Goal: Task Accomplishment & Management: Manage account settings

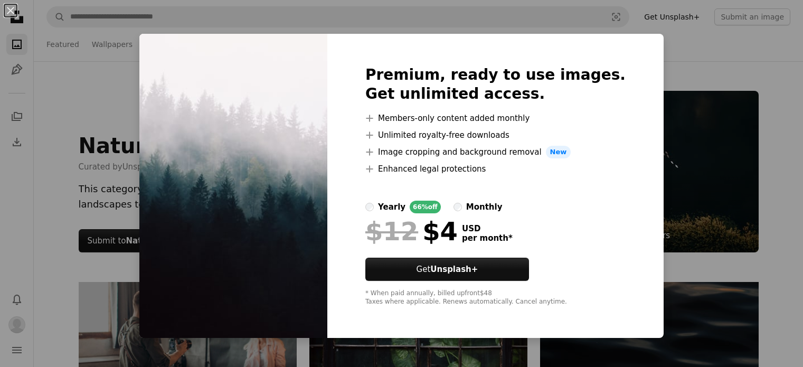
scroll to position [1394, 0]
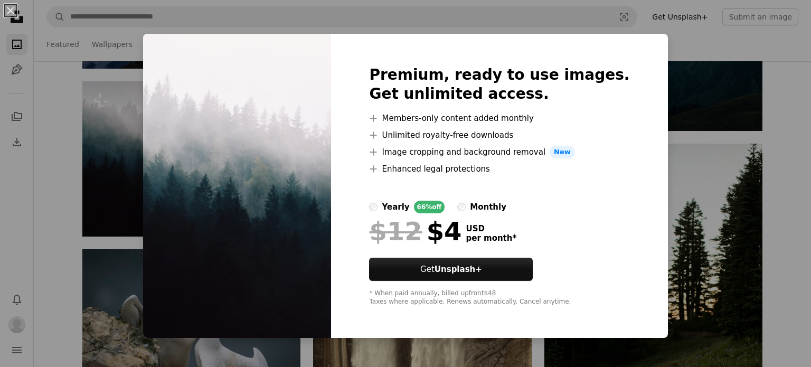
click at [698, 38] on div "An X shape Premium, ready to use images. Get unlimited access. A plus sign Memb…" at bounding box center [405, 183] width 811 height 367
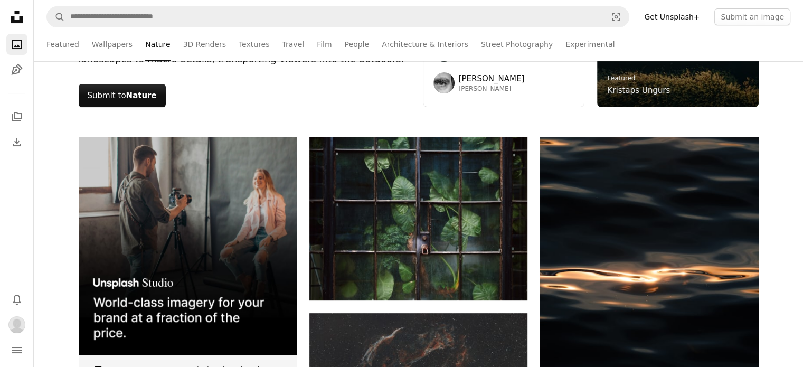
scroll to position [152, 0]
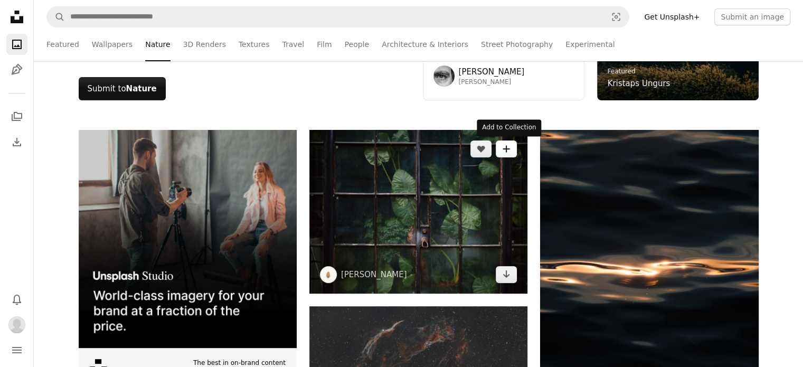
click at [507, 146] on icon "A plus sign" at bounding box center [506, 149] width 8 height 8
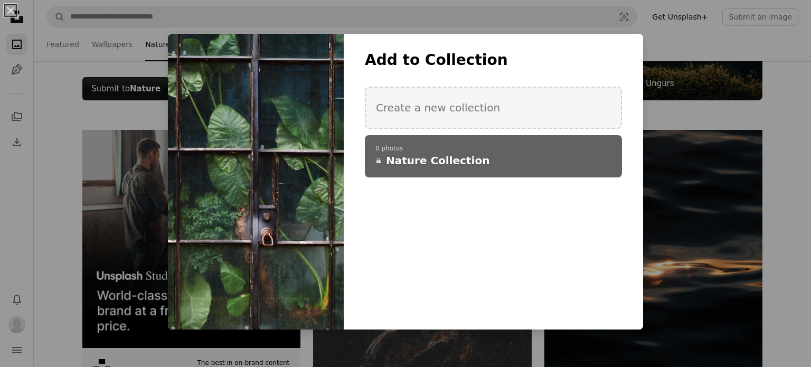
click at [413, 169] on div "A checkmark A plus sign 0 photos A lock Nature Collection" at bounding box center [493, 156] width 257 height 42
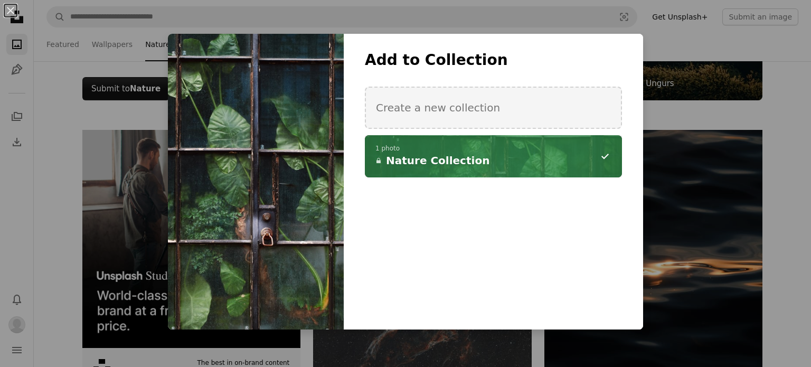
click at [601, 156] on icon "button" at bounding box center [604, 156] width 7 height 1
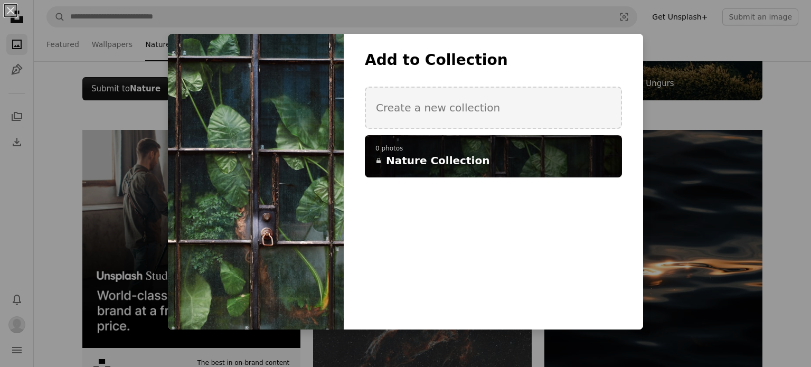
click at [786, 103] on div "An X shape Add to Collection Create a new collection A checkmark A plus sign 0 …" at bounding box center [405, 183] width 811 height 367
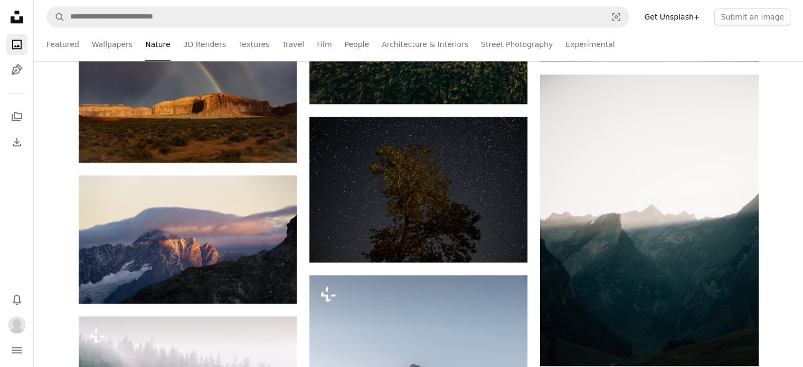
scroll to position [1217, 0]
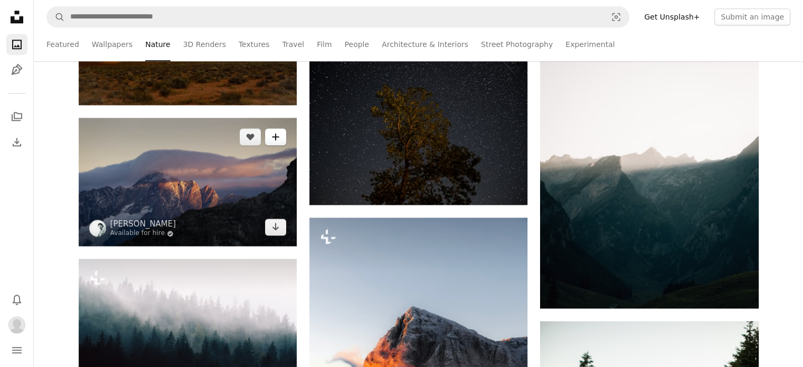
click at [276, 141] on button "A plus sign" at bounding box center [275, 136] width 21 height 17
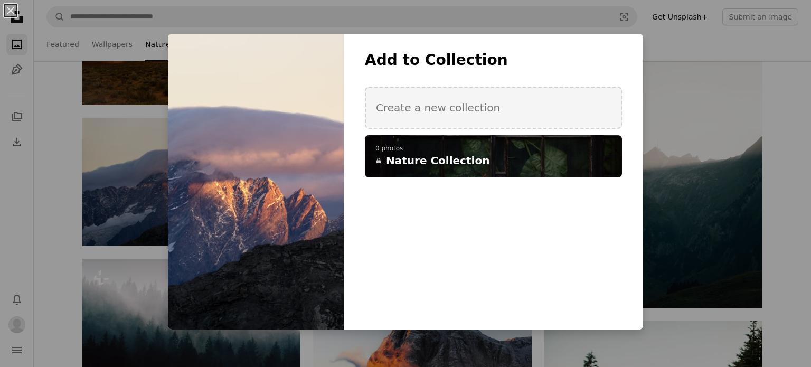
click at [450, 155] on span "Nature Collection" at bounding box center [437, 160] width 103 height 15
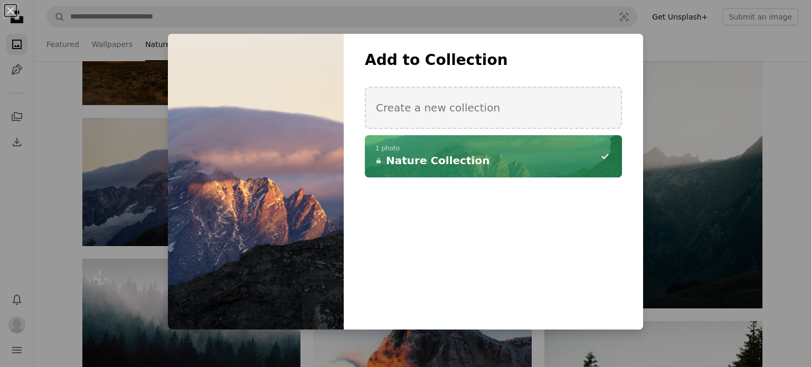
click at [788, 120] on div "An X shape Add to Collection Create a new collection A checkmark A minus sign 1…" at bounding box center [405, 183] width 811 height 367
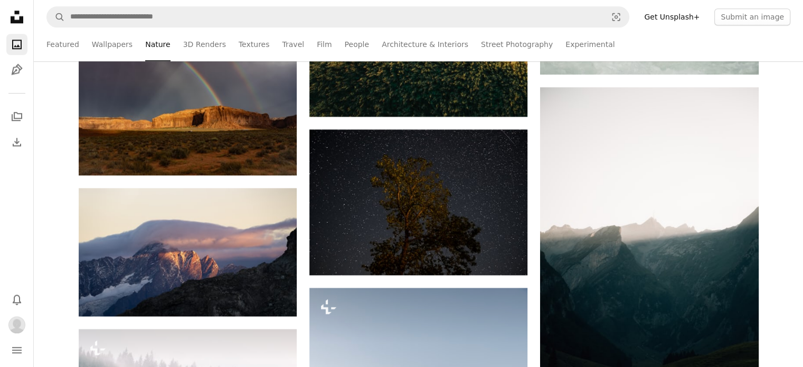
scroll to position [1153, 0]
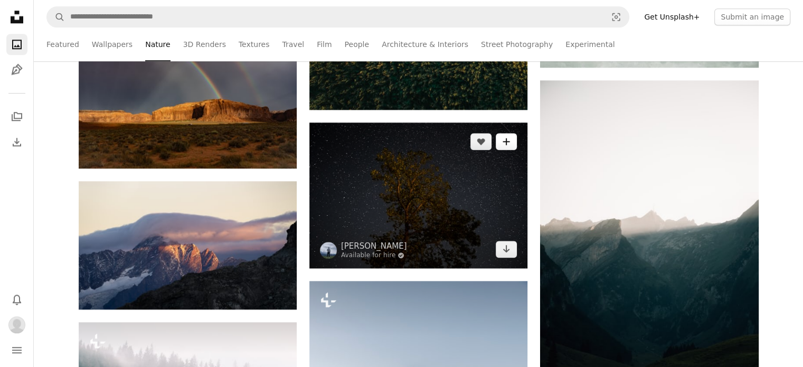
click at [503, 143] on icon "A plus sign" at bounding box center [506, 141] width 8 height 8
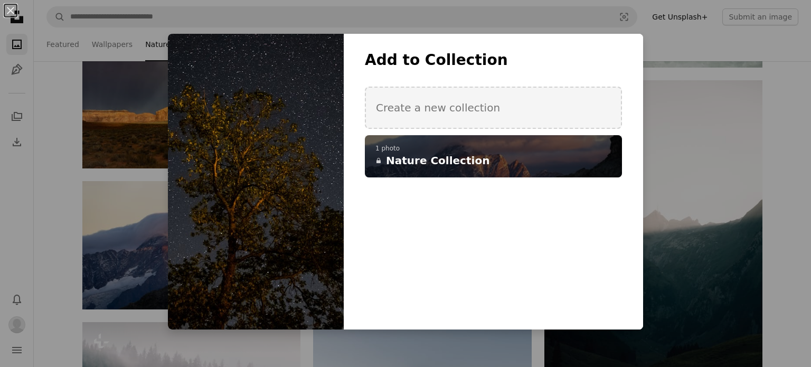
click at [0, 0] on icon "button" at bounding box center [0, 0] width 0 height 0
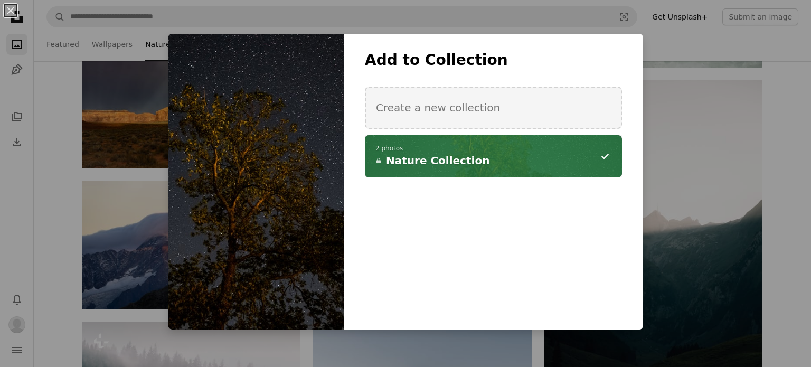
click at [788, 152] on div "An X shape Add to Collection Create a new collection A checkmark A minus sign 2…" at bounding box center [405, 183] width 811 height 367
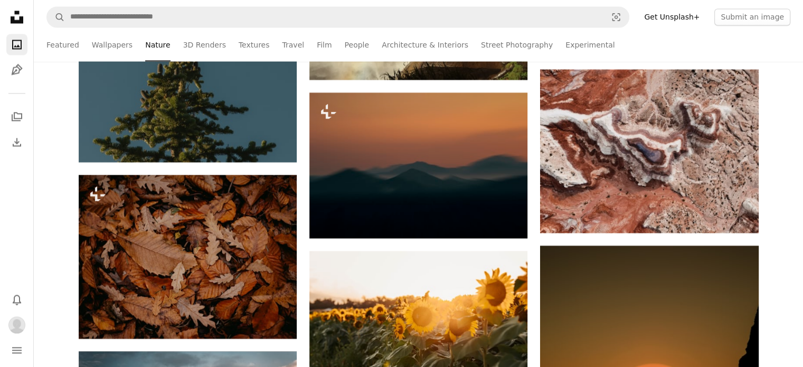
scroll to position [1916, 0]
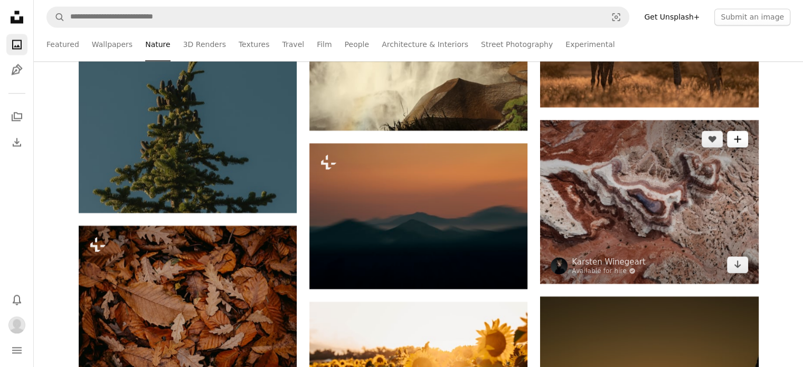
click at [736, 143] on button "A plus sign" at bounding box center [737, 138] width 21 height 17
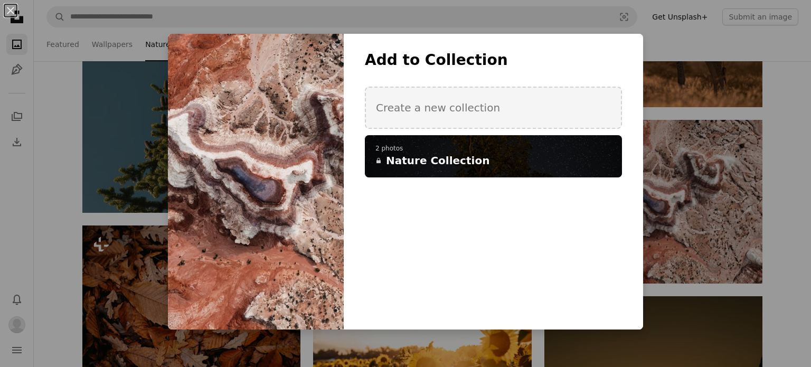
click at [0, 0] on icon "A plus sign" at bounding box center [0, 0] width 0 height 0
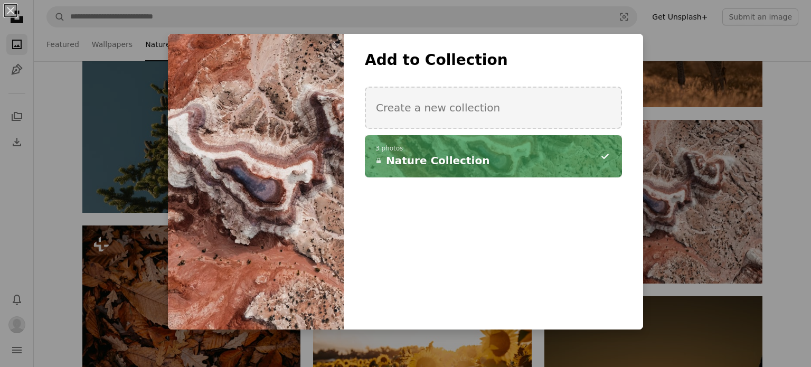
click at [778, 124] on div "An X shape Add to Collection Create a new collection A checkmark A minus sign 3…" at bounding box center [405, 183] width 811 height 367
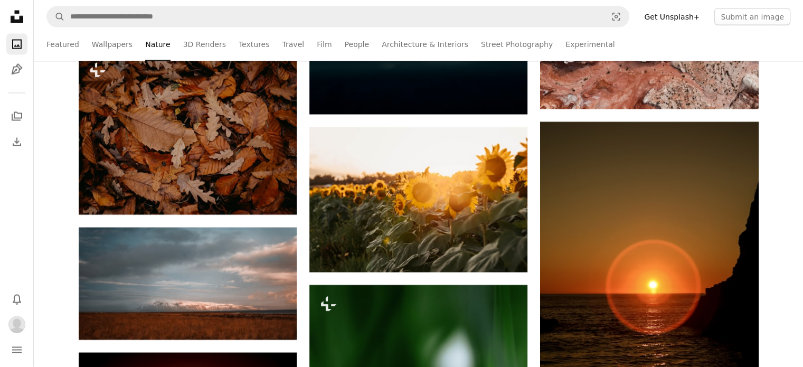
scroll to position [2133, 0]
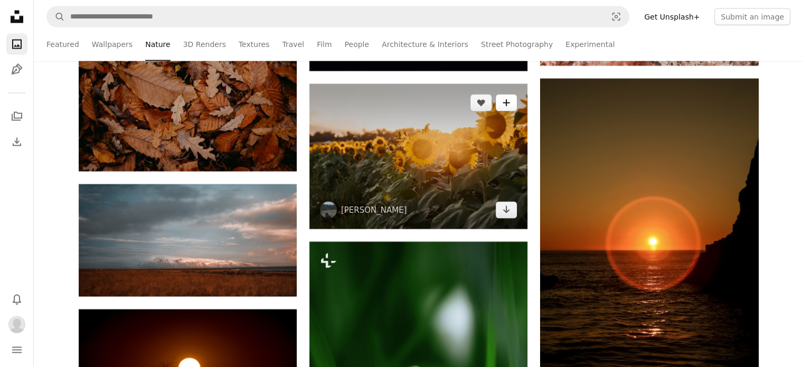
click at [511, 106] on button "A plus sign" at bounding box center [506, 103] width 21 height 17
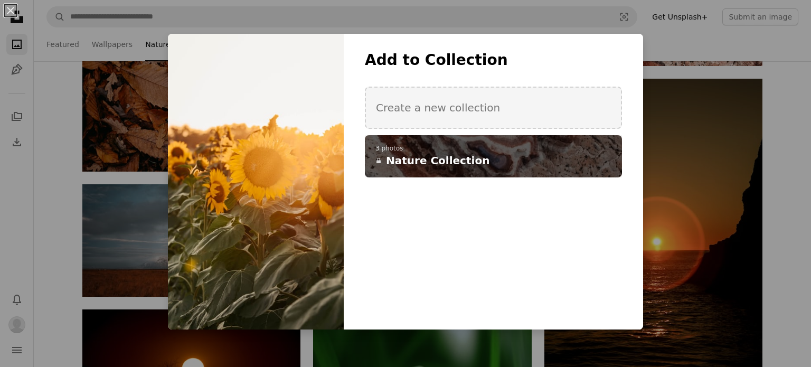
click at [529, 155] on h4 "A lock Nature Collection" at bounding box center [487, 160] width 224 height 15
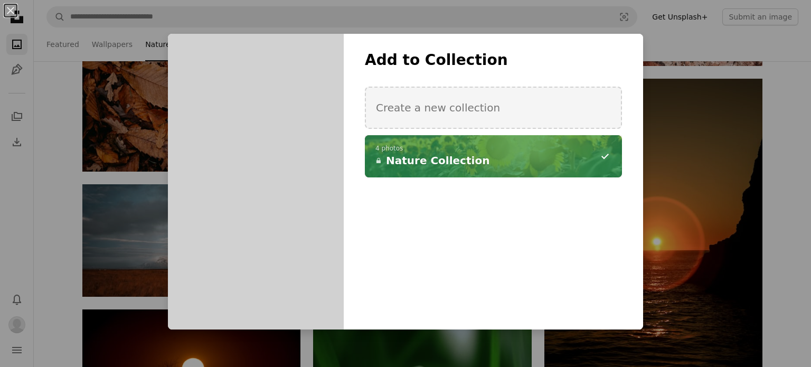
click at [781, 155] on div "An X shape Add to Collection Create a new collection A checkmark A minus sign 4…" at bounding box center [405, 183] width 811 height 367
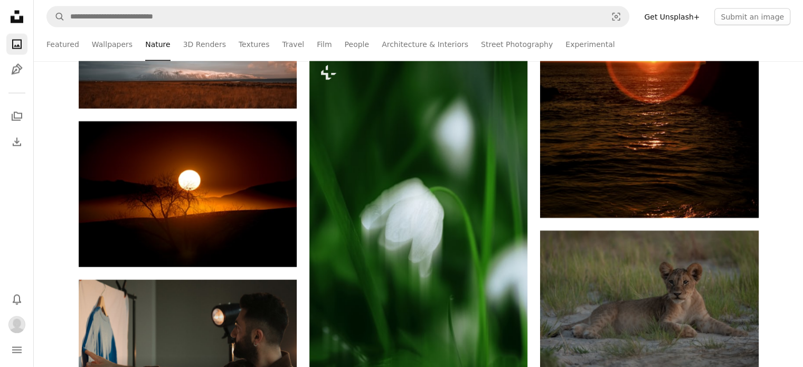
scroll to position [2329, 0]
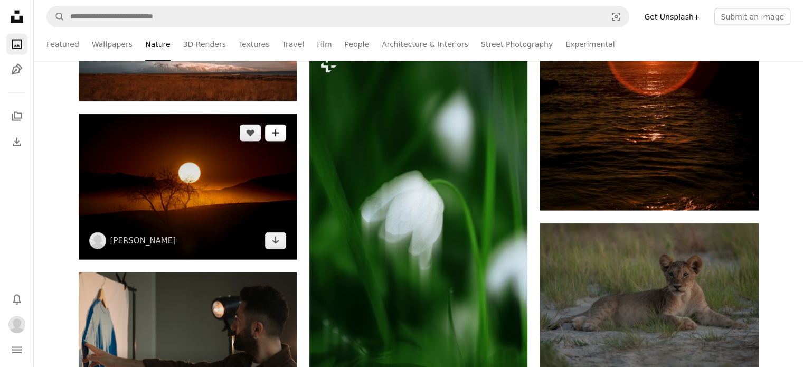
click at [276, 133] on icon "A plus sign" at bounding box center [275, 133] width 8 height 8
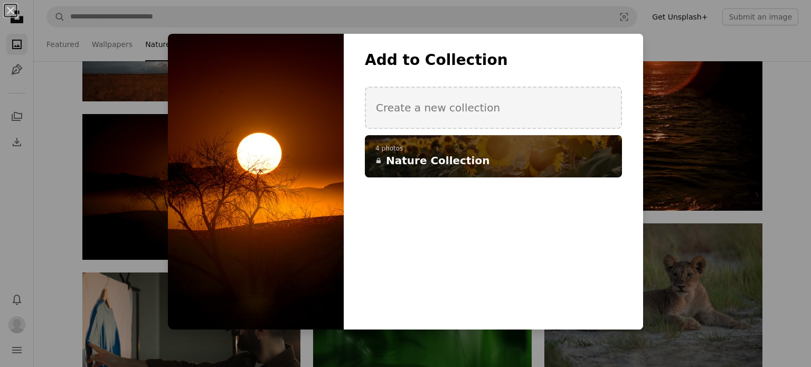
click at [549, 156] on h4 "A lock Nature Collection" at bounding box center [487, 160] width 224 height 15
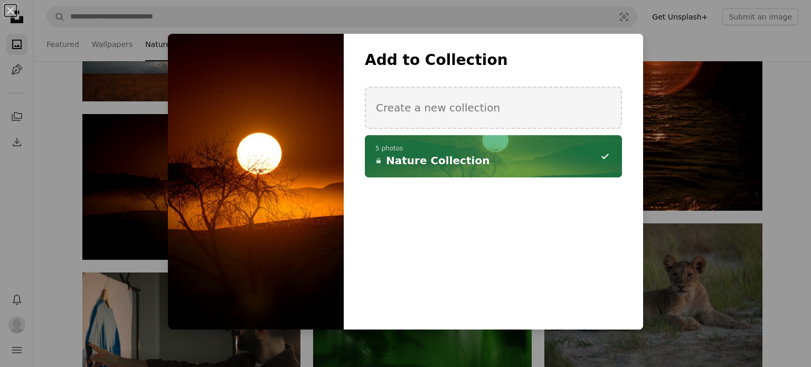
click at [777, 145] on div "An X shape Add to Collection Create a new collection A checkmark A minus sign 5…" at bounding box center [405, 183] width 811 height 367
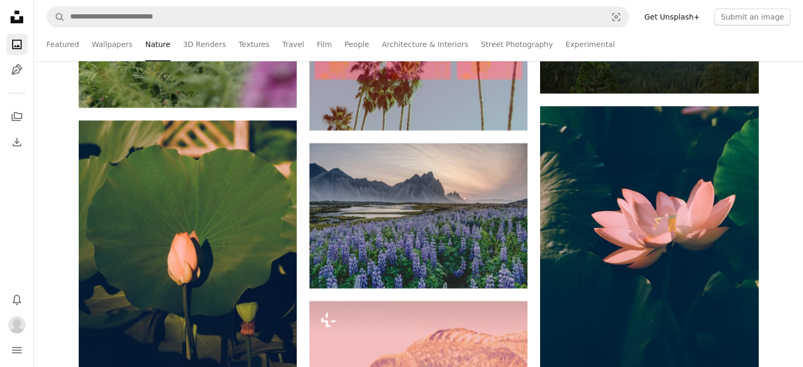
scroll to position [4560, 0]
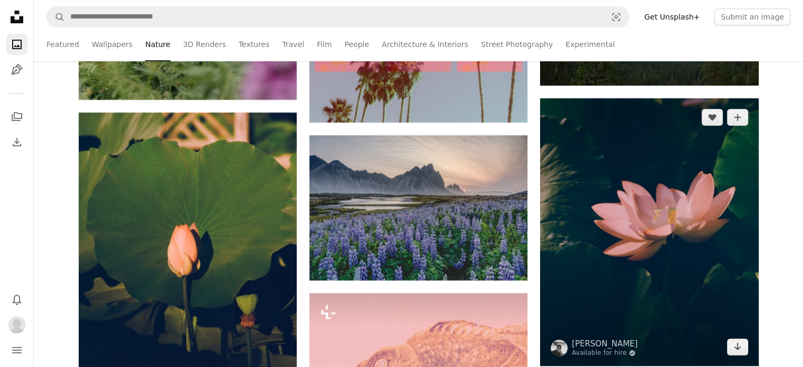
click at [737, 127] on img at bounding box center [649, 232] width 218 height 268
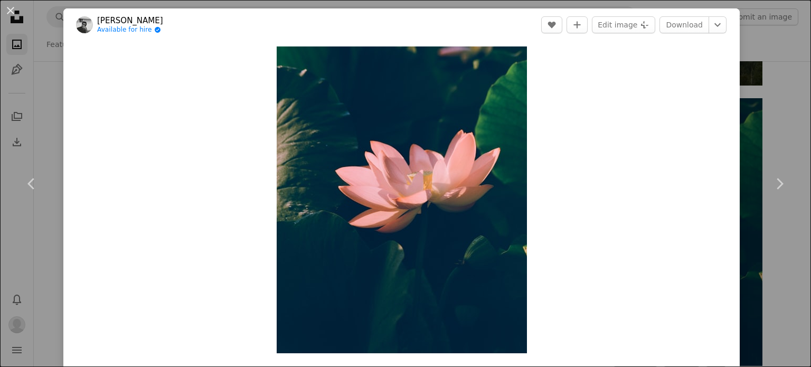
click at [775, 122] on div "An X shape Chevron left Chevron right [PERSON_NAME] Available for hire A checkm…" at bounding box center [405, 183] width 811 height 367
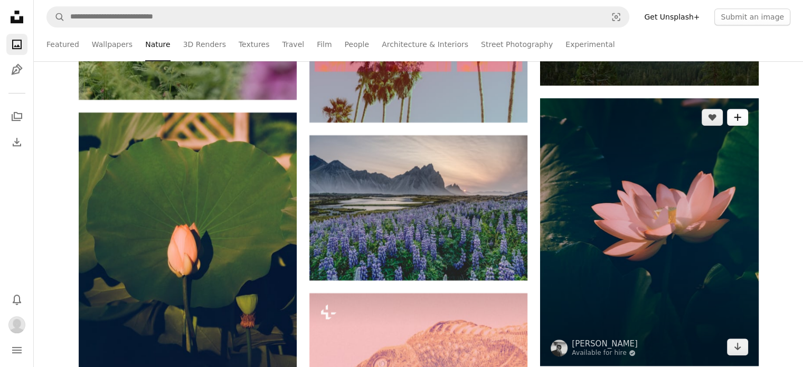
click at [739, 114] on icon "A plus sign" at bounding box center [737, 117] width 8 height 8
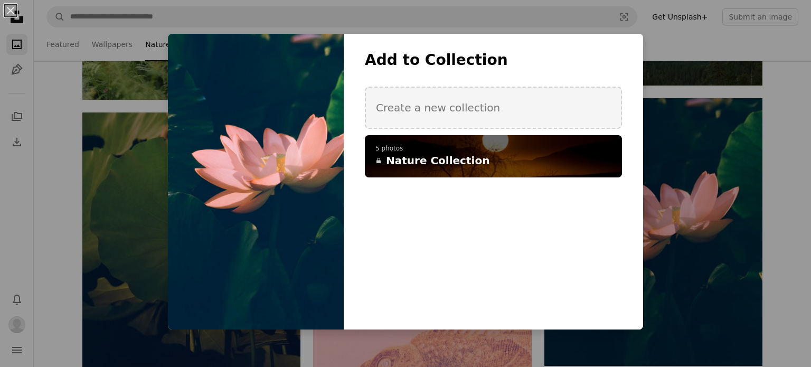
click at [456, 156] on span "Nature Collection" at bounding box center [437, 160] width 103 height 15
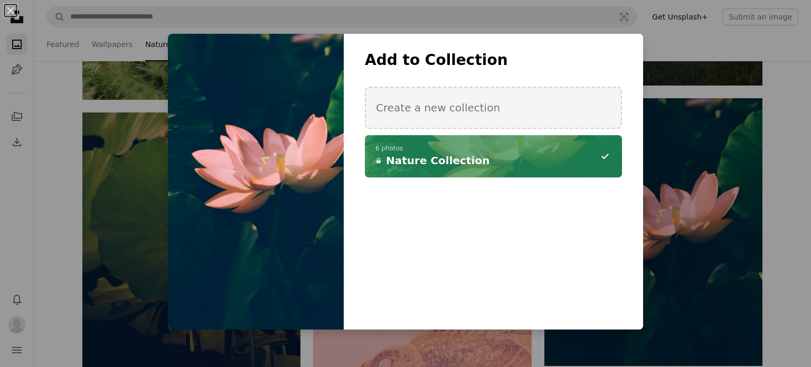
click at [781, 153] on div "An X shape Add to Collection Create a new collection A checkmark A minus sign 6…" at bounding box center [405, 183] width 811 height 367
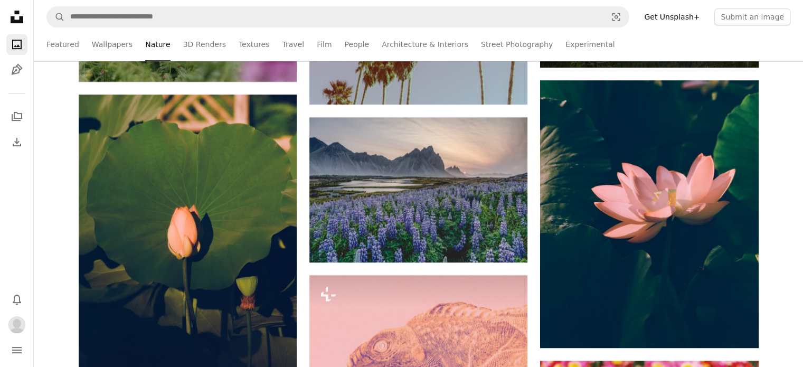
scroll to position [4586, 0]
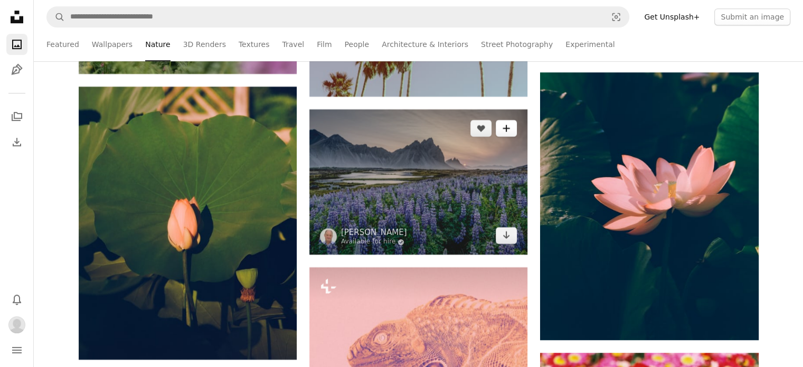
click at [505, 122] on button "A plus sign" at bounding box center [506, 128] width 21 height 17
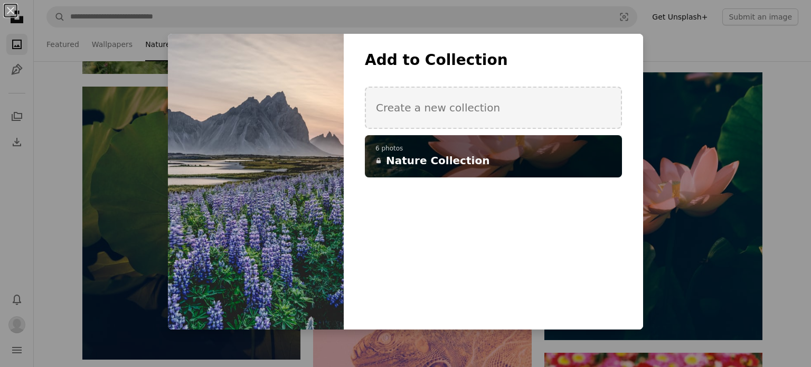
click at [571, 147] on p "6 photos" at bounding box center [493, 149] width 236 height 8
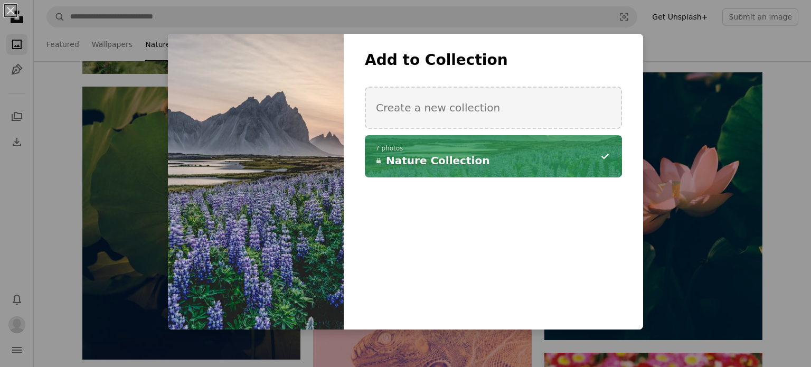
click at [781, 189] on div "An X shape Add to Collection Create a new collection A checkmark A minus sign 7…" at bounding box center [405, 183] width 811 height 367
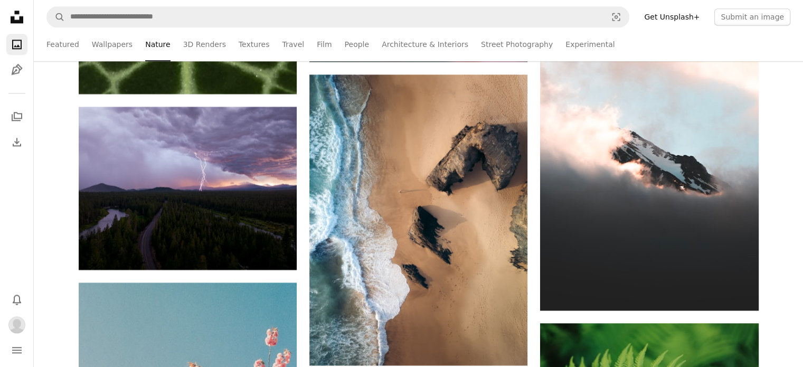
scroll to position [5303, 0]
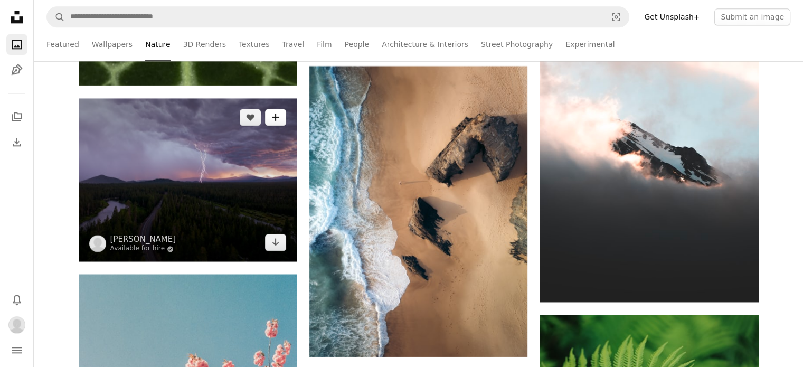
click at [275, 120] on icon "Add to Collection" at bounding box center [275, 117] width 7 height 7
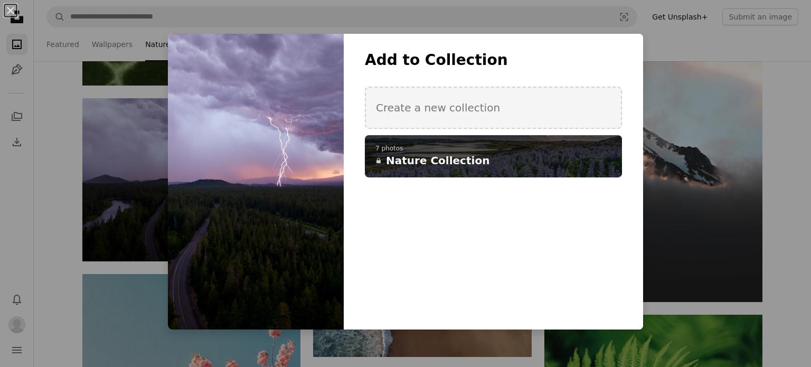
click at [498, 154] on h4 "A lock Nature Collection" at bounding box center [487, 160] width 224 height 15
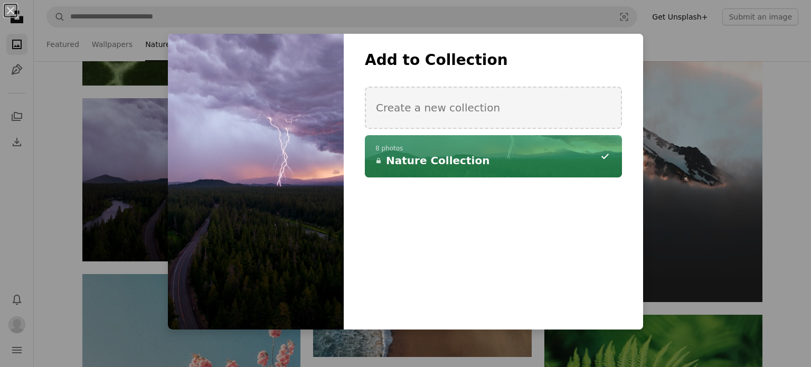
click at [785, 161] on div "An X shape Add to Collection Create a new collection A checkmark A minus sign 8…" at bounding box center [405, 183] width 811 height 367
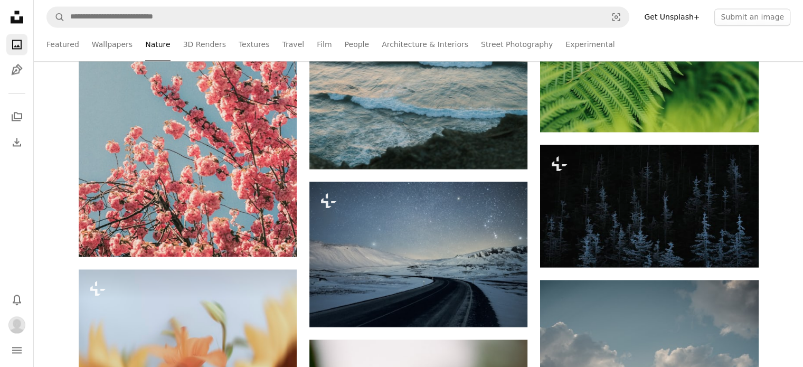
scroll to position [5687, 0]
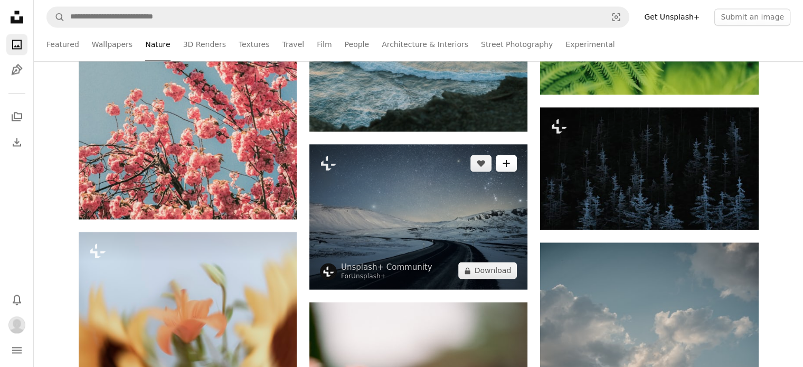
click at [508, 166] on icon "A plus sign" at bounding box center [506, 163] width 8 height 8
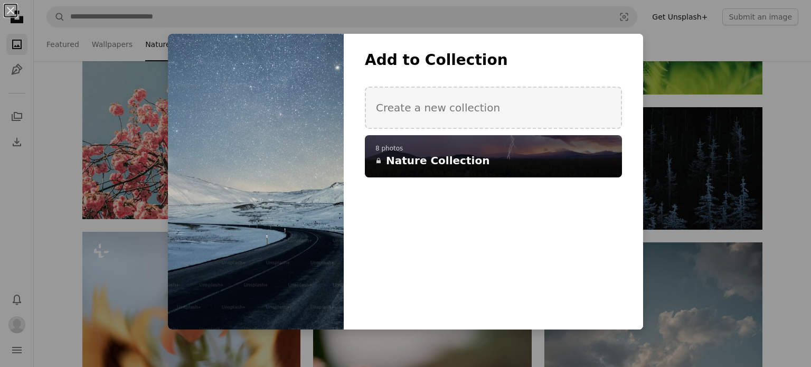
click at [564, 162] on h4 "A lock Nature Collection" at bounding box center [487, 160] width 224 height 15
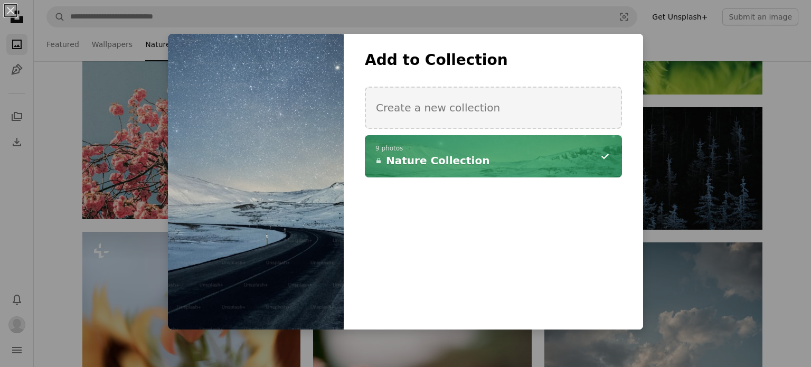
click at [782, 185] on div "An X shape Add to Collection Create a new collection A checkmark A minus sign 9…" at bounding box center [405, 183] width 811 height 367
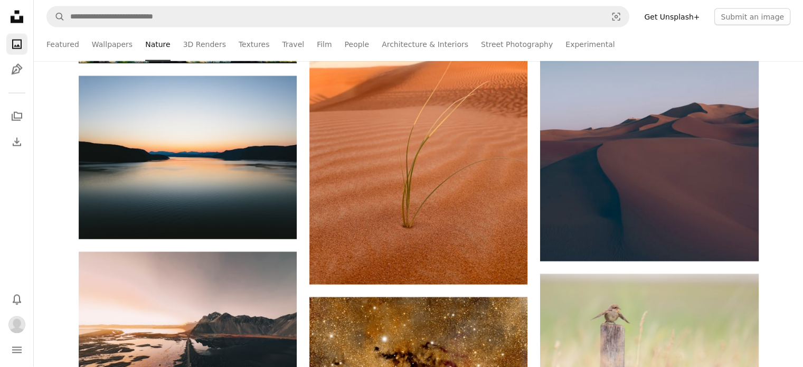
scroll to position [6346, 0]
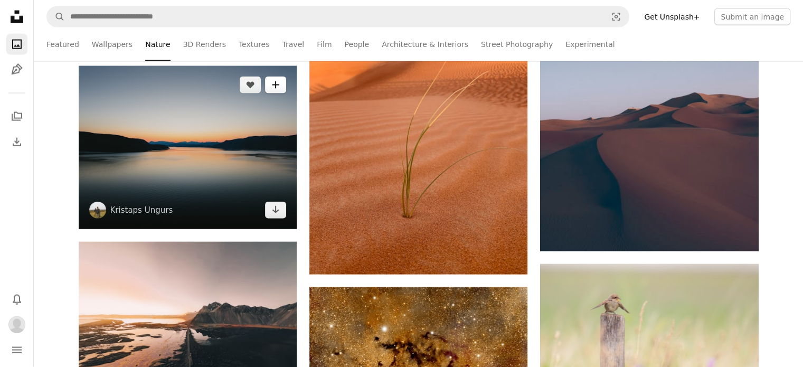
click at [280, 83] on button "A plus sign" at bounding box center [275, 85] width 21 height 17
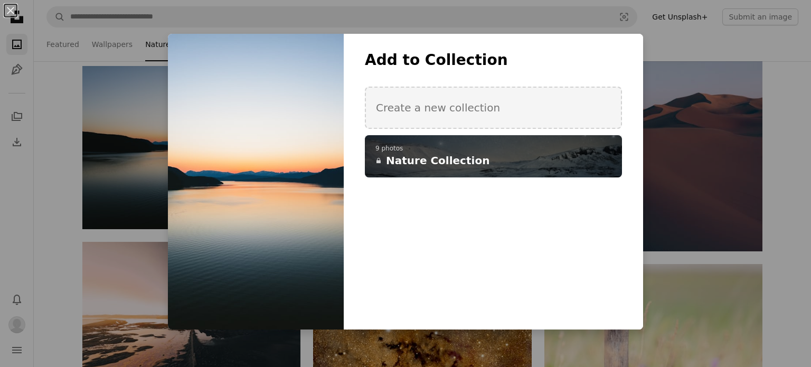
click at [511, 166] on h4 "A lock Nature Collection" at bounding box center [487, 160] width 224 height 15
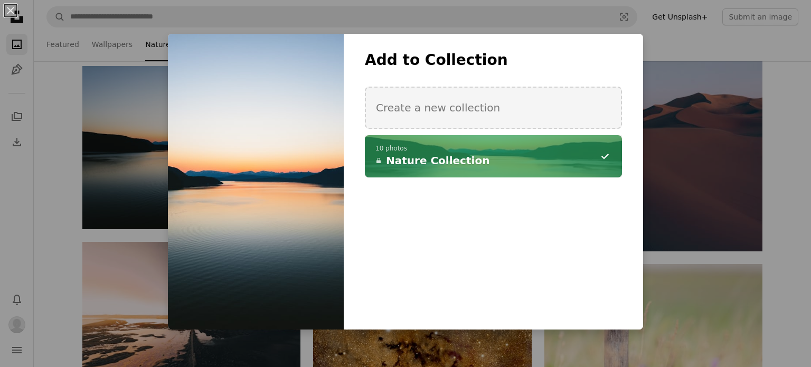
click at [788, 210] on div "An X shape Add to Collection Create a new collection A checkmark A minus sign 1…" at bounding box center [405, 183] width 811 height 367
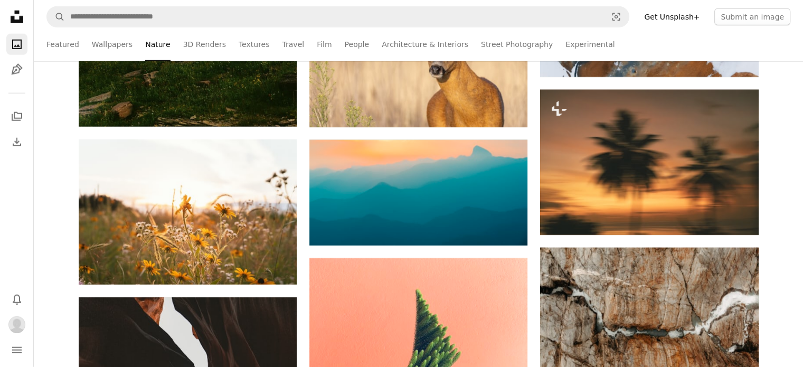
scroll to position [6971, 0]
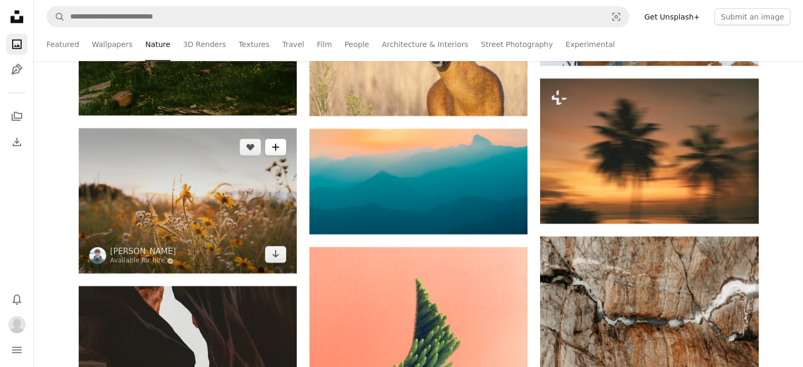
click at [274, 153] on button "A plus sign" at bounding box center [275, 147] width 21 height 17
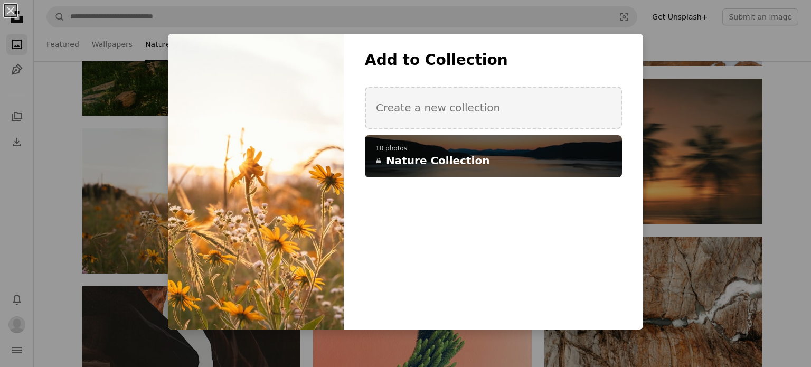
click at [451, 168] on div "A checkmark A plus sign 10 photos A lock Nature Collection" at bounding box center [493, 156] width 257 height 42
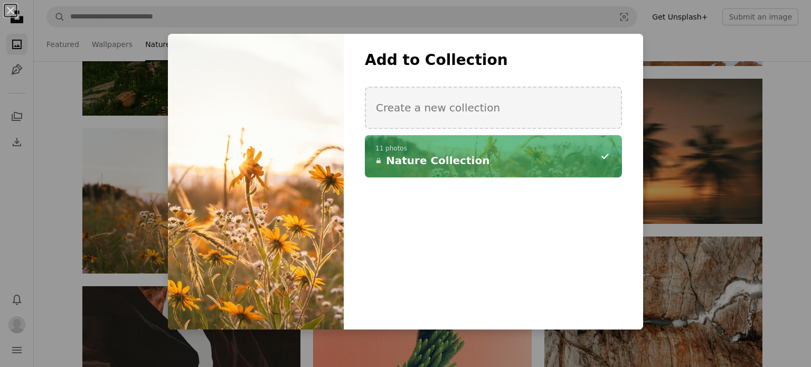
click at [779, 206] on div "An X shape Add to Collection Create a new collection A checkmark A minus sign 1…" at bounding box center [405, 183] width 811 height 367
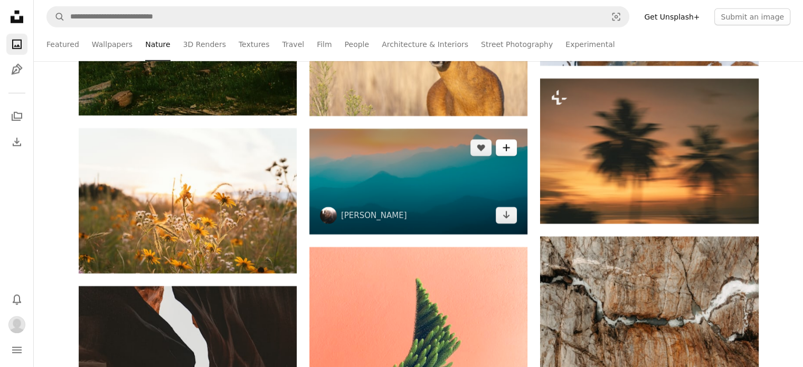
click at [507, 148] on icon "A plus sign" at bounding box center [506, 148] width 8 height 8
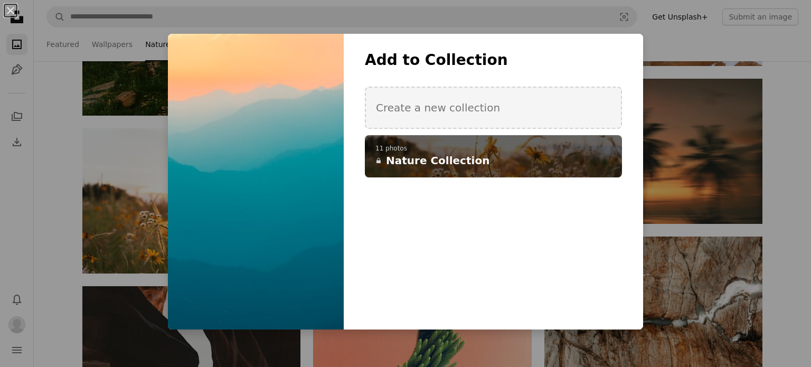
click at [516, 156] on h4 "A lock Nature Collection" at bounding box center [487, 160] width 224 height 15
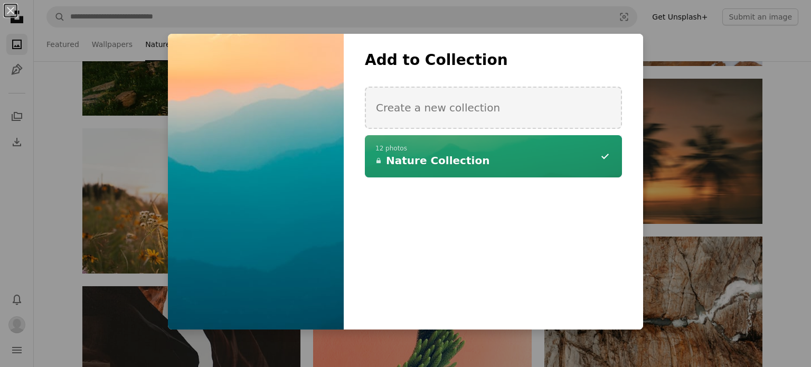
click at [787, 239] on div "An X shape Add to Collection Create a new collection A checkmark A minus sign 1…" at bounding box center [405, 183] width 811 height 367
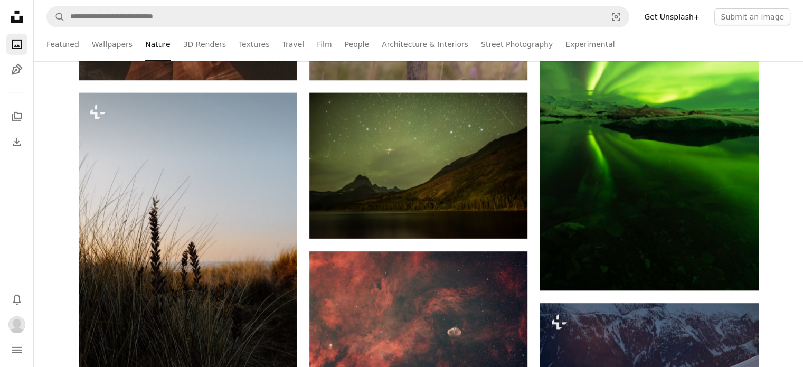
scroll to position [7576, 0]
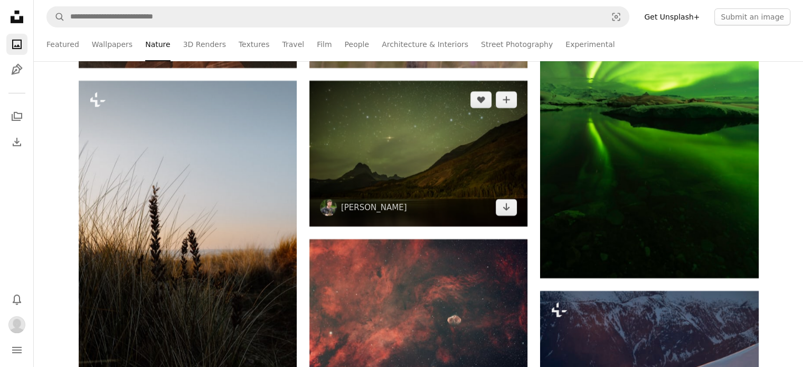
click at [507, 109] on img at bounding box center [418, 154] width 218 height 146
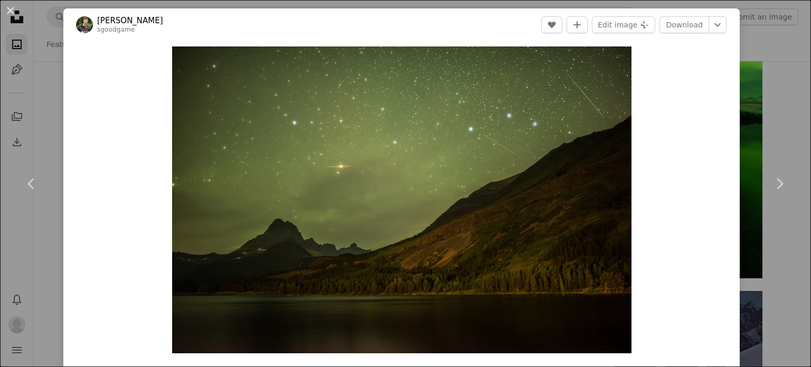
click at [766, 69] on div "An X shape Chevron left Chevron right [PERSON_NAME] sgoodgame A heart A plus si…" at bounding box center [405, 183] width 811 height 367
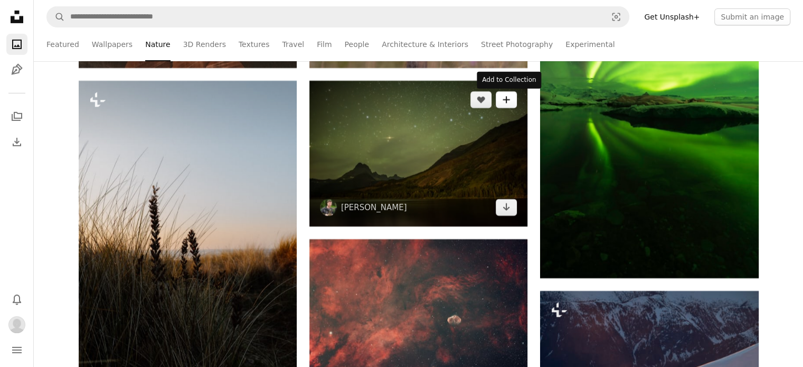
click at [508, 101] on icon "Add to Collection" at bounding box center [506, 100] width 7 height 7
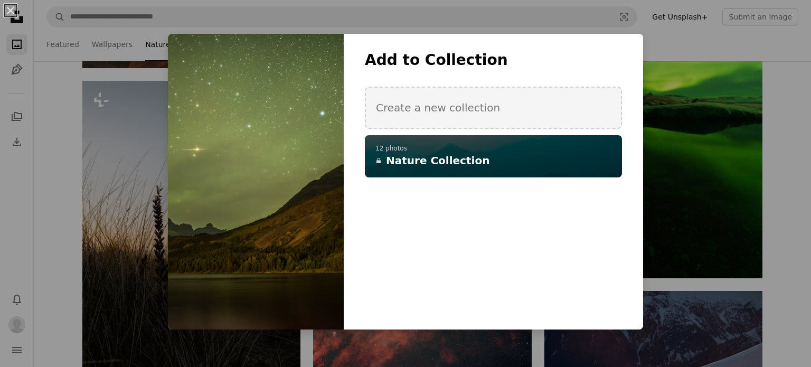
click at [475, 153] on h4 "A lock Nature Collection" at bounding box center [487, 160] width 224 height 15
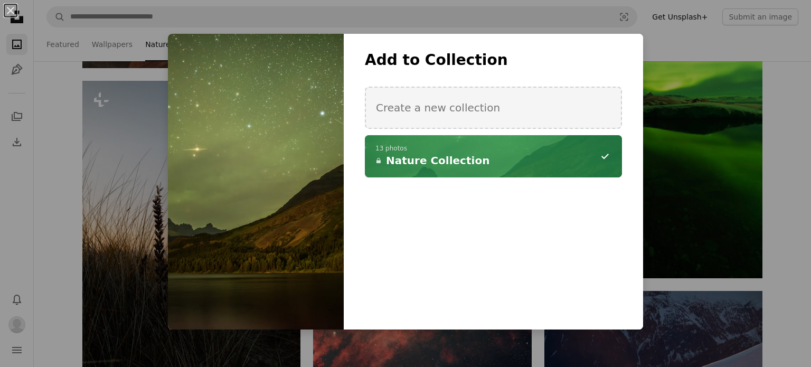
click at [795, 197] on div "An X shape Add to Collection Create a new collection A checkmark A minus sign 1…" at bounding box center [405, 183] width 811 height 367
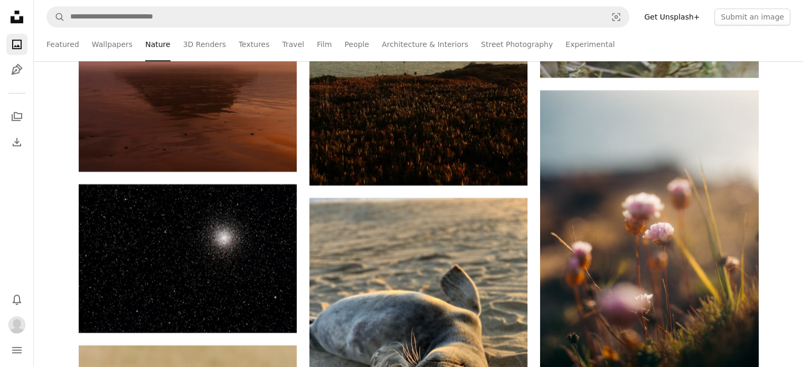
scroll to position [8641, 0]
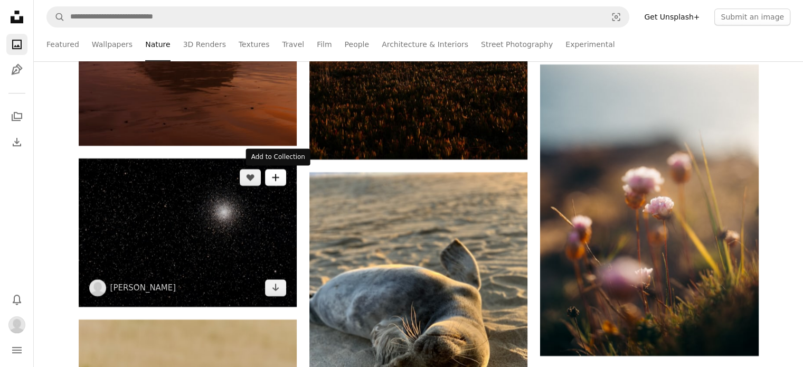
click at [280, 181] on button "A plus sign" at bounding box center [275, 177] width 21 height 17
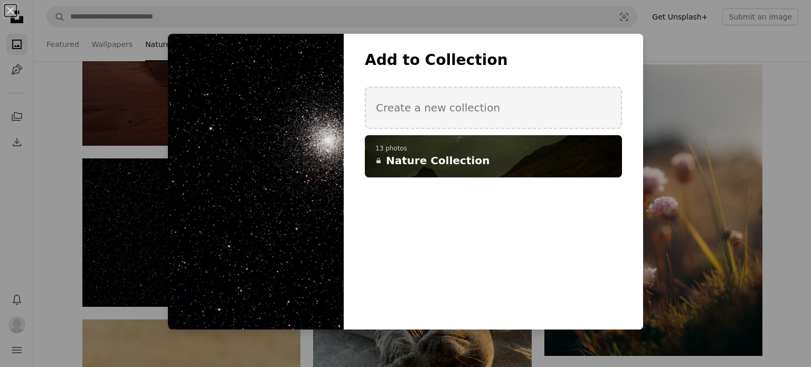
click at [437, 158] on span "Nature Collection" at bounding box center [437, 160] width 103 height 15
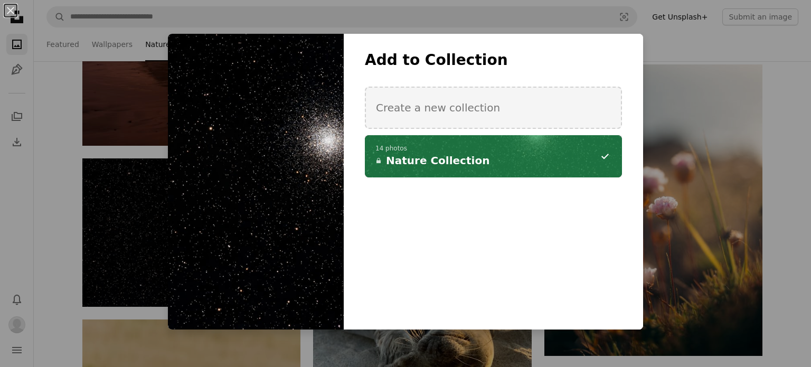
click at [781, 213] on div "An X shape Add to Collection Create a new collection A checkmark A minus sign 1…" at bounding box center [405, 183] width 811 height 367
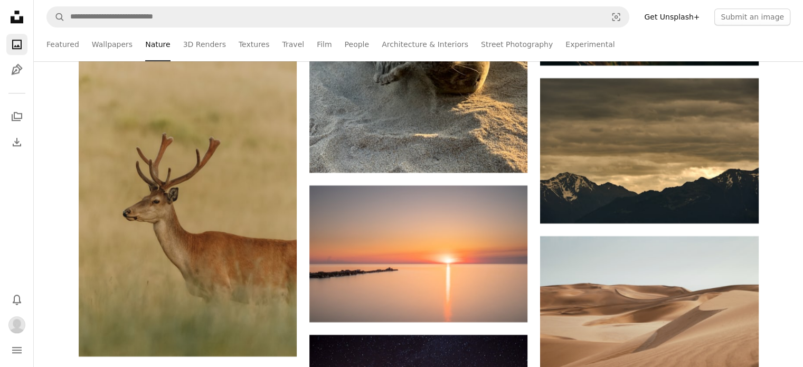
scroll to position [8931, 0]
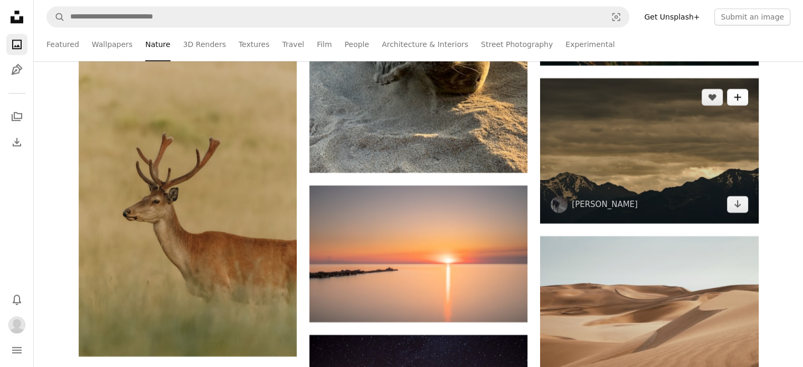
click at [744, 93] on button "A plus sign" at bounding box center [737, 97] width 21 height 17
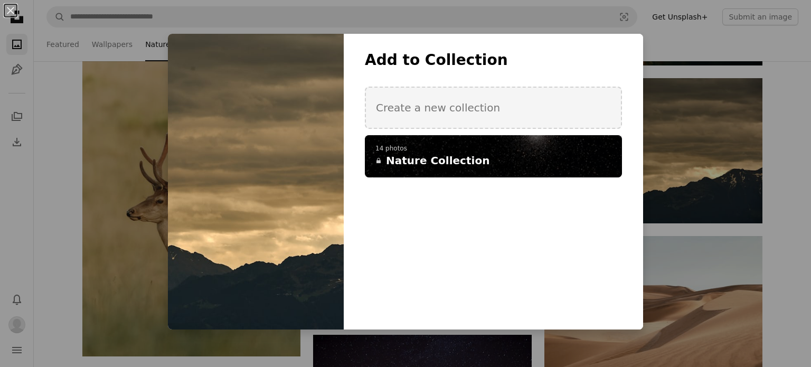
click at [569, 147] on p "14 photos" at bounding box center [493, 149] width 236 height 8
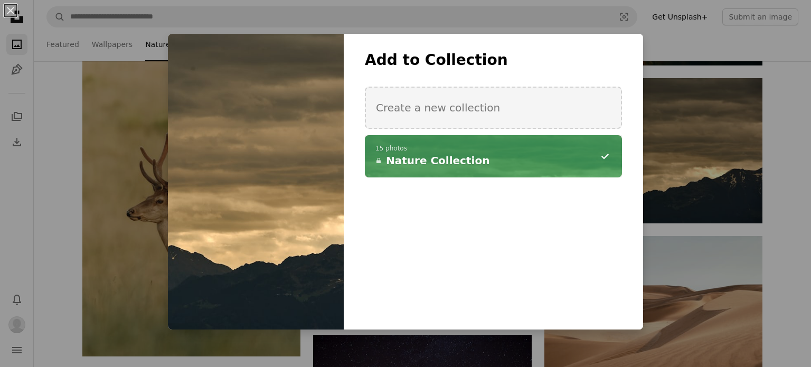
click at [768, 236] on div "An X shape Add to Collection Create a new collection A checkmark A minus sign 1…" at bounding box center [405, 183] width 811 height 367
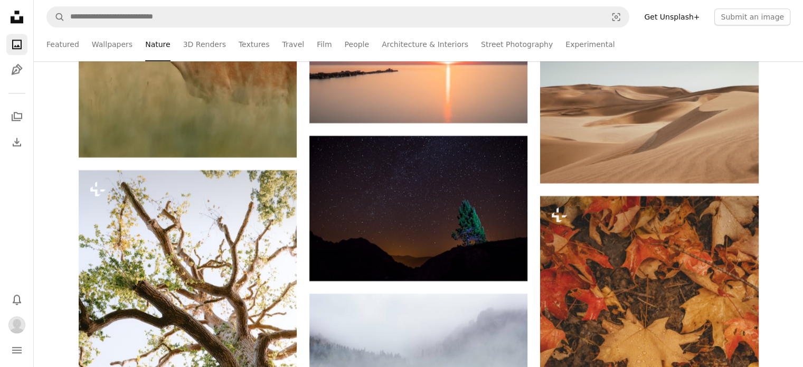
scroll to position [9143, 0]
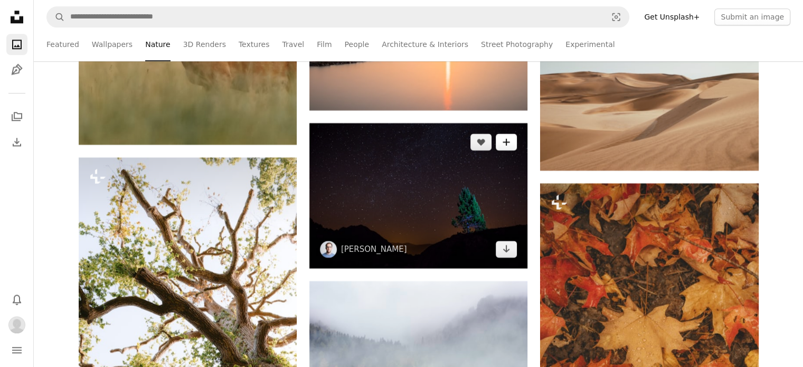
click at [506, 149] on button "A plus sign" at bounding box center [506, 142] width 21 height 17
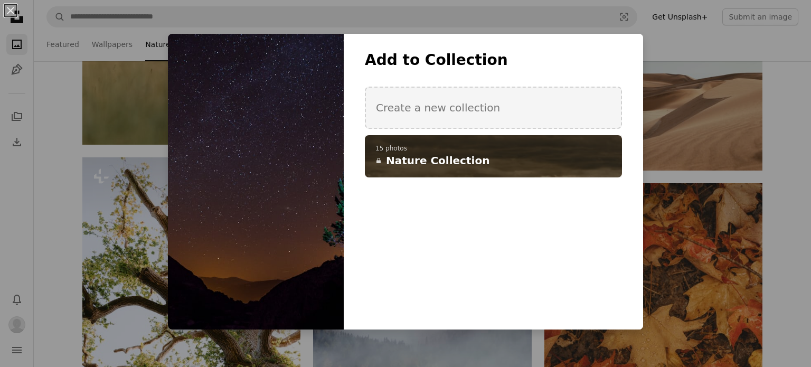
click at [520, 158] on h4 "A lock Nature Collection" at bounding box center [487, 160] width 224 height 15
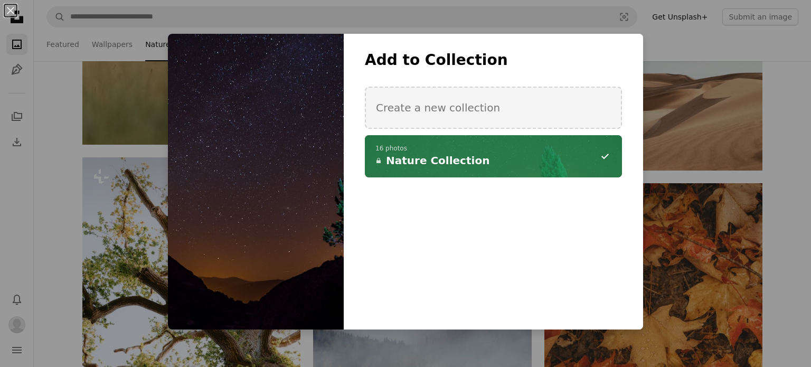
click at [789, 268] on div "An X shape Add to Collection Create a new collection A checkmark A minus sign 1…" at bounding box center [405, 183] width 811 height 367
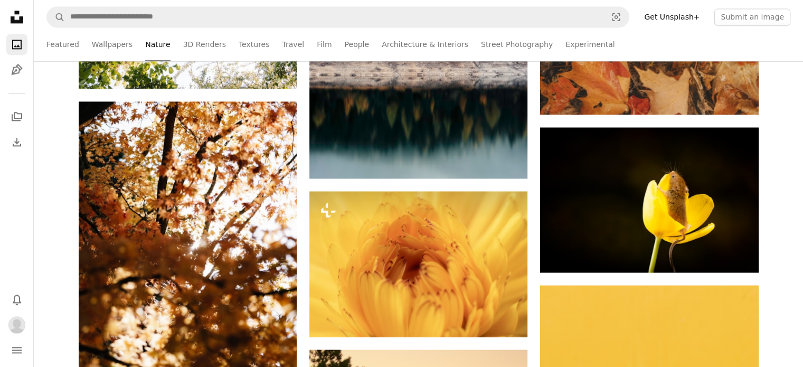
scroll to position [9498, 0]
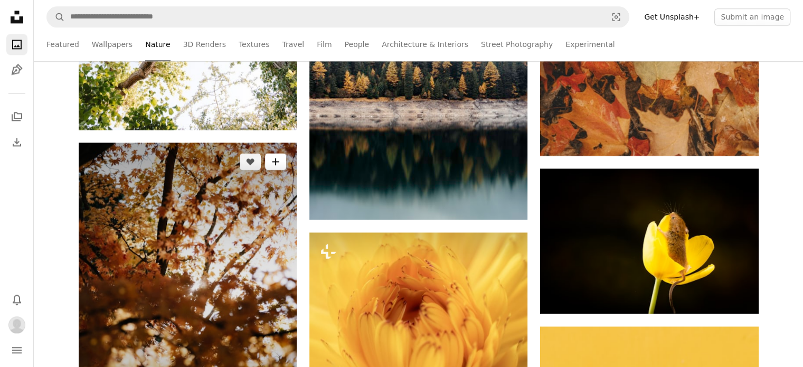
click at [274, 163] on icon "A plus sign" at bounding box center [275, 161] width 8 height 8
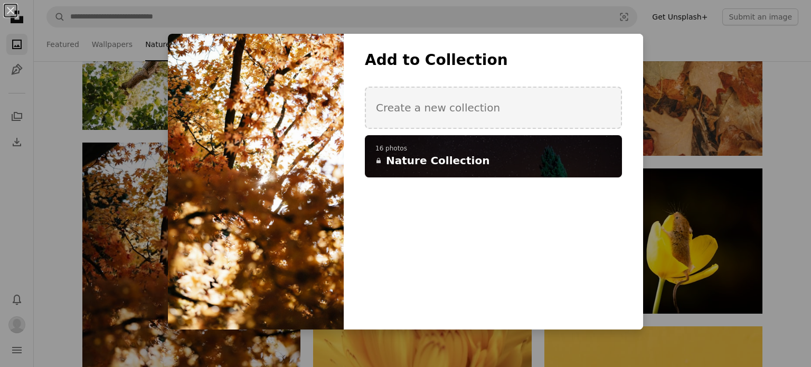
click at [439, 162] on span "Nature Collection" at bounding box center [437, 160] width 103 height 15
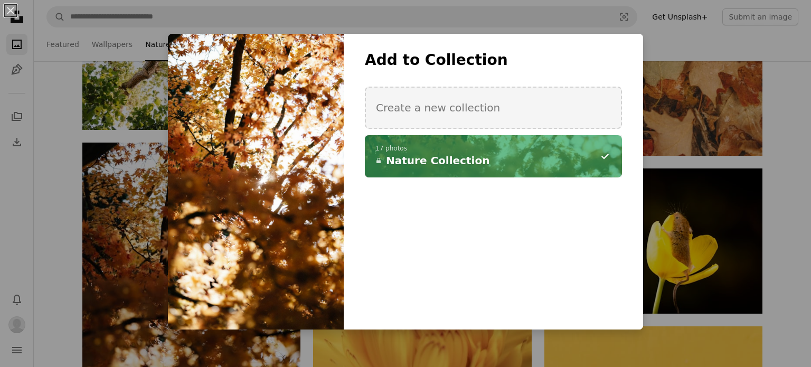
click at [786, 229] on div "An X shape Add to Collection Create a new collection A checkmark A minus sign 1…" at bounding box center [405, 183] width 811 height 367
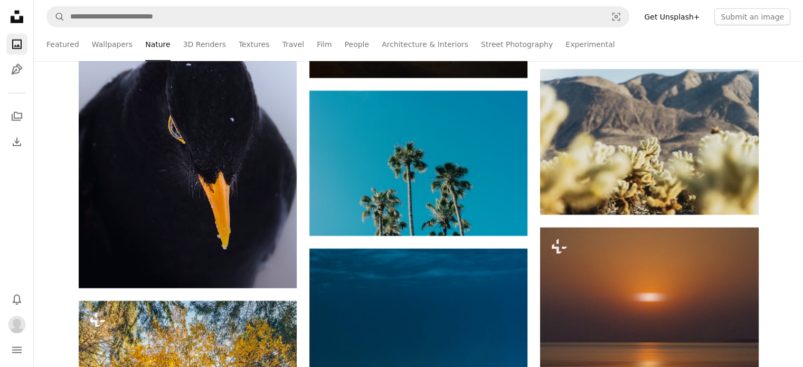
scroll to position [10727, 0]
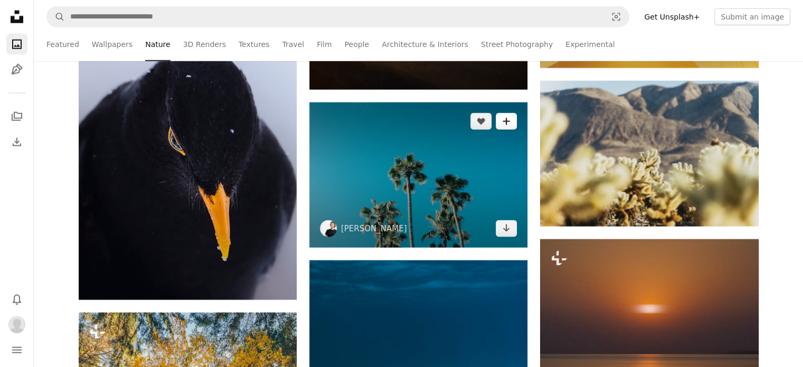
click at [505, 126] on icon "A plus sign" at bounding box center [506, 121] width 8 height 8
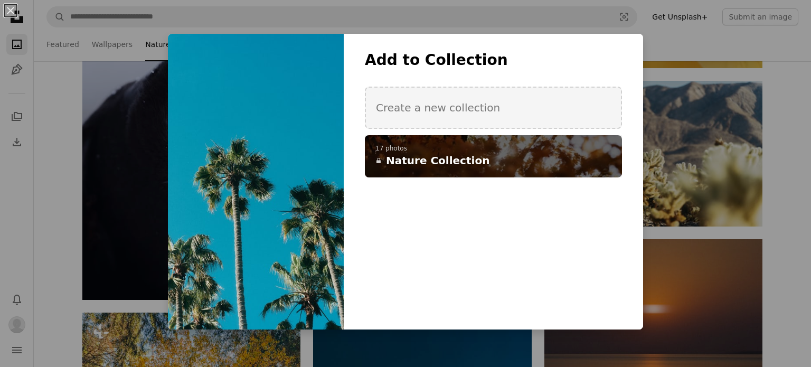
click at [511, 160] on h4 "A lock Nature Collection" at bounding box center [487, 160] width 224 height 15
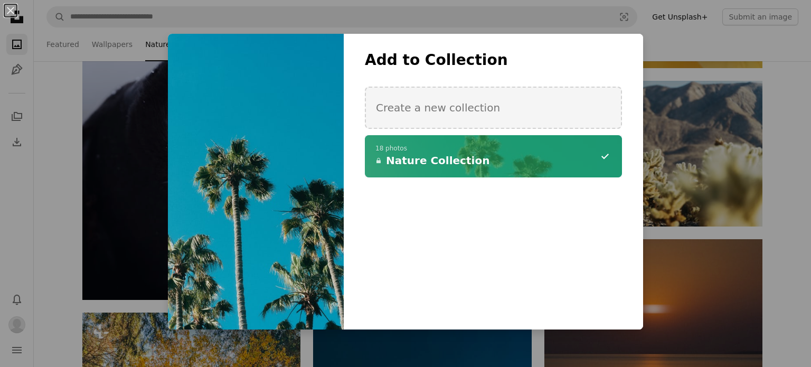
click at [784, 263] on div "An X shape Add to Collection Create a new collection A checkmark A minus sign 1…" at bounding box center [405, 183] width 811 height 367
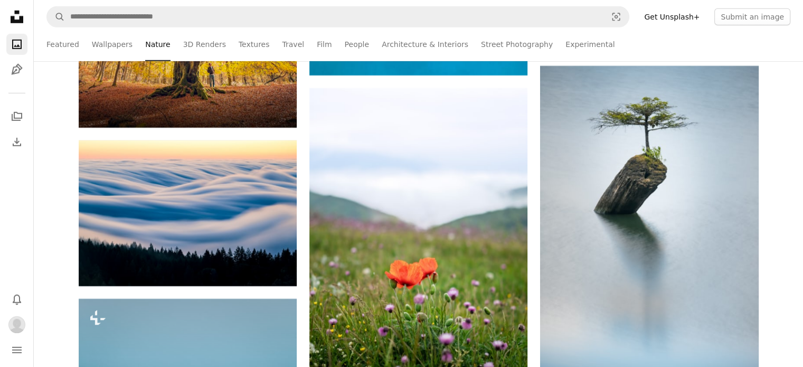
scroll to position [11255, 0]
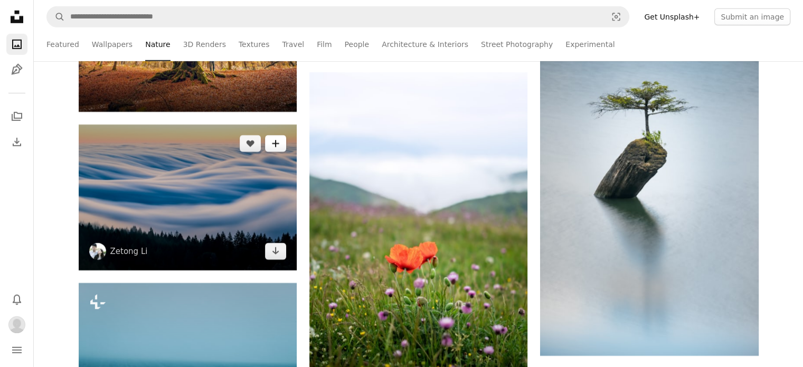
click at [275, 144] on icon "Add to Collection" at bounding box center [275, 143] width 7 height 7
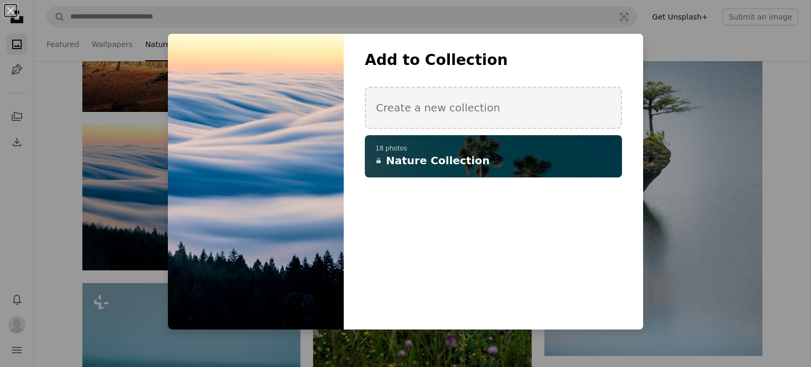
click at [459, 162] on span "Nature Collection" at bounding box center [437, 160] width 103 height 15
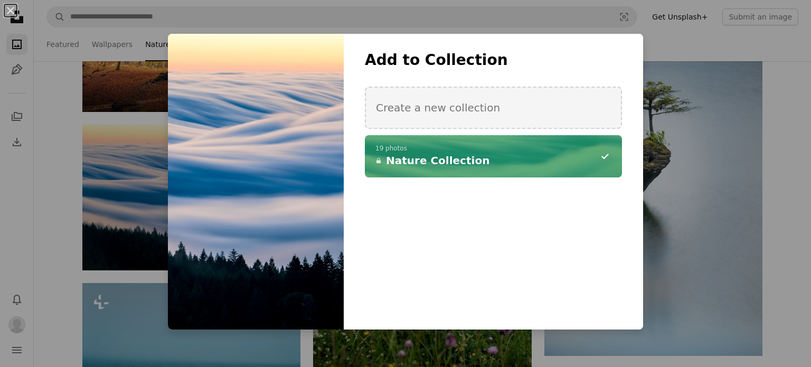
click at [773, 256] on div "An X shape Add to Collection Create a new collection A checkmark A minus sign 1…" at bounding box center [405, 183] width 811 height 367
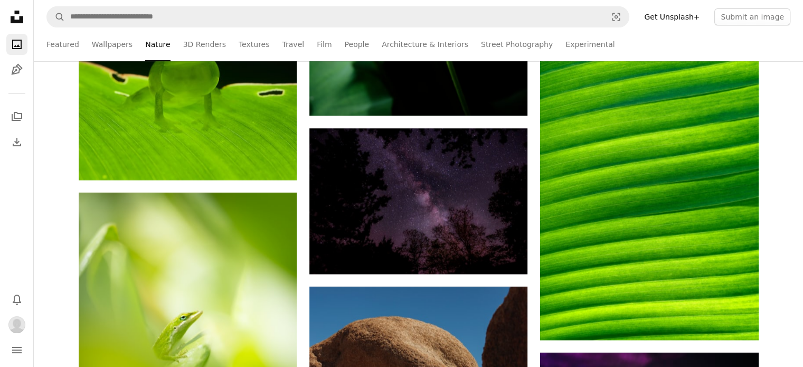
scroll to position [12230, 0]
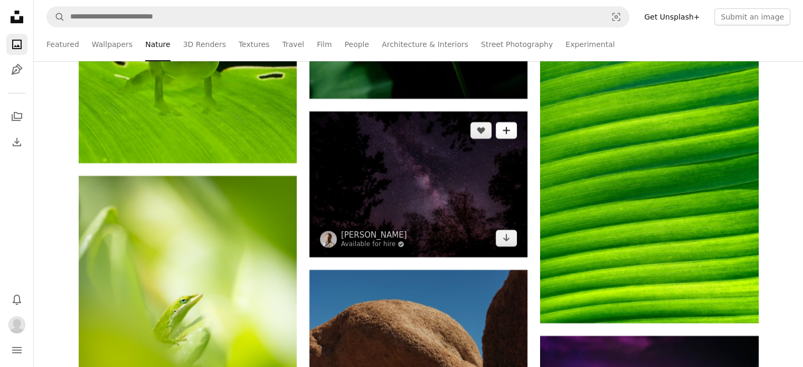
click at [510, 135] on icon "A plus sign" at bounding box center [506, 130] width 8 height 8
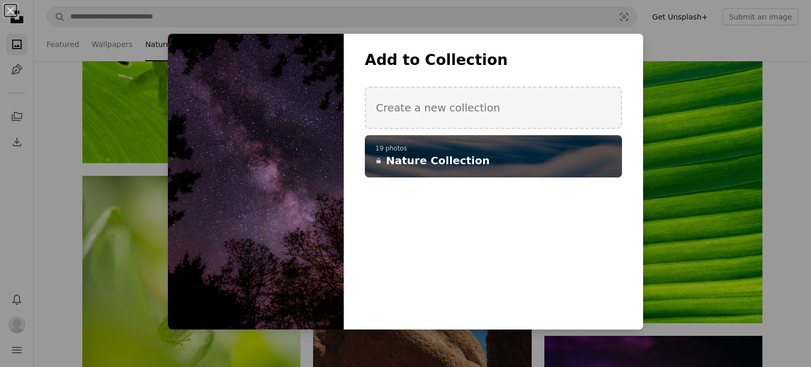
click at [501, 159] on h4 "A lock Nature Collection" at bounding box center [487, 160] width 224 height 15
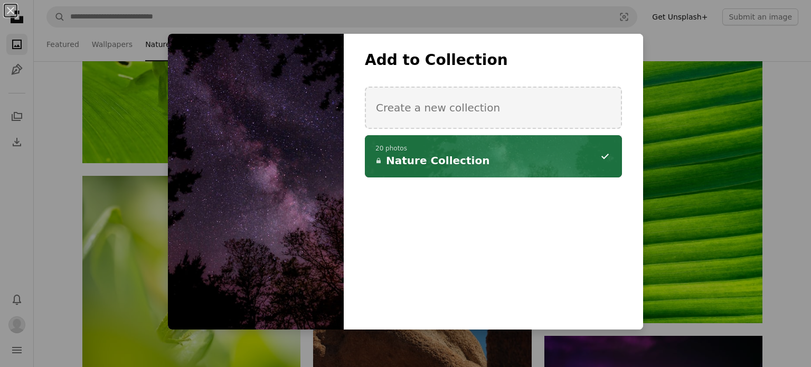
click at [784, 246] on div "An X shape Add to Collection Create a new collection A checkmark A minus sign 2…" at bounding box center [405, 183] width 811 height 367
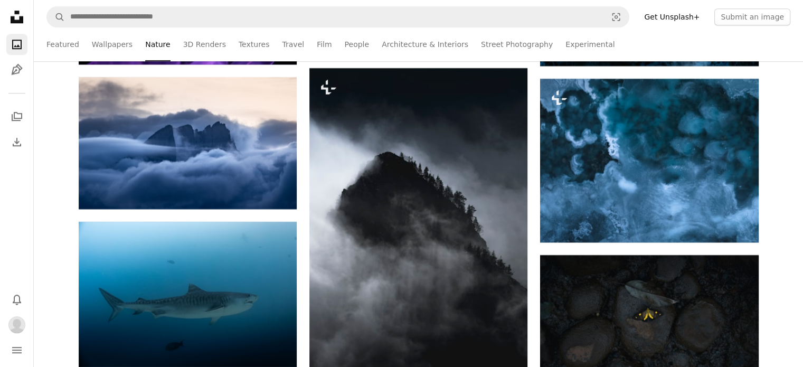
scroll to position [13020, 0]
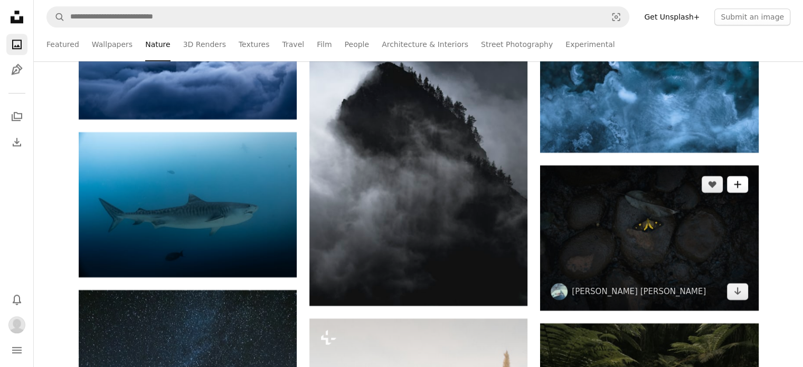
click at [733, 189] on icon "A plus sign" at bounding box center [737, 184] width 8 height 8
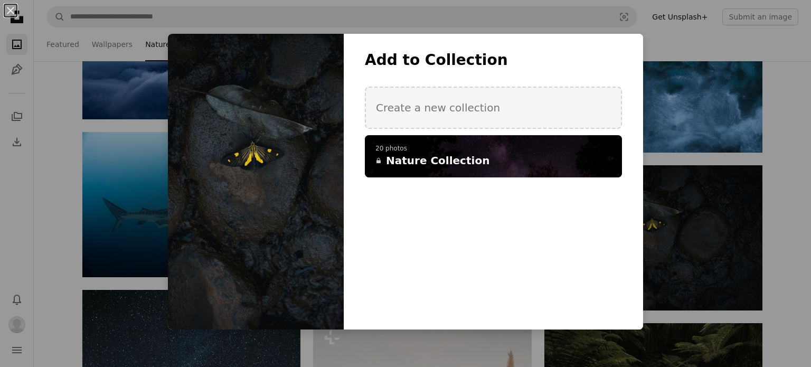
click at [588, 150] on p "20 photos" at bounding box center [493, 149] width 236 height 8
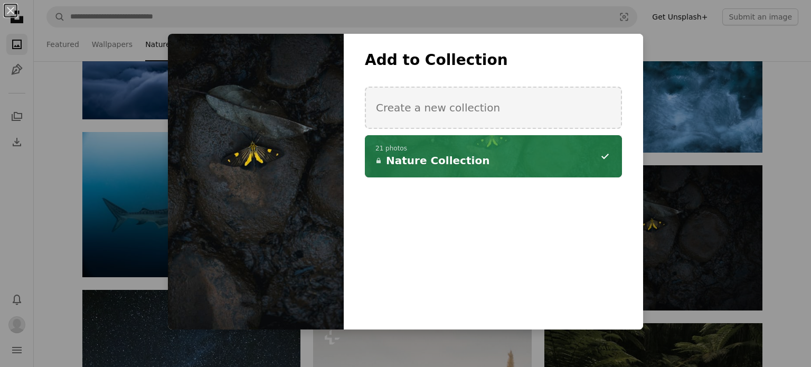
click at [779, 239] on div "An X shape Add to Collection Create a new collection A checkmark A minus sign 2…" at bounding box center [405, 183] width 811 height 367
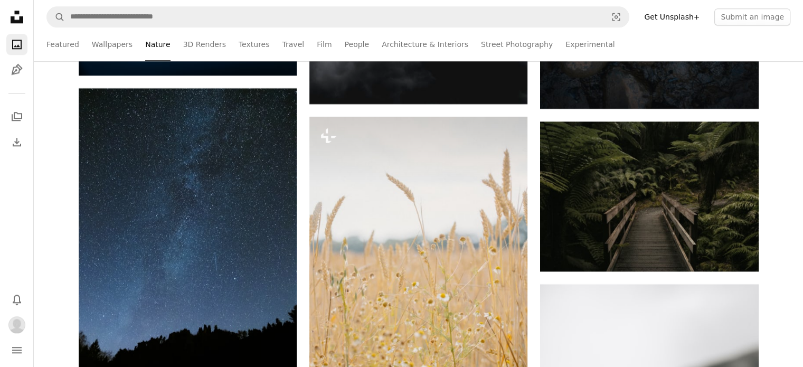
scroll to position [13257, 0]
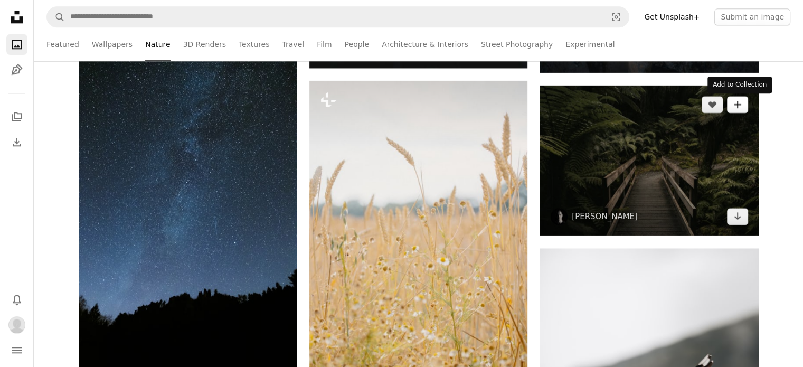
click at [735, 109] on icon "A plus sign" at bounding box center [737, 104] width 8 height 8
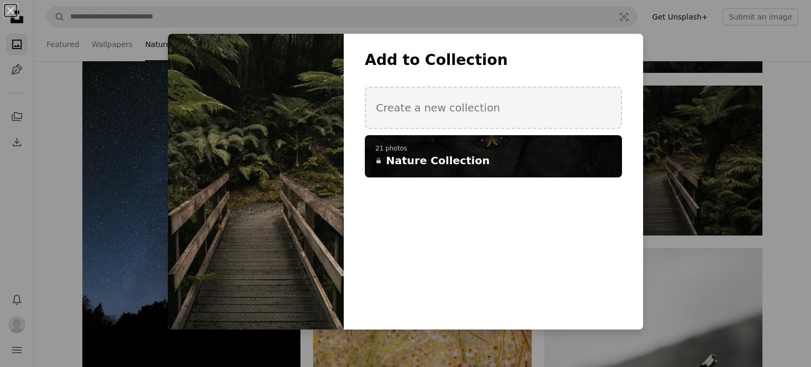
click at [563, 151] on p "21 photos" at bounding box center [493, 149] width 236 height 8
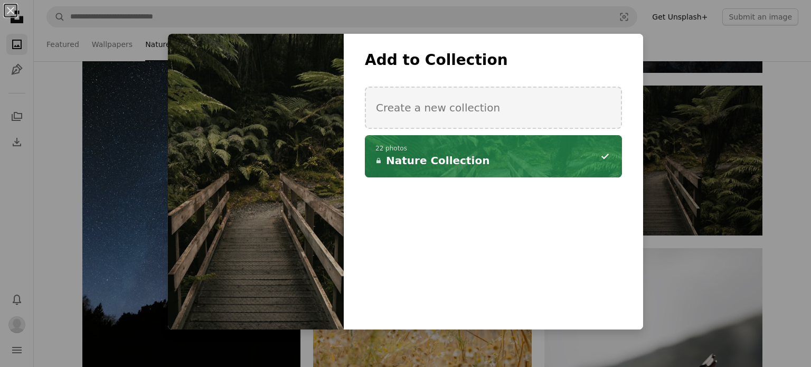
click at [779, 288] on div "An X shape Add to Collection Create a new collection A checkmark A minus sign 2…" at bounding box center [405, 183] width 811 height 367
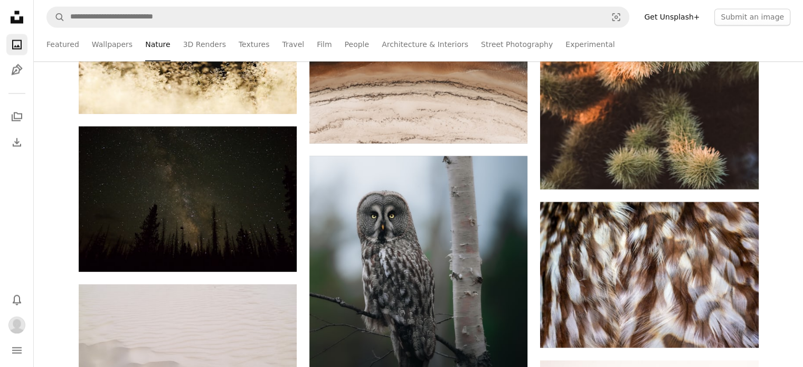
scroll to position [14043, 0]
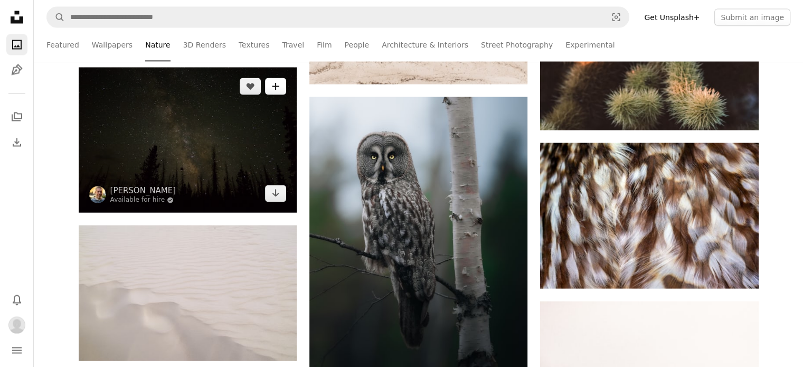
click at [272, 88] on icon "A plus sign" at bounding box center [275, 86] width 8 height 8
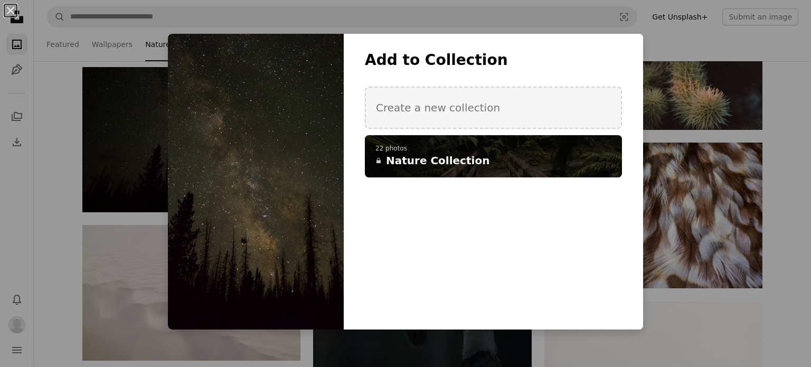
click at [398, 164] on span "Nature Collection" at bounding box center [437, 160] width 103 height 15
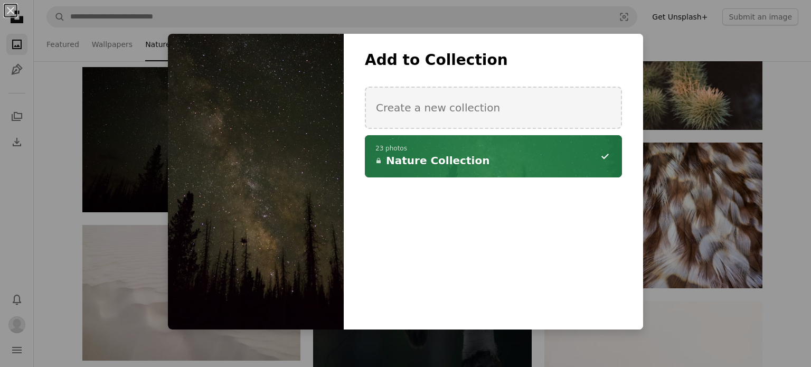
click at [788, 266] on div "An X shape Add to Collection Create a new collection A checkmark A minus sign 2…" at bounding box center [405, 183] width 811 height 367
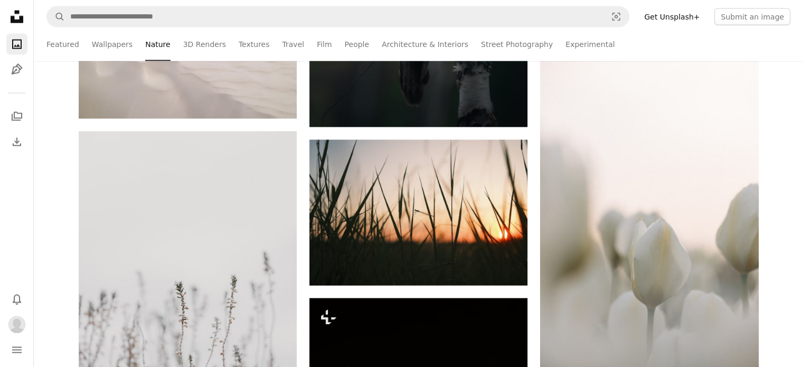
scroll to position [14324, 0]
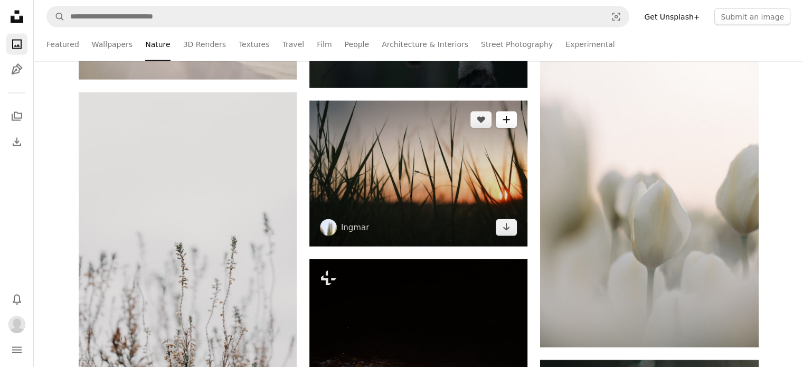
click at [506, 119] on icon "Add to Collection" at bounding box center [506, 120] width 7 height 7
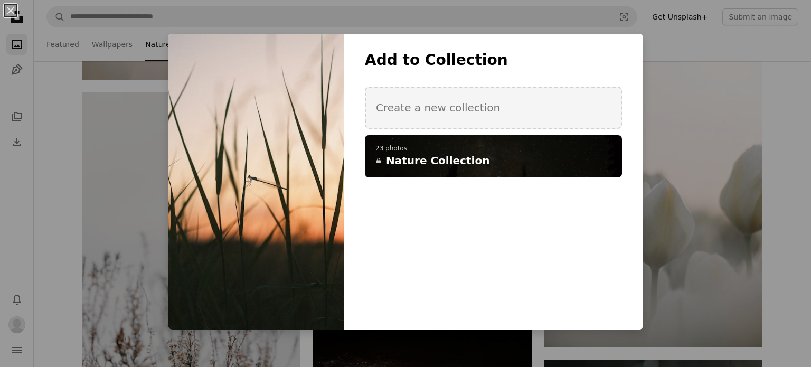
click at [461, 153] on span "Nature Collection" at bounding box center [437, 160] width 103 height 15
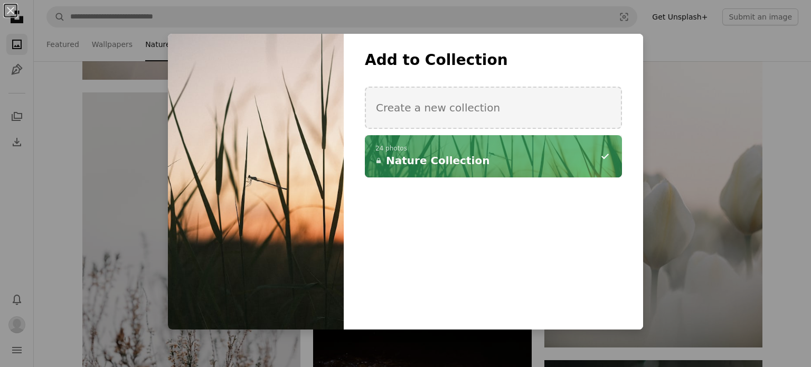
click at [785, 262] on div "An X shape Add to Collection Create a new collection A checkmark A minus sign 2…" at bounding box center [405, 183] width 811 height 367
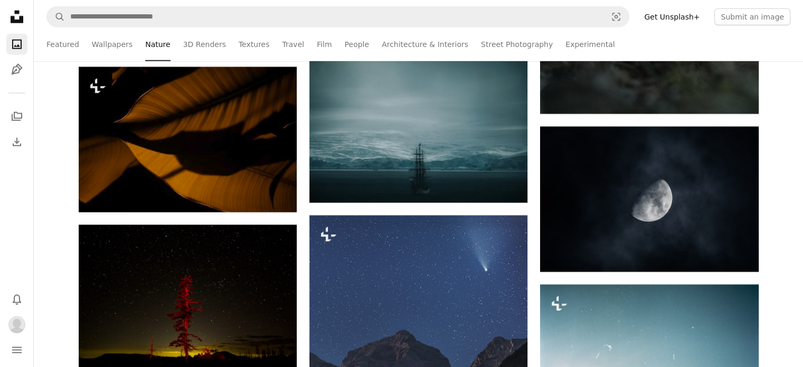
scroll to position [14948, 0]
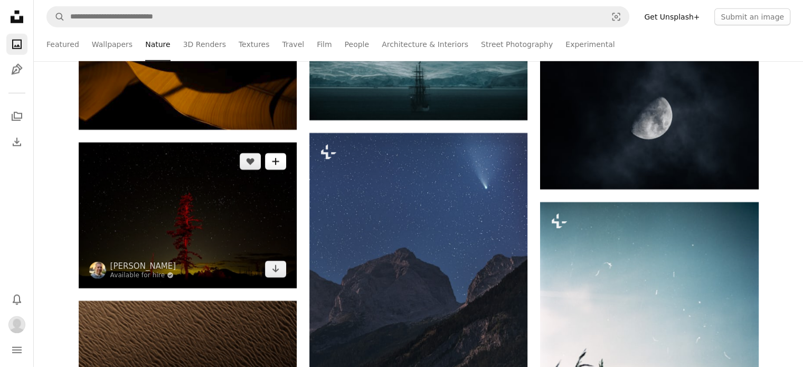
click at [282, 164] on button "A plus sign" at bounding box center [275, 161] width 21 height 17
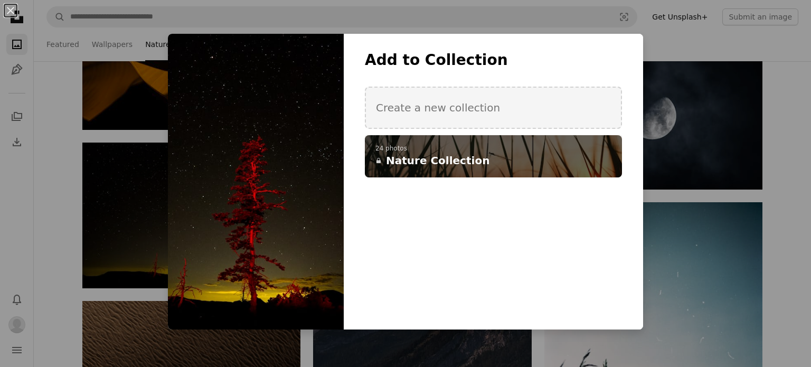
click at [459, 162] on span "Nature Collection" at bounding box center [437, 160] width 103 height 15
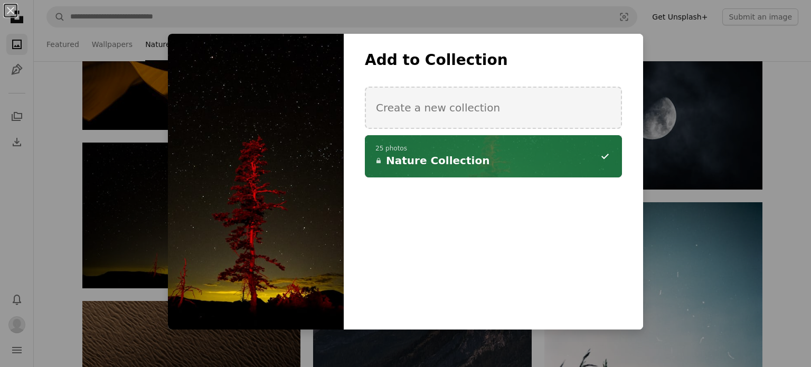
click at [776, 272] on div "An X shape Add to Collection Create a new collection A checkmark A minus sign 2…" at bounding box center [405, 183] width 811 height 367
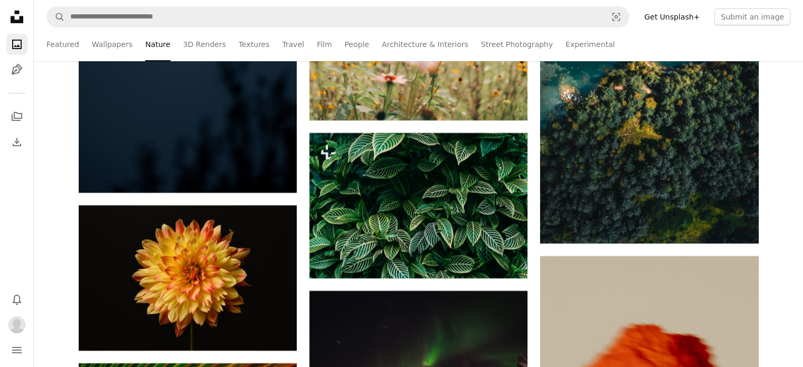
scroll to position [15875, 0]
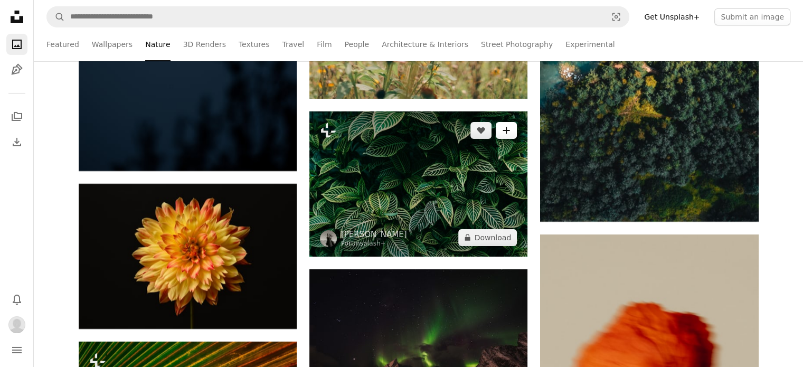
click at [507, 137] on button "A plus sign" at bounding box center [506, 130] width 21 height 17
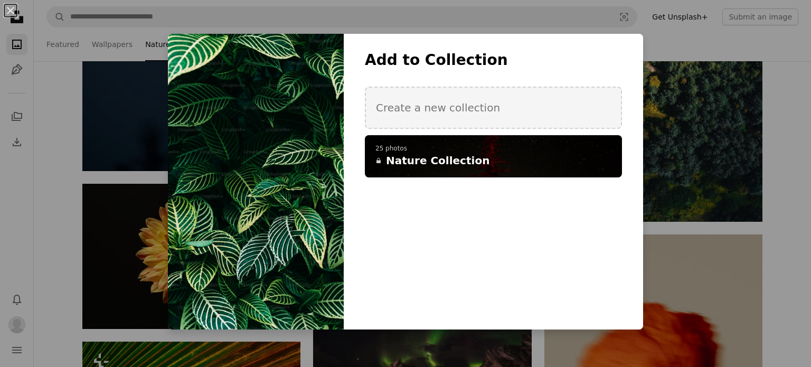
click at [510, 167] on h4 "A lock Nature Collection" at bounding box center [487, 160] width 224 height 15
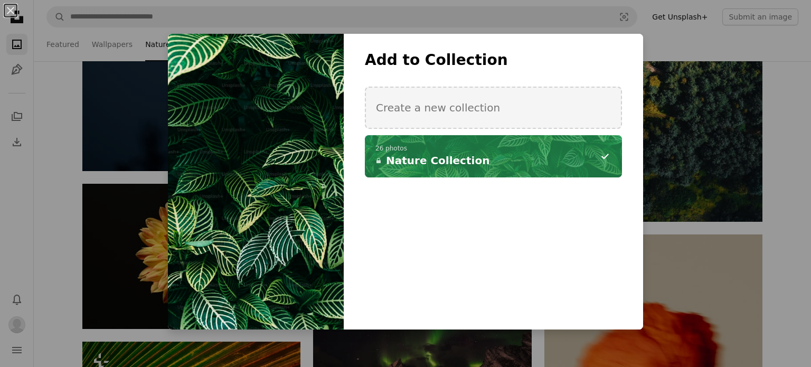
click at [780, 239] on div "An X shape Add to Collection Create a new collection A checkmark A minus sign 2…" at bounding box center [405, 183] width 811 height 367
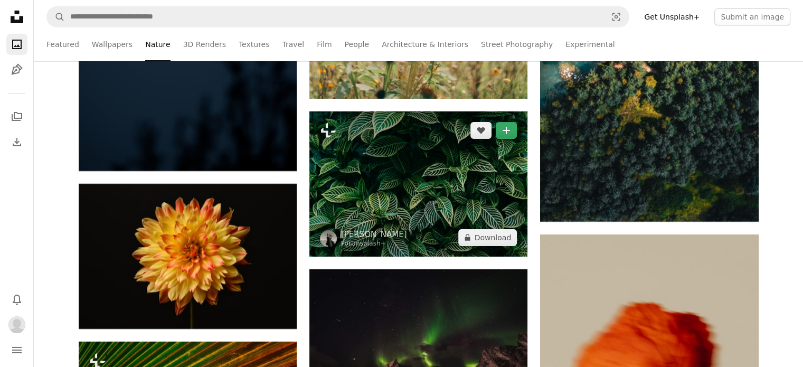
click at [503, 137] on button "A plus sign" at bounding box center [506, 130] width 21 height 17
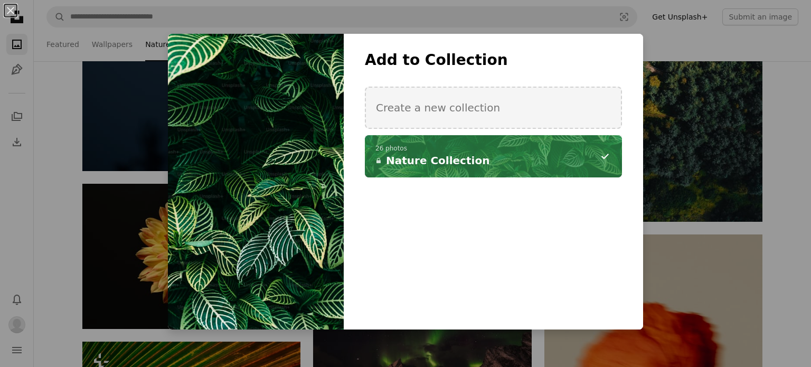
click at [495, 151] on p "26 photos" at bounding box center [493, 149] width 236 height 8
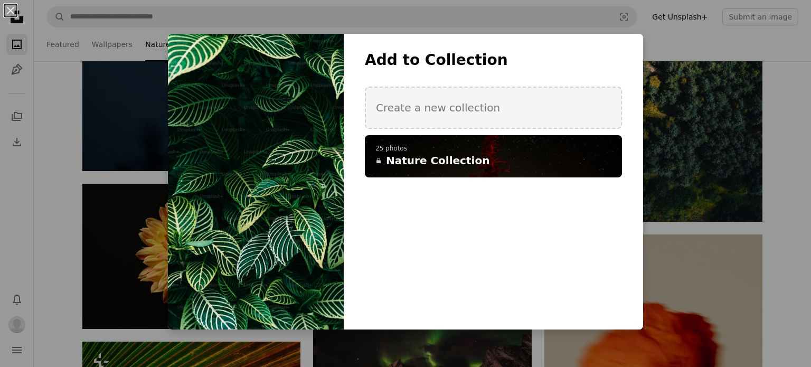
click at [784, 212] on div "An X shape Add to Collection Create a new collection A checkmark A plus sign 25…" at bounding box center [405, 183] width 811 height 367
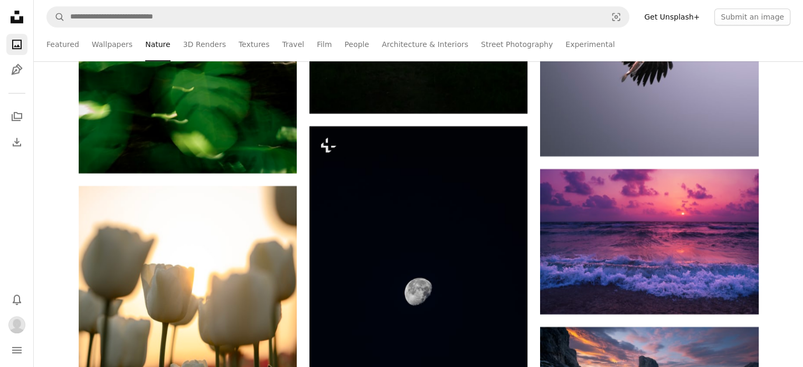
scroll to position [16921, 0]
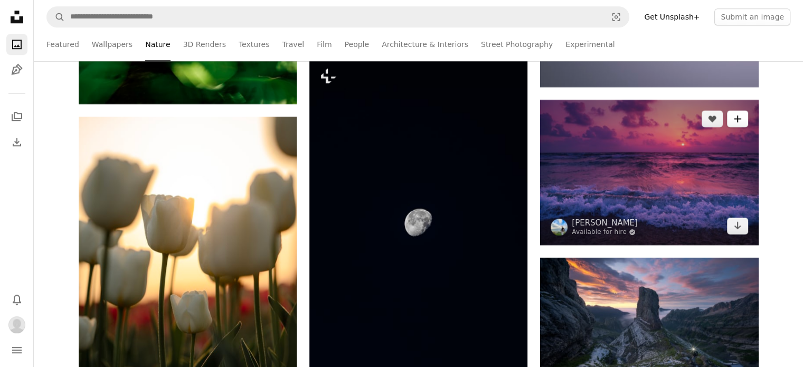
click at [738, 122] on icon "A plus sign" at bounding box center [737, 119] width 8 height 8
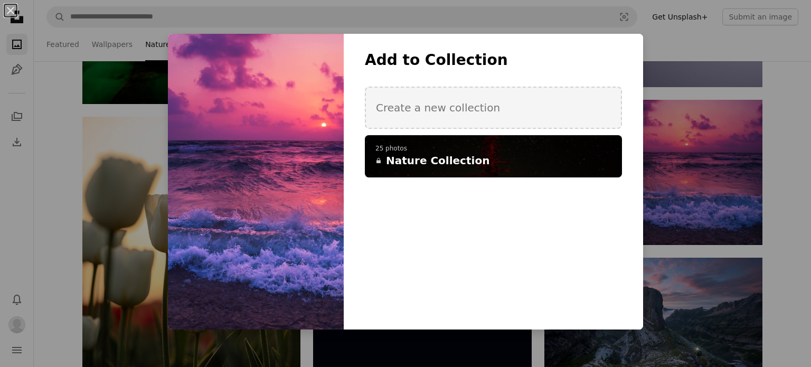
click at [585, 155] on h4 "A lock Nature Collection" at bounding box center [487, 160] width 224 height 15
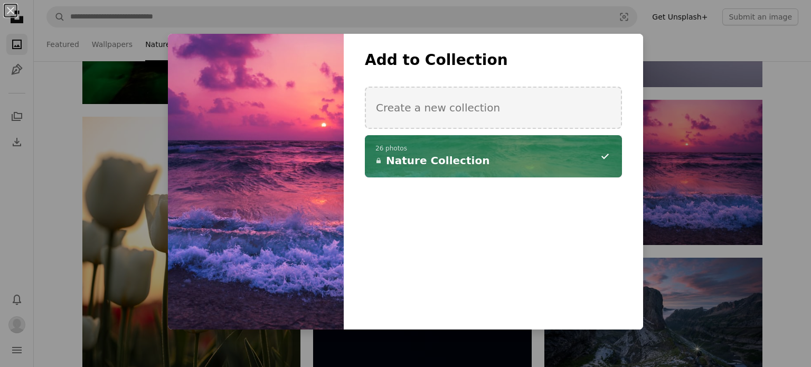
click at [787, 253] on div "An X shape Add to Collection Create a new collection A checkmark A minus sign 2…" at bounding box center [405, 183] width 811 height 367
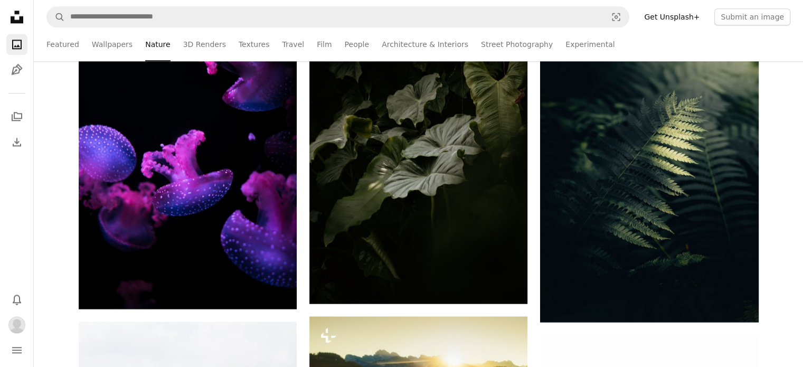
scroll to position [17249, 0]
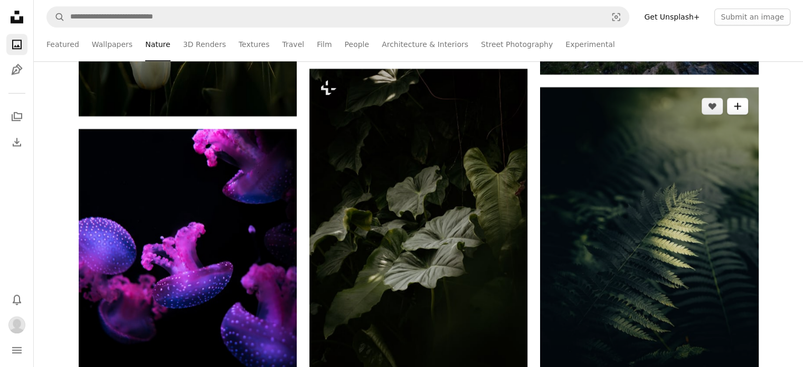
click at [738, 107] on icon "A plus sign" at bounding box center [737, 106] width 8 height 8
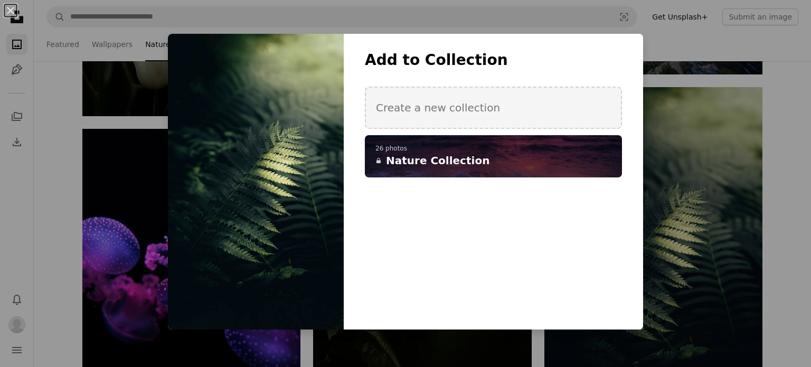
click at [566, 151] on p "26 photos" at bounding box center [493, 149] width 236 height 8
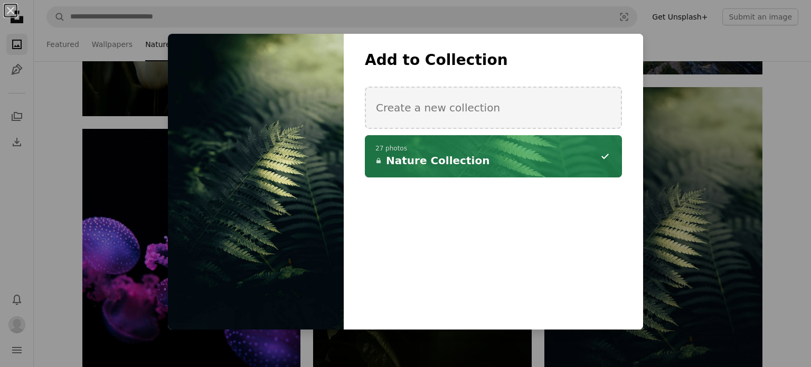
click at [785, 255] on div "An X shape Add to Collection Create a new collection A checkmark A minus sign 2…" at bounding box center [405, 183] width 811 height 367
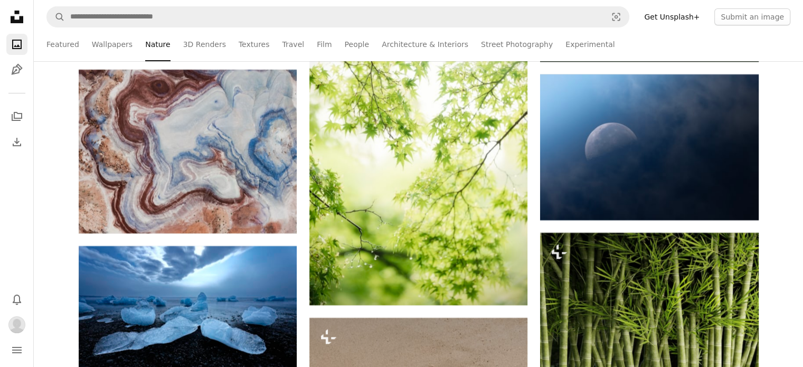
scroll to position [20052, 0]
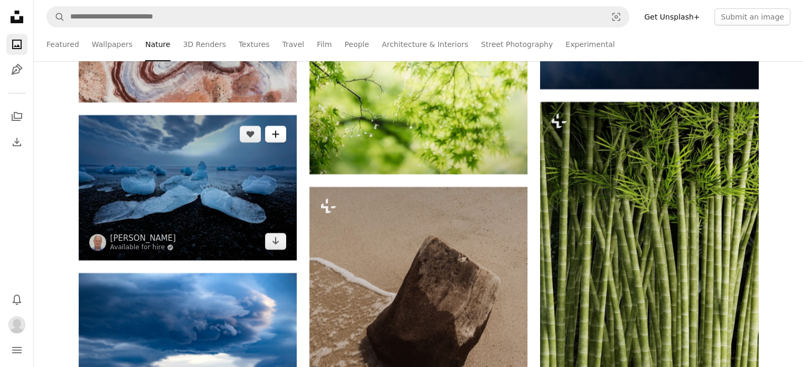
click at [274, 134] on icon "A plus sign" at bounding box center [275, 134] width 8 height 8
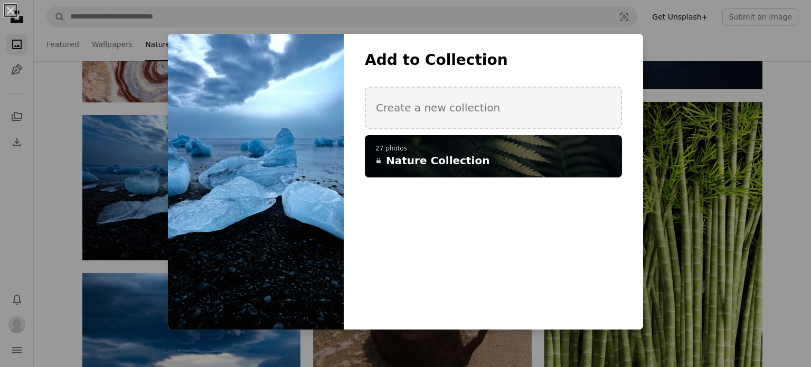
click at [402, 159] on span "Nature Collection" at bounding box center [437, 160] width 103 height 15
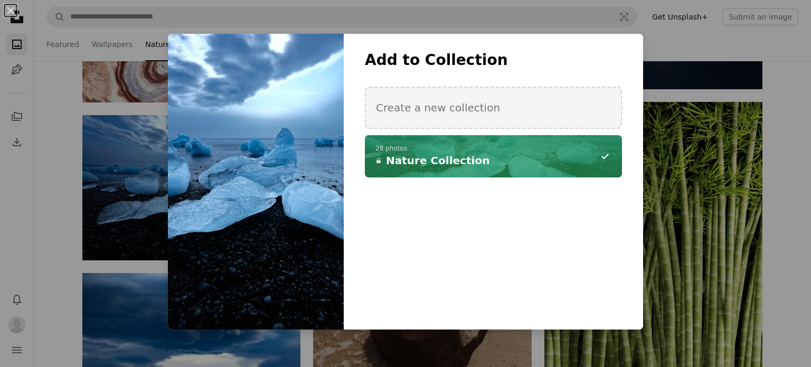
click at [779, 223] on div "An X shape Add to Collection Create a new collection A checkmark A minus sign 2…" at bounding box center [405, 183] width 811 height 367
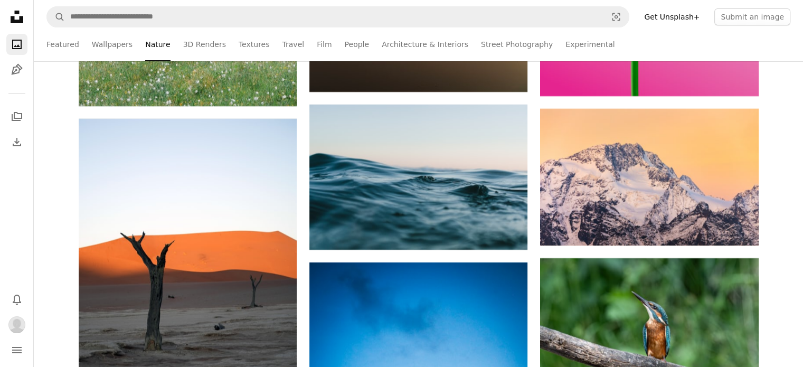
scroll to position [24129, 0]
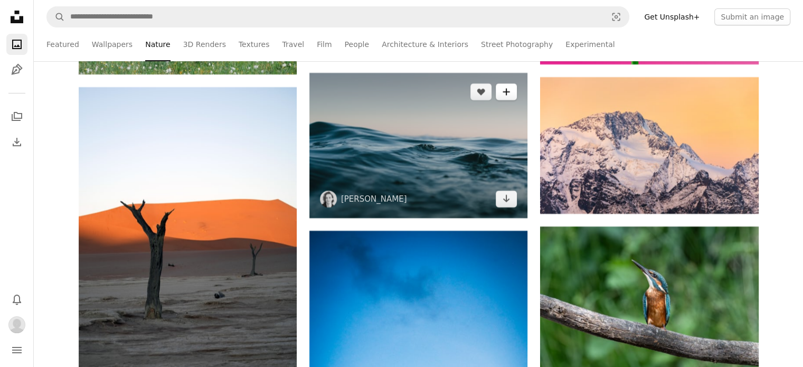
click at [505, 96] on icon "A plus sign" at bounding box center [506, 92] width 8 height 8
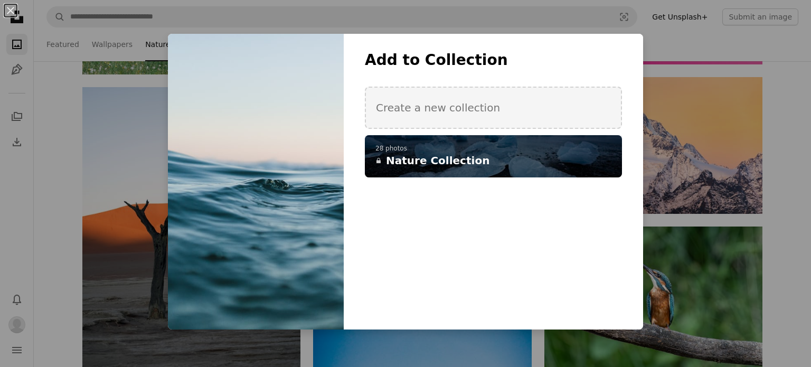
click at [453, 148] on p "28 photos" at bounding box center [493, 149] width 236 height 8
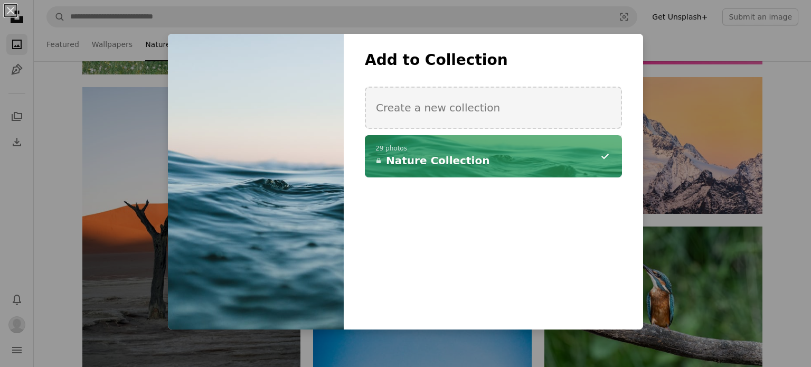
click at [792, 242] on div "An X shape Add to Collection Create a new collection A checkmark A minus sign 2…" at bounding box center [405, 183] width 811 height 367
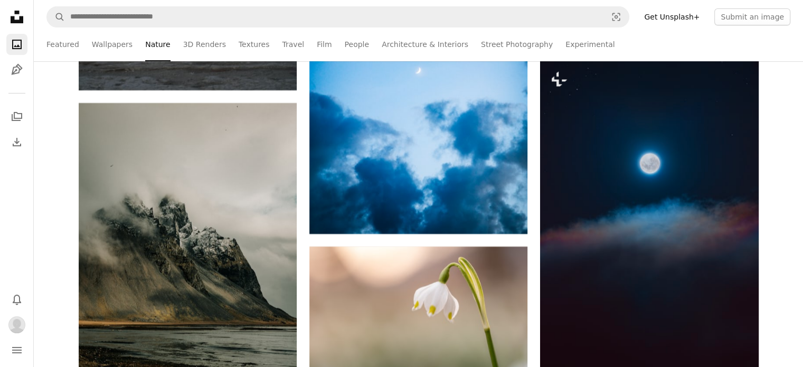
scroll to position [24389, 0]
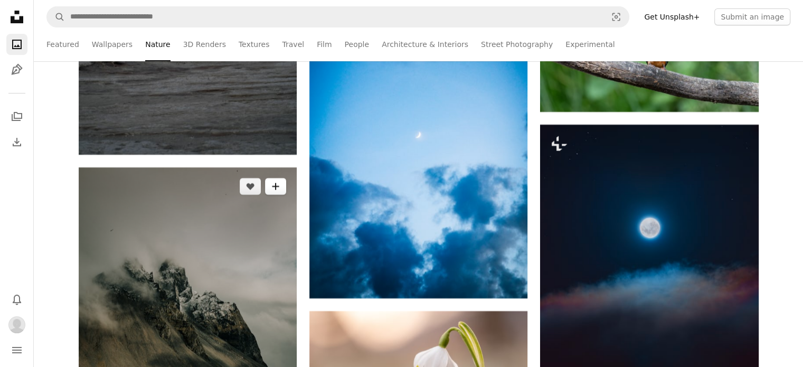
click at [279, 190] on icon "A plus sign" at bounding box center [275, 186] width 8 height 8
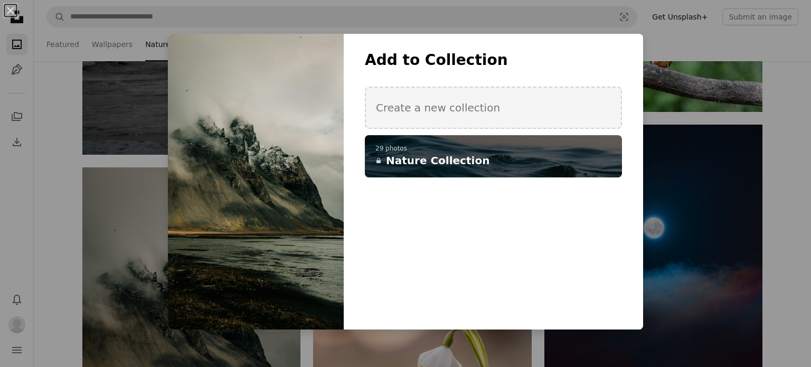
click at [429, 167] on span "Nature Collection" at bounding box center [437, 160] width 103 height 15
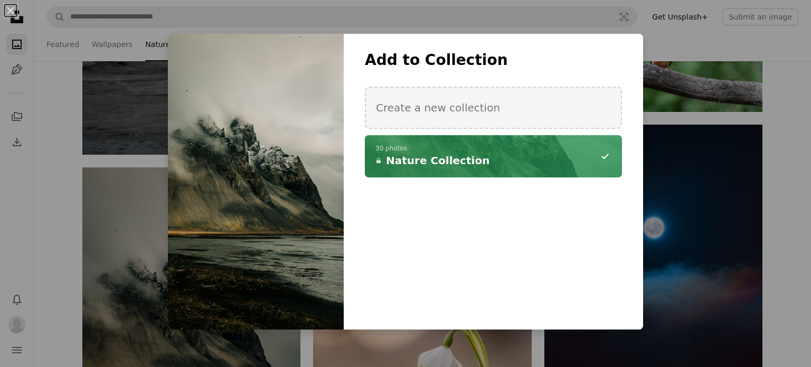
click at [779, 253] on div "An X shape Add to Collection Create a new collection A checkmark A minus sign 3…" at bounding box center [405, 183] width 811 height 367
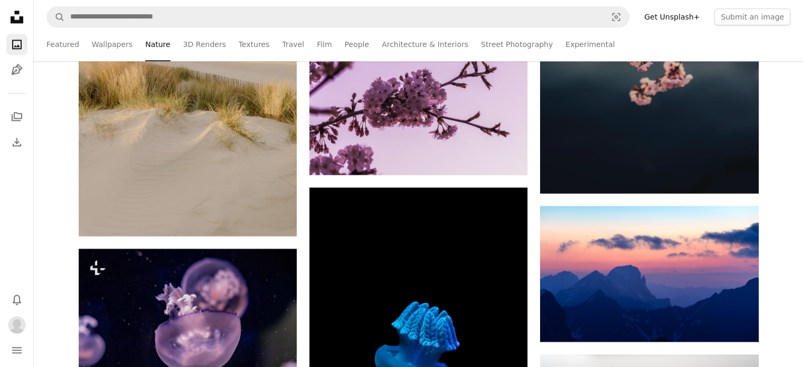
scroll to position [25553, 0]
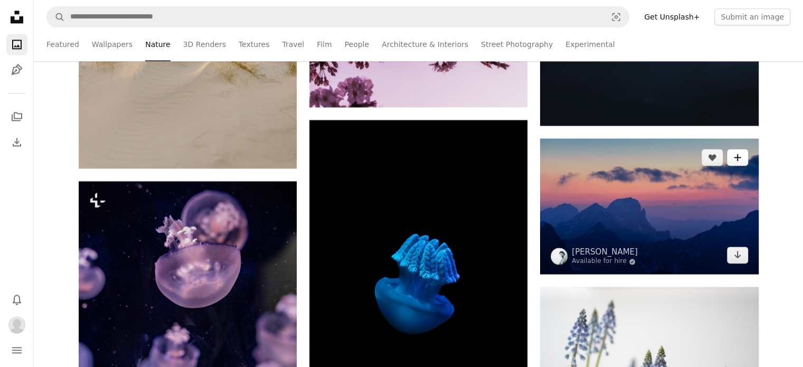
click at [743, 154] on button "A plus sign" at bounding box center [737, 157] width 21 height 17
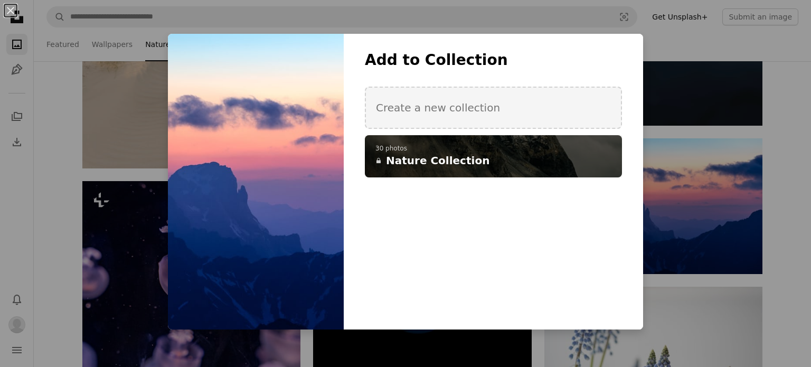
click at [554, 162] on h4 "A lock Nature Collection" at bounding box center [487, 160] width 224 height 15
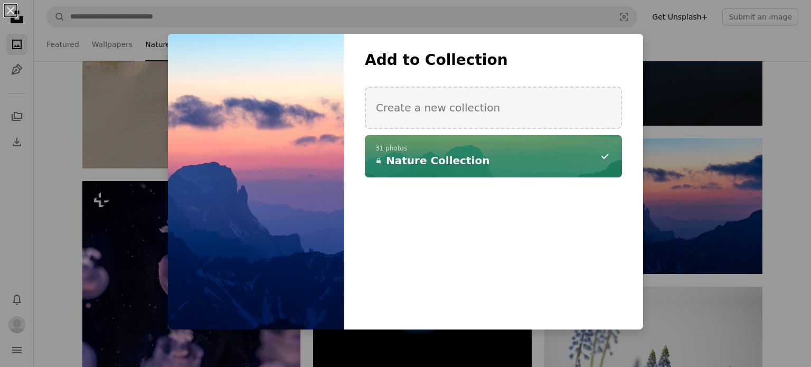
click at [775, 296] on div "An X shape Add to Collection Create a new collection A checkmark A minus sign 3…" at bounding box center [405, 183] width 811 height 367
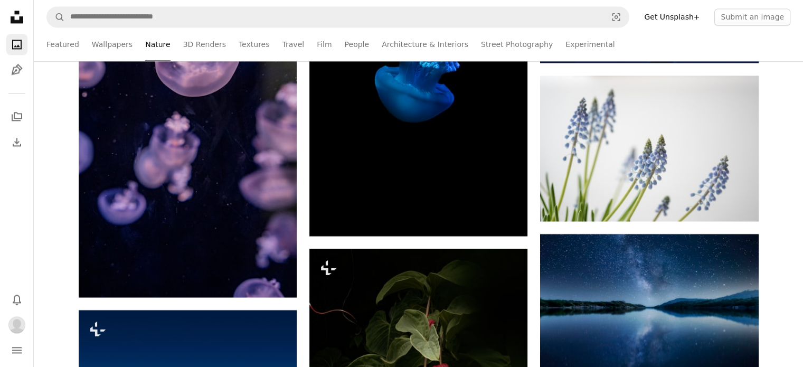
scroll to position [25866, 0]
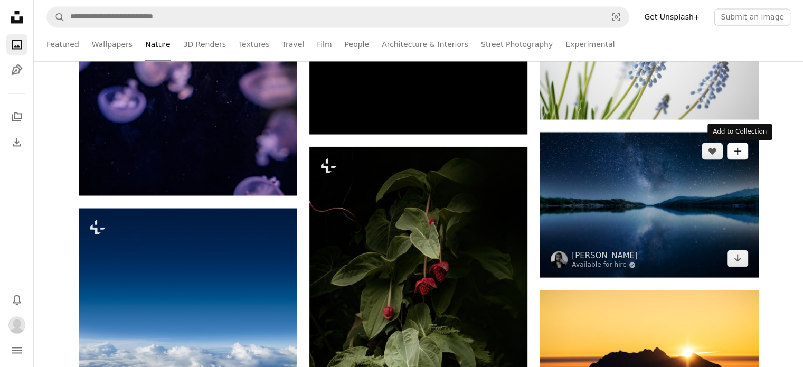
click at [739, 150] on icon "A plus sign" at bounding box center [737, 151] width 8 height 8
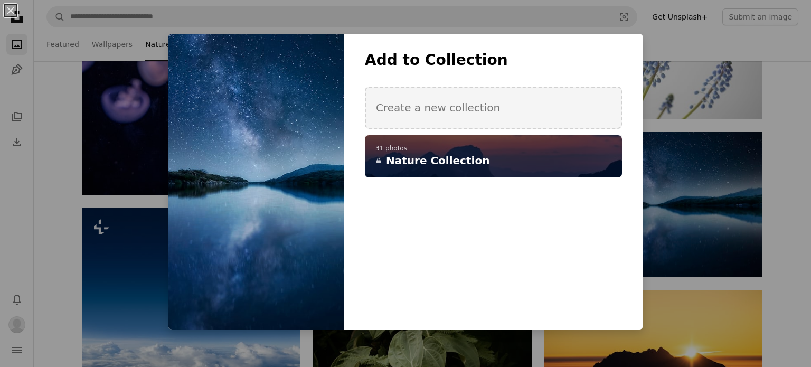
click at [566, 158] on h4 "A lock Nature Collection" at bounding box center [487, 160] width 224 height 15
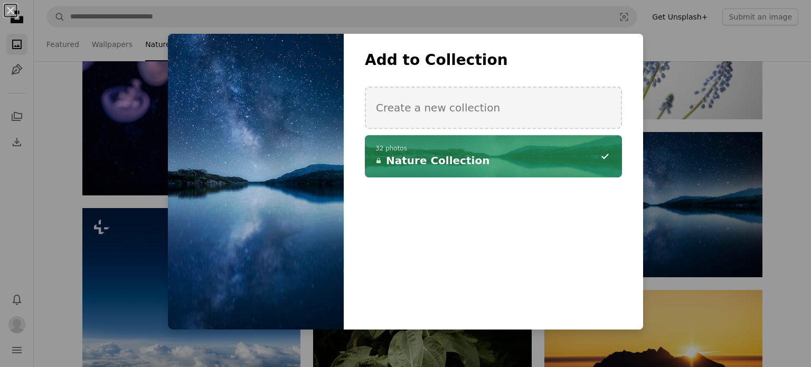
click at [776, 276] on div "An X shape Add to Collection Create a new collection A checkmark A minus sign 3…" at bounding box center [405, 183] width 811 height 367
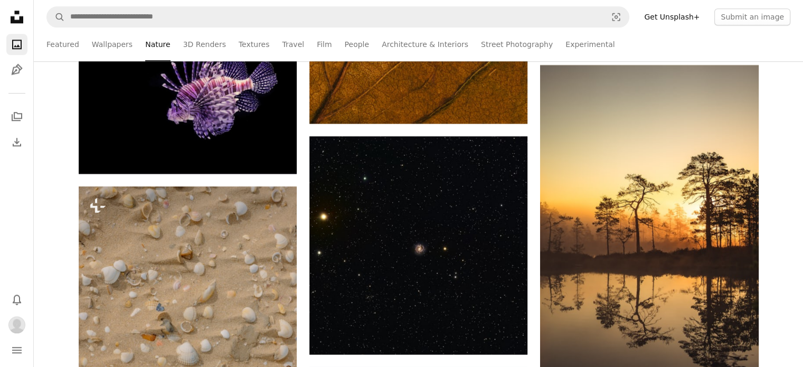
scroll to position [29302, 0]
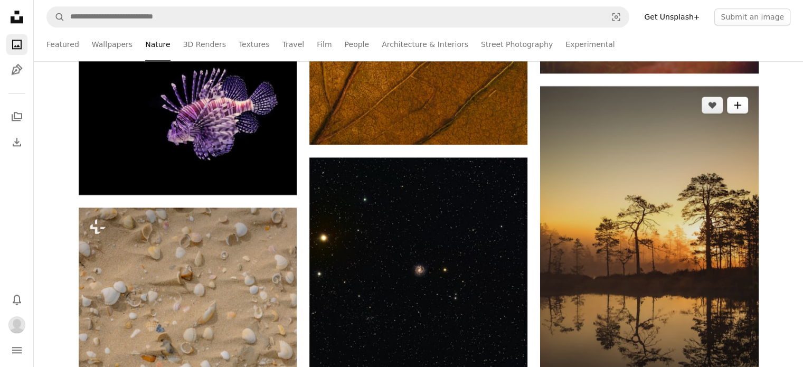
click at [737, 109] on icon "A plus sign" at bounding box center [737, 105] width 8 height 8
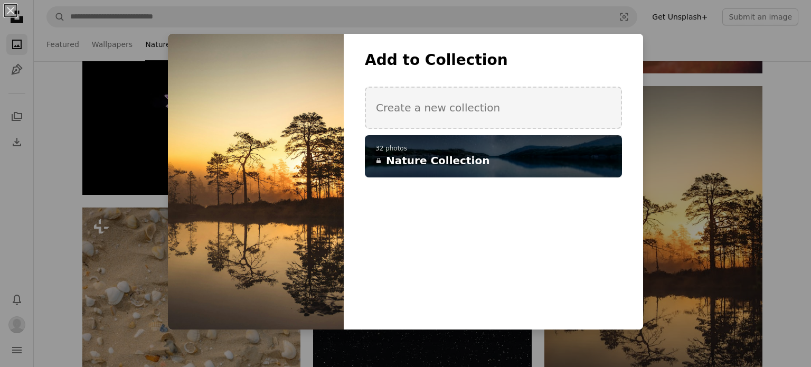
click at [551, 164] on h4 "A lock Nature Collection" at bounding box center [487, 160] width 224 height 15
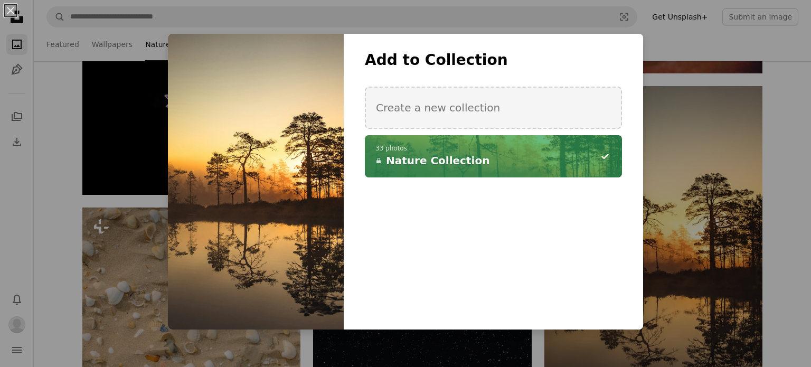
click at [779, 217] on div "An X shape Add to Collection Create a new collection A checkmark A minus sign 3…" at bounding box center [405, 183] width 811 height 367
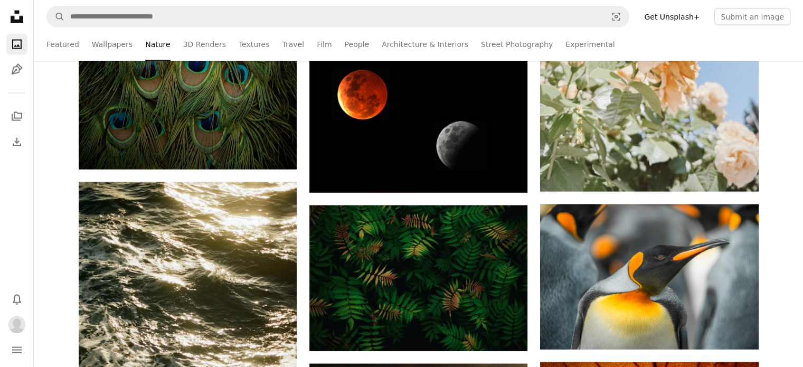
scroll to position [34625, 0]
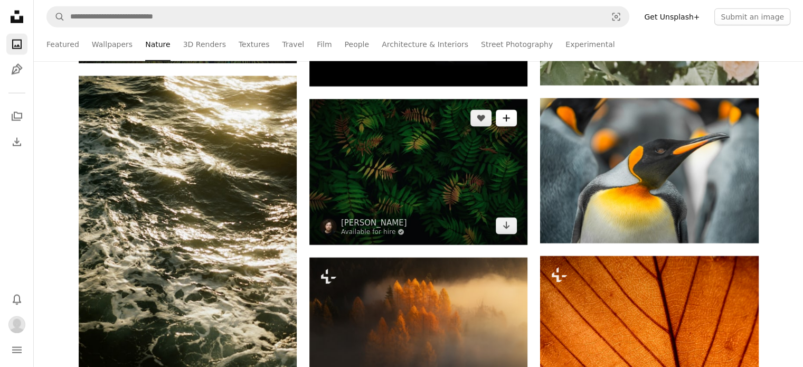
click at [507, 119] on icon "A plus sign" at bounding box center [506, 118] width 8 height 8
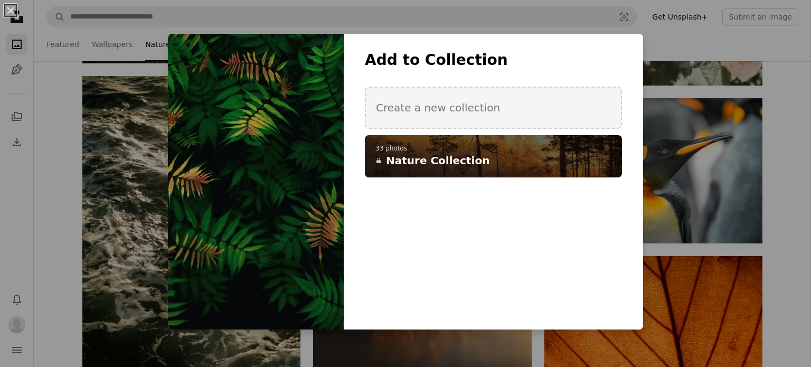
click at [418, 158] on span "Nature Collection" at bounding box center [437, 160] width 103 height 15
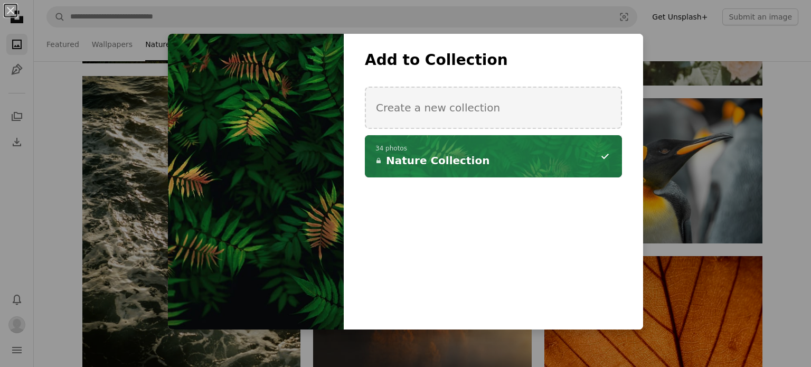
click at [773, 223] on div "An X shape Add to Collection Create a new collection A checkmark A minus sign 3…" at bounding box center [405, 183] width 811 height 367
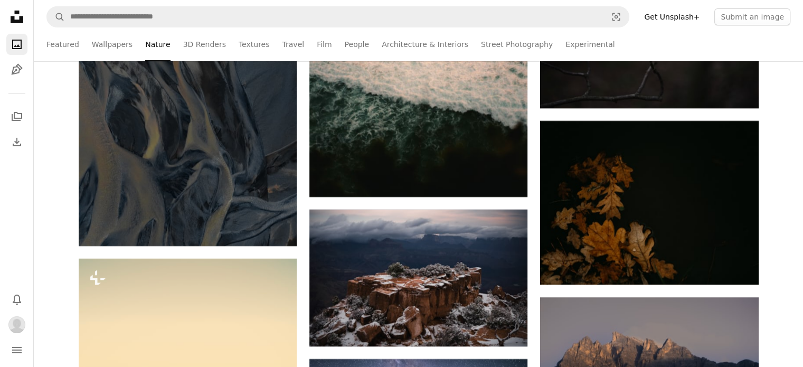
scroll to position [35850, 0]
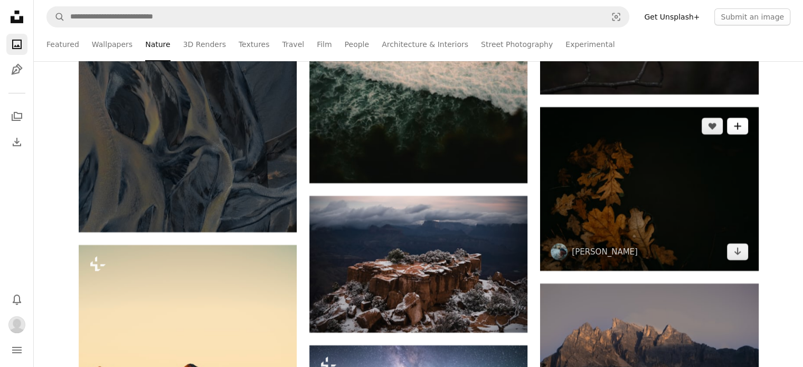
click at [739, 130] on icon "A plus sign" at bounding box center [737, 126] width 8 height 8
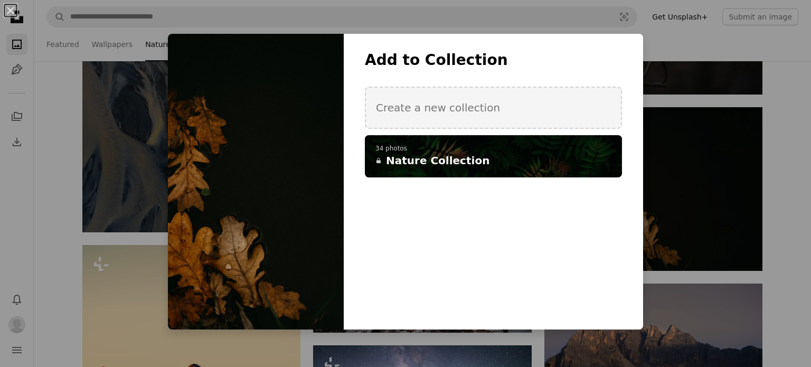
click at [554, 158] on h4 "A lock Nature Collection" at bounding box center [487, 160] width 224 height 15
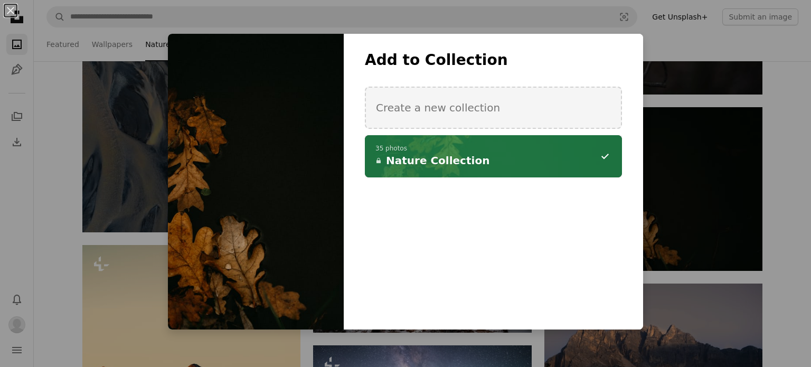
click at [781, 248] on div "An X shape Add to Collection Create a new collection A checkmark A minus sign 3…" at bounding box center [405, 183] width 811 height 367
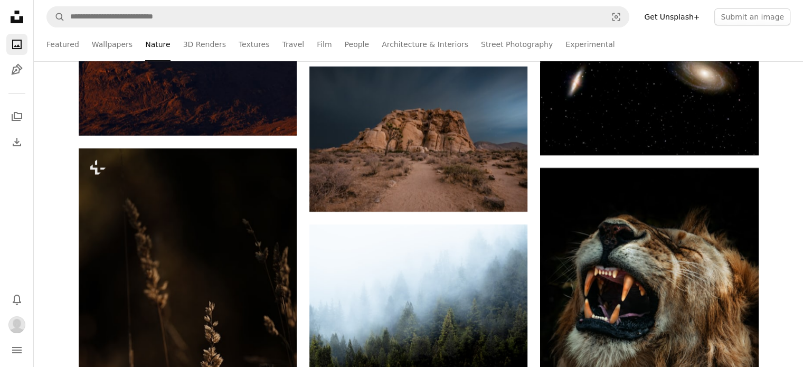
scroll to position [36293, 0]
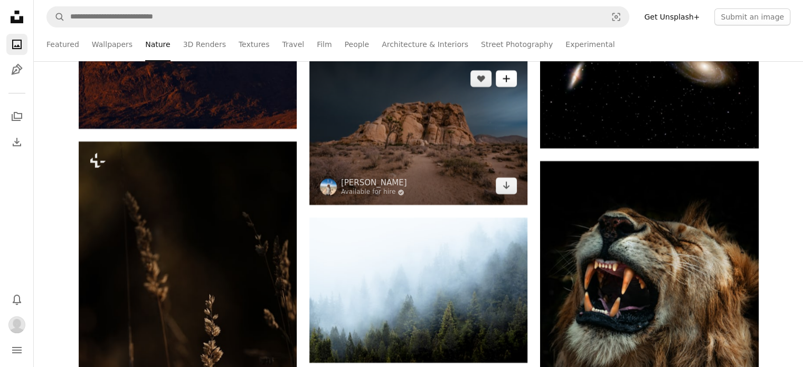
click at [514, 80] on button "A plus sign" at bounding box center [506, 78] width 21 height 17
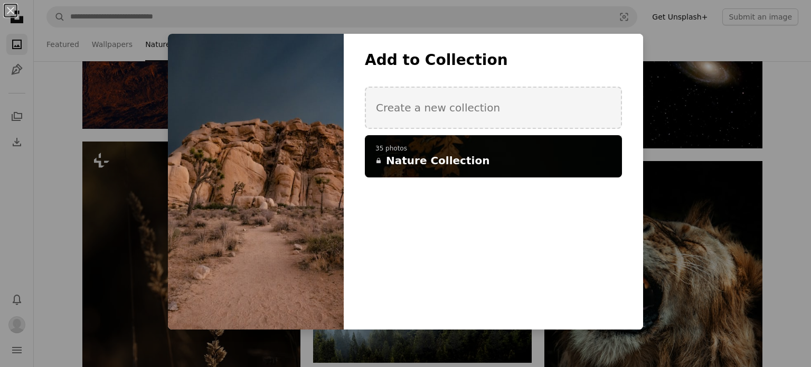
click at [454, 151] on p "35 photos" at bounding box center [493, 149] width 236 height 8
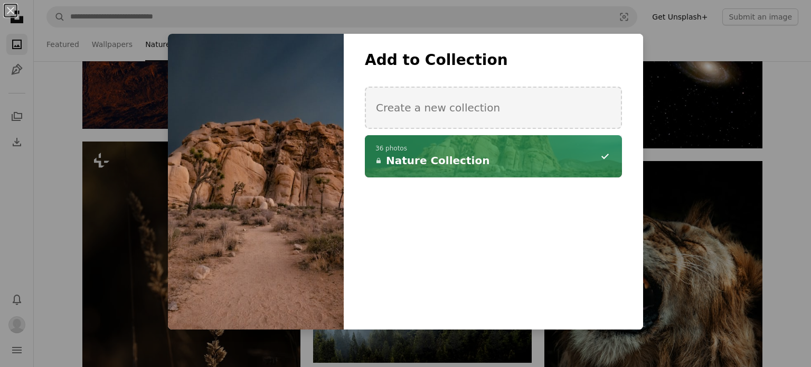
click at [774, 230] on div "An X shape Add to Collection Create a new collection A checkmark A minus sign 3…" at bounding box center [405, 183] width 811 height 367
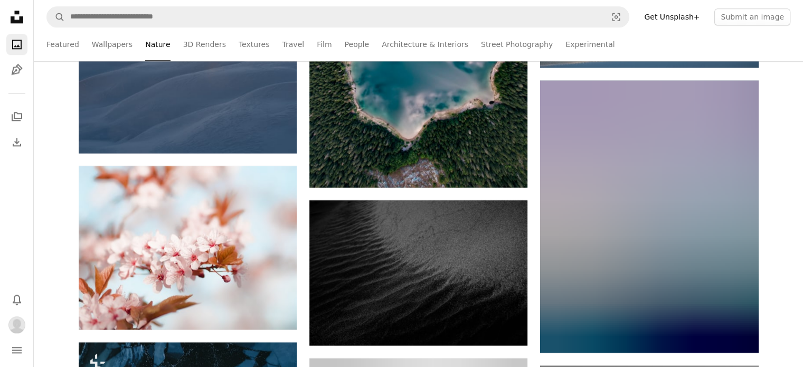
scroll to position [45481, 0]
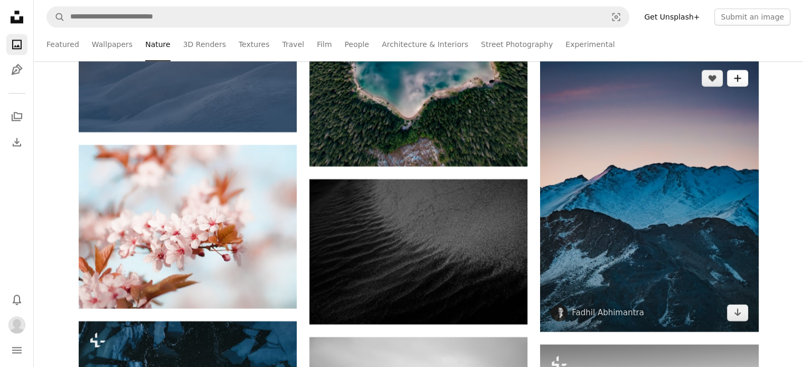
click at [743, 80] on button "A plus sign" at bounding box center [737, 78] width 21 height 17
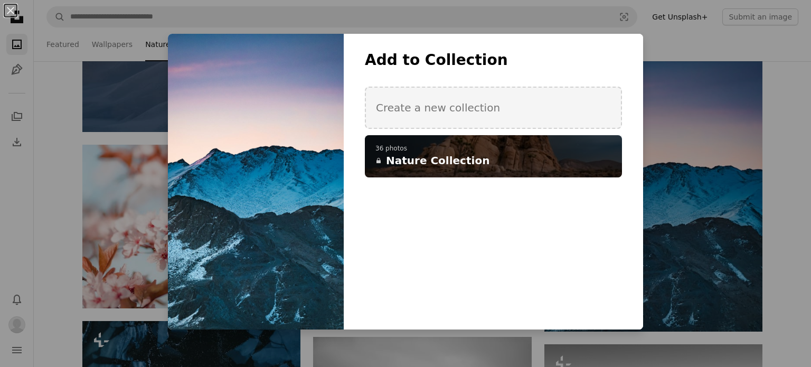
click at [511, 155] on h4 "A lock Nature Collection" at bounding box center [487, 160] width 224 height 15
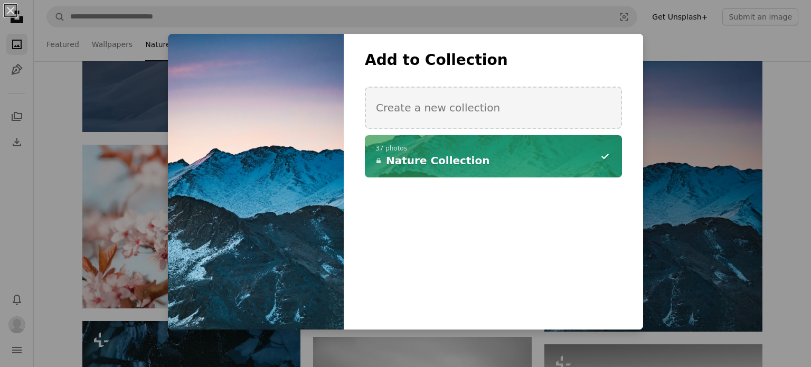
click at [779, 235] on div "An X shape Add to Collection Create a new collection A checkmark A minus sign 3…" at bounding box center [405, 183] width 811 height 367
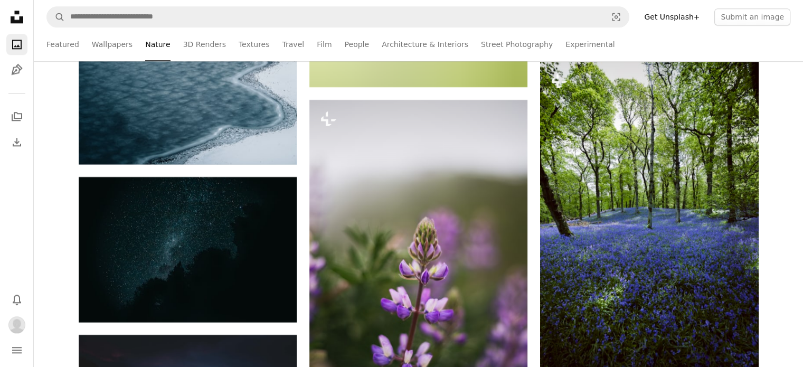
scroll to position [49493, 0]
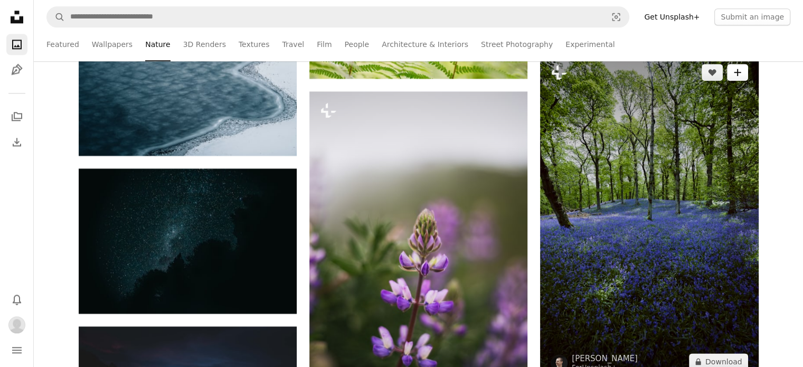
click at [737, 76] on icon "Add to Collection" at bounding box center [737, 72] width 7 height 7
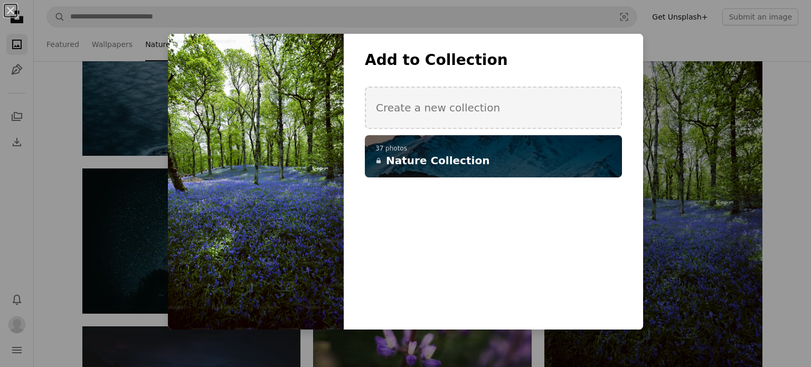
click at [570, 166] on h4 "A lock Nature Collection" at bounding box center [487, 160] width 224 height 15
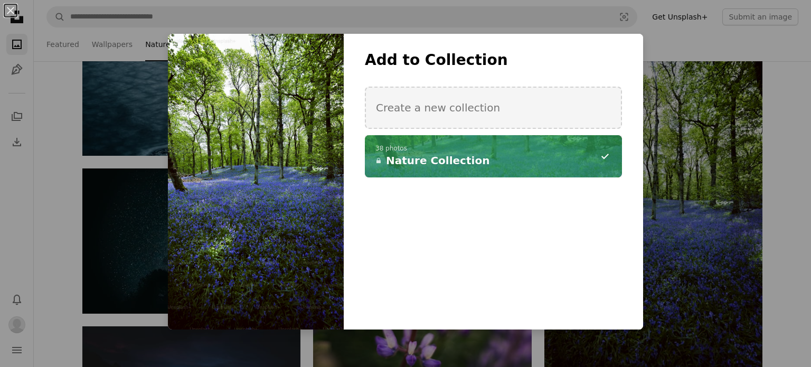
click at [777, 225] on div "An X shape Add to Collection Create a new collection A checkmark A minus sign 3…" at bounding box center [405, 183] width 811 height 367
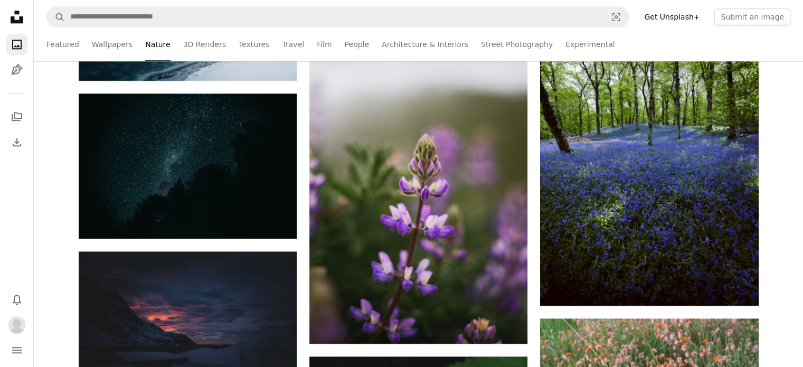
scroll to position [49578, 0]
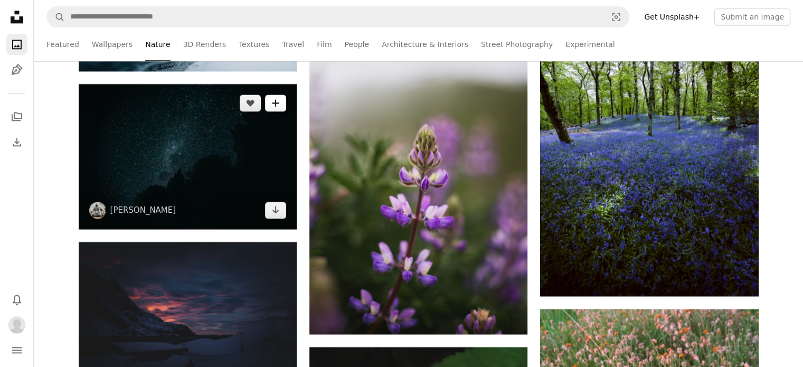
click at [277, 106] on icon "A plus sign" at bounding box center [275, 103] width 8 height 8
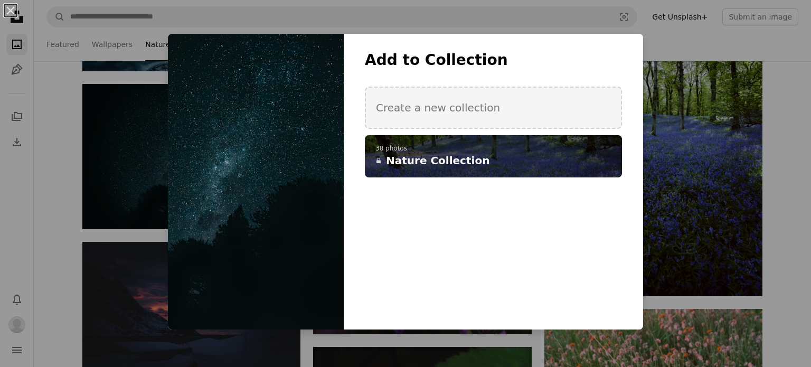
click at [413, 166] on span "Nature Collection" at bounding box center [437, 160] width 103 height 15
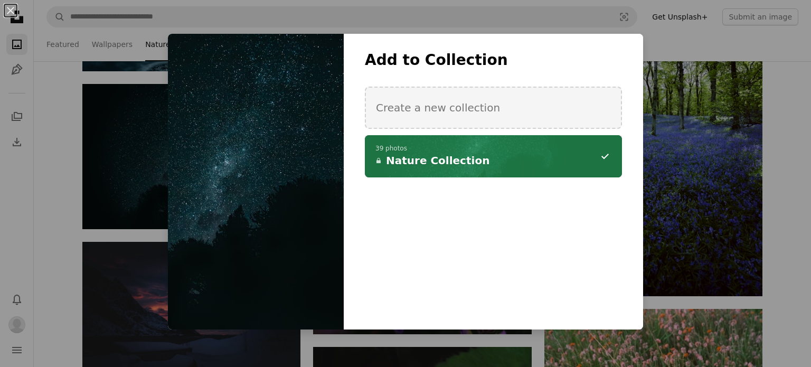
click at [780, 192] on div "An X shape Add to Collection Create a new collection A checkmark A minus sign 3…" at bounding box center [405, 183] width 811 height 367
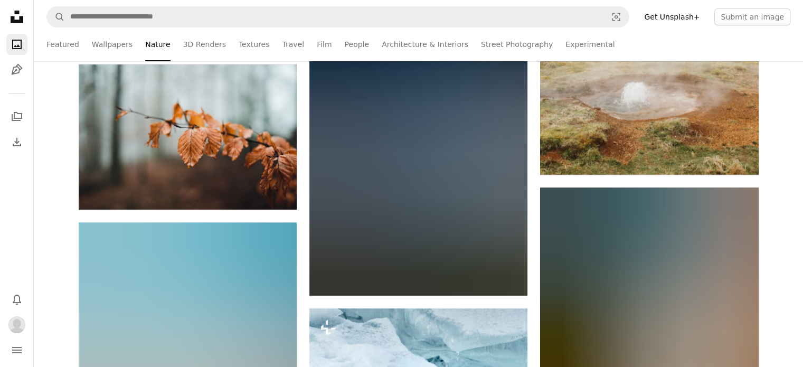
scroll to position [64383, 0]
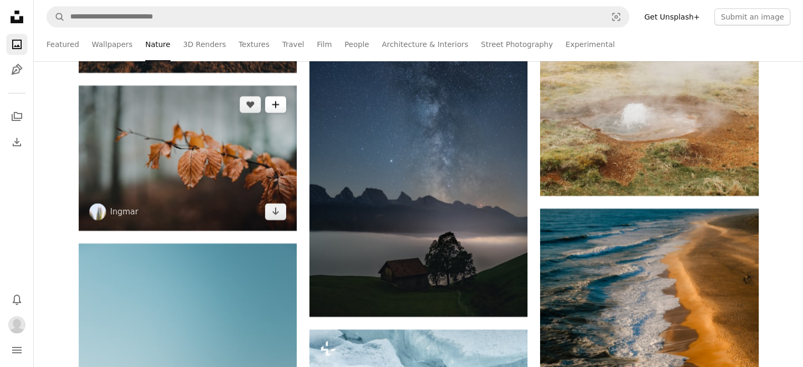
click at [274, 108] on icon "A plus sign" at bounding box center [275, 104] width 8 height 8
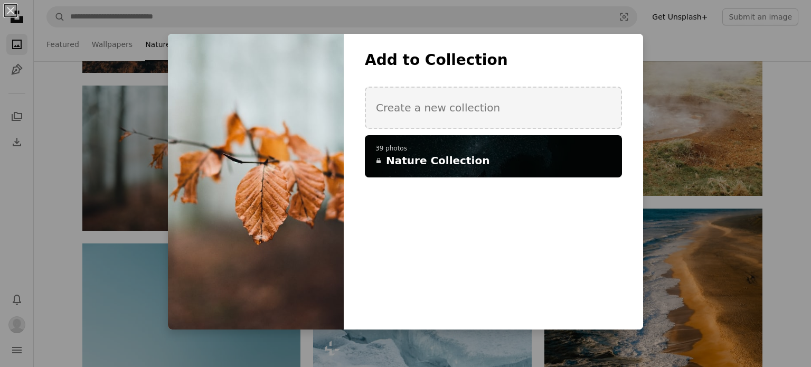
click at [435, 162] on span "Nature Collection" at bounding box center [437, 160] width 103 height 15
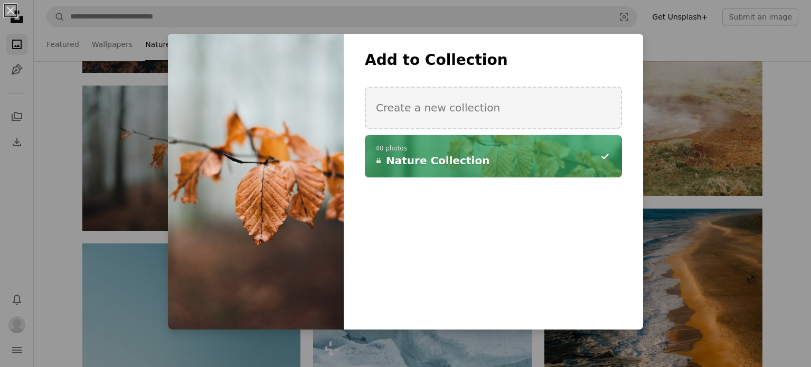
click at [785, 201] on div "An X shape Add to Collection Create a new collection A checkmark A minus sign 4…" at bounding box center [405, 183] width 811 height 367
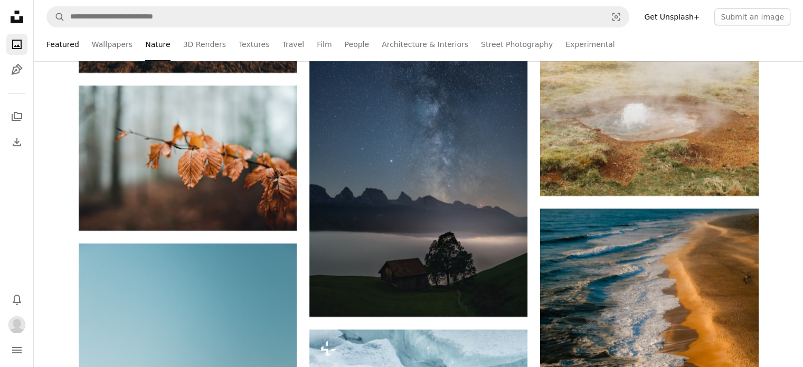
click at [70, 45] on link "Featured" at bounding box center [62, 44] width 33 height 34
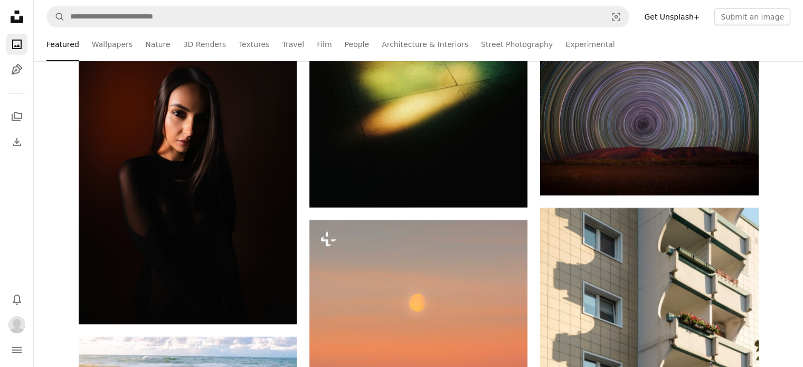
scroll to position [3379, 0]
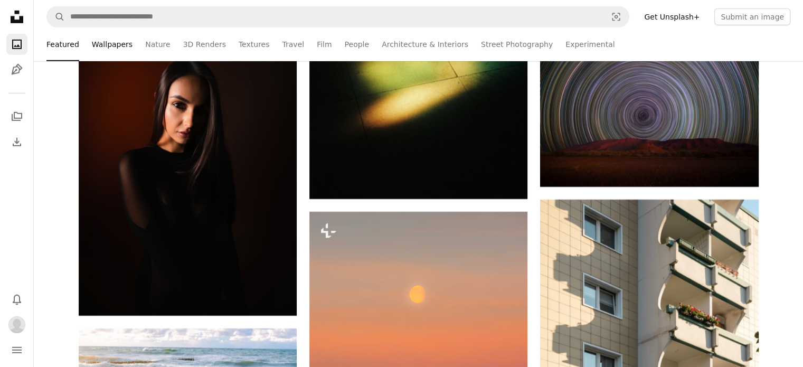
click at [118, 42] on link "Wallpapers" at bounding box center [112, 44] width 41 height 34
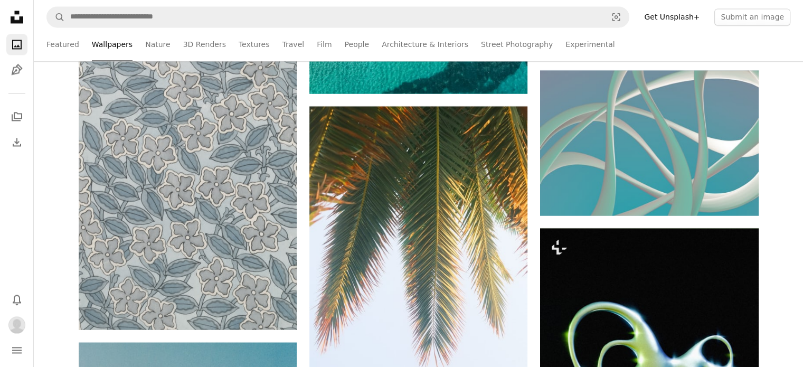
scroll to position [9863, 0]
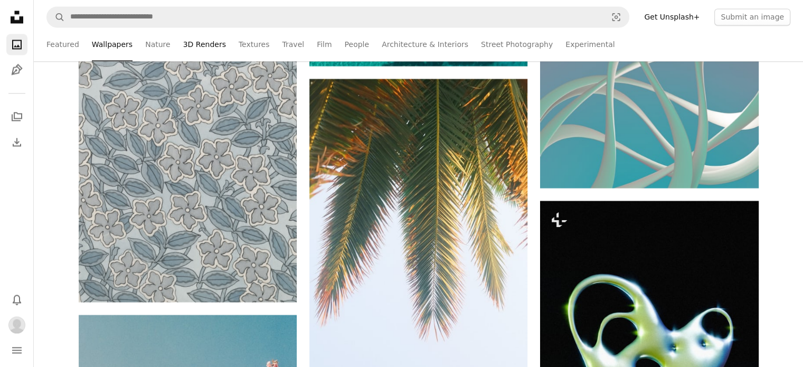
click at [191, 40] on link "3D Renders" at bounding box center [204, 44] width 43 height 34
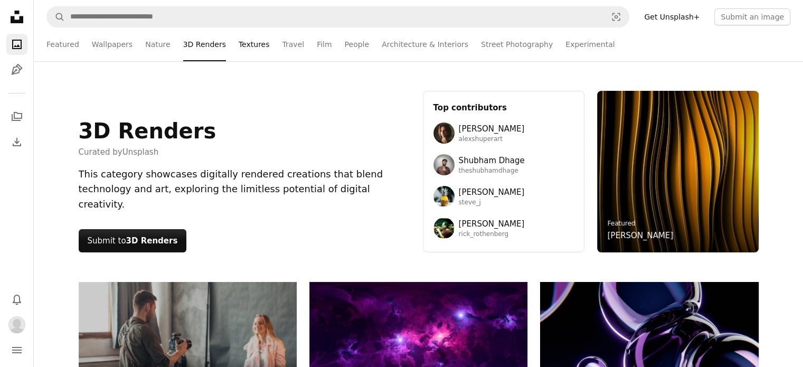
click at [239, 43] on link "Textures" at bounding box center [254, 44] width 31 height 34
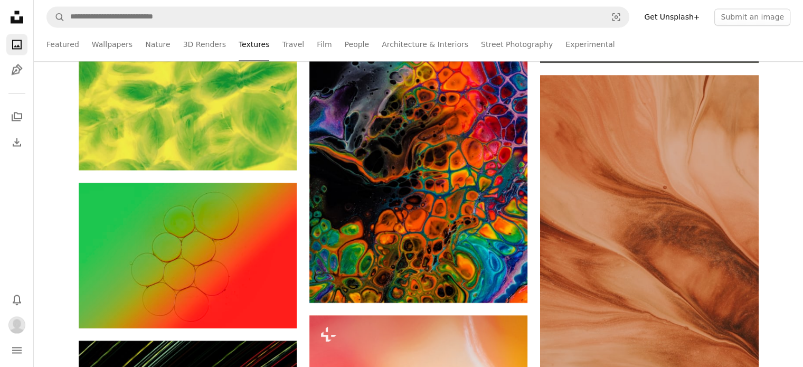
scroll to position [1795, 0]
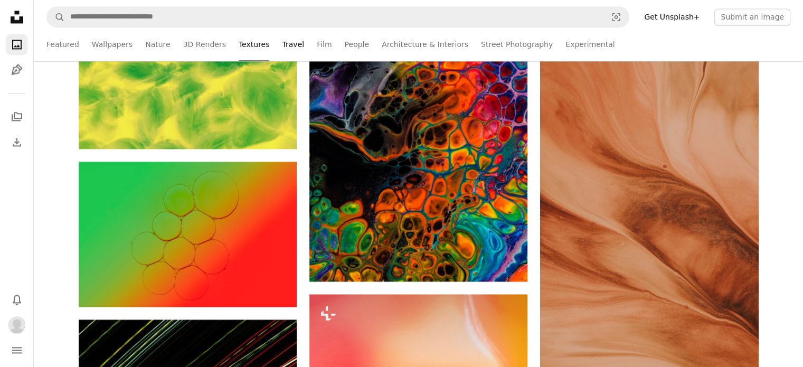
click at [282, 45] on link "Travel" at bounding box center [293, 44] width 22 height 34
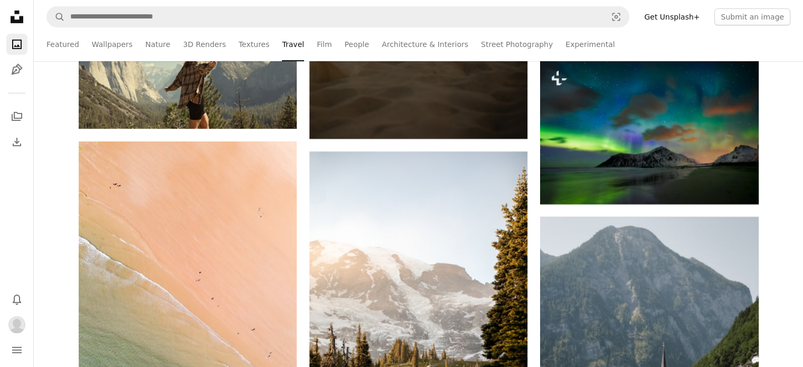
scroll to position [3591, 0]
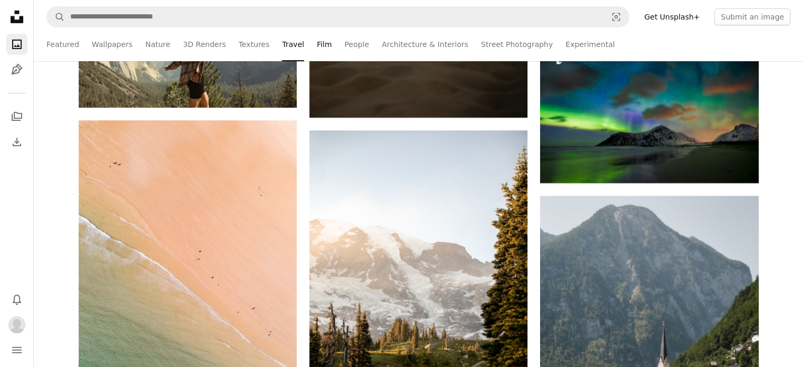
click at [317, 46] on link "Film" at bounding box center [324, 44] width 15 height 34
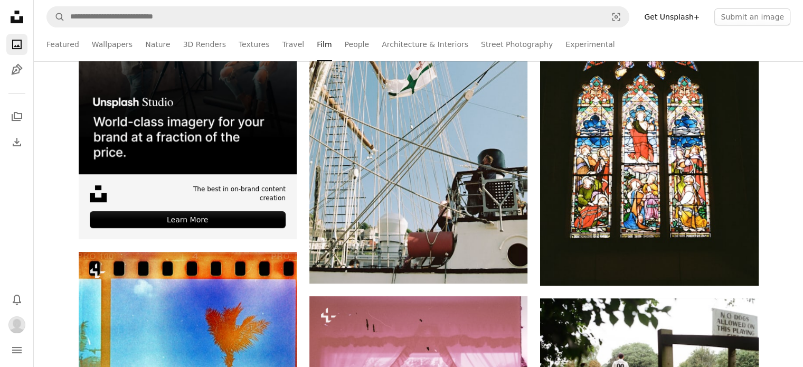
scroll to position [359, 0]
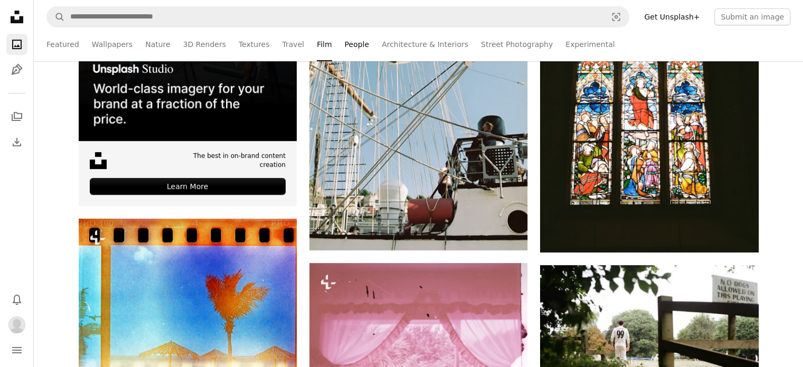
click at [345, 47] on link "People" at bounding box center [357, 44] width 25 height 34
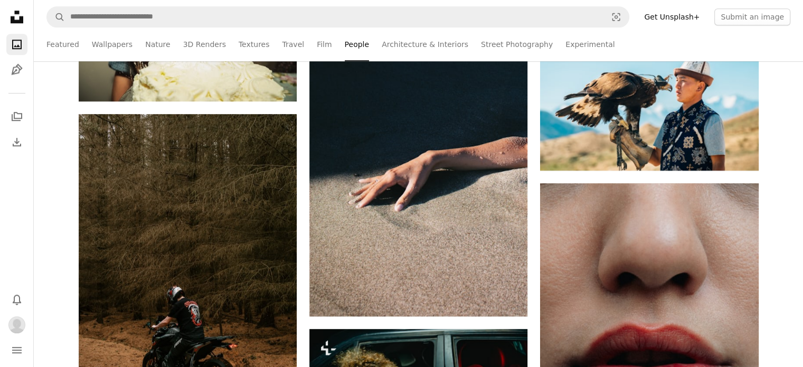
scroll to position [950, 0]
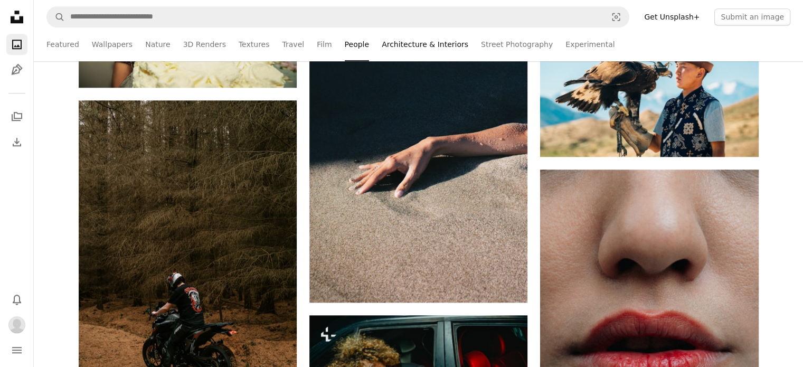
click at [387, 49] on link "Architecture & Interiors" at bounding box center [425, 44] width 87 height 34
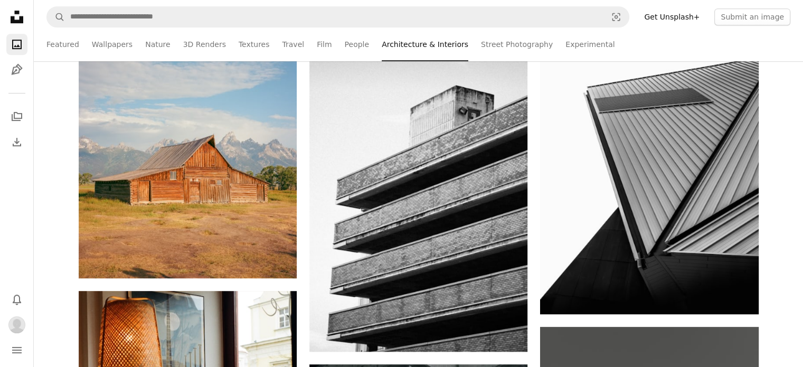
scroll to position [612, 0]
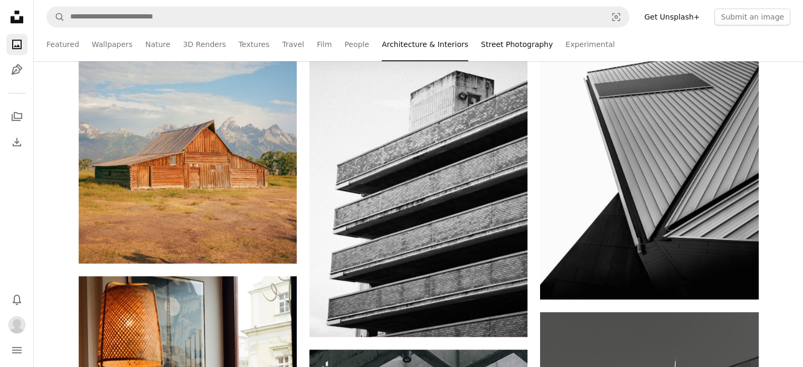
click at [481, 42] on link "Street Photography" at bounding box center [517, 44] width 72 height 34
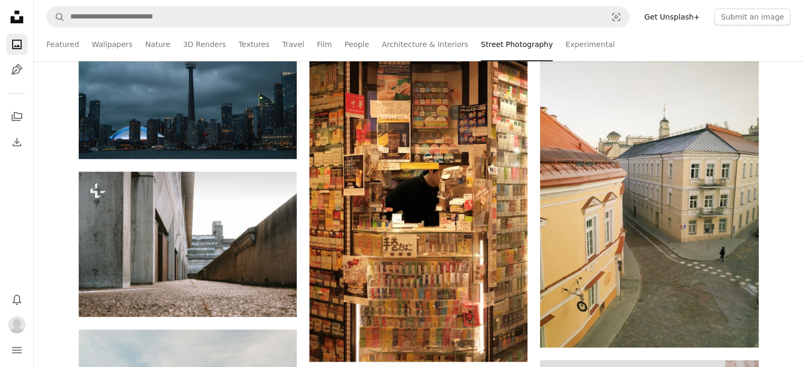
scroll to position [570, 0]
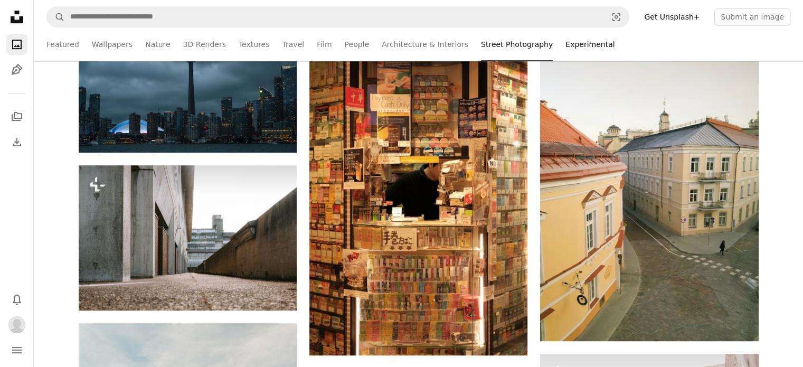
click at [566, 42] on link "Experimental" at bounding box center [590, 44] width 49 height 34
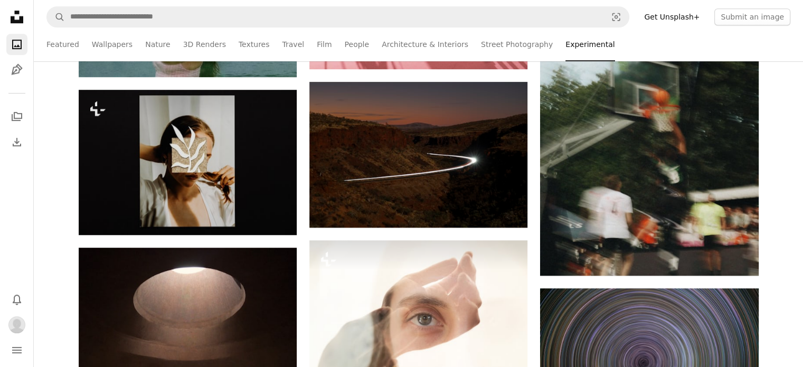
scroll to position [676, 0]
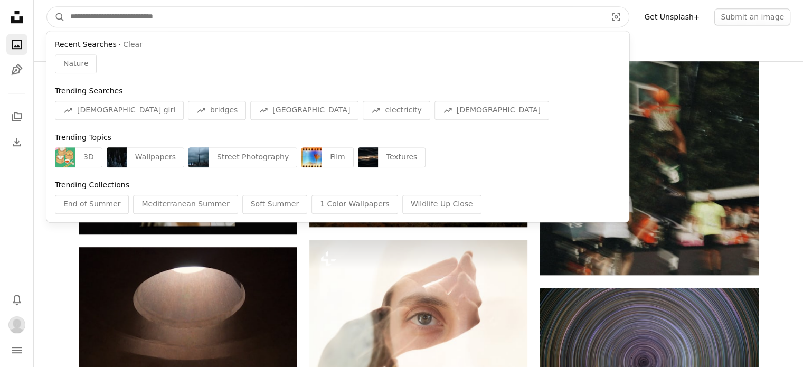
click at [318, 20] on input "Find visuals sitewide" at bounding box center [334, 17] width 539 height 20
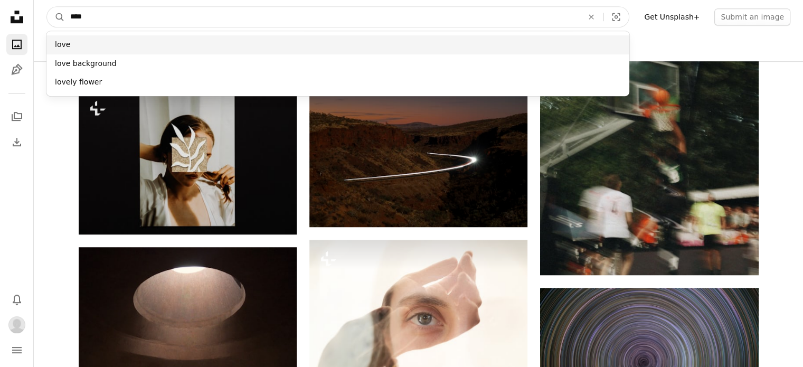
type input "****"
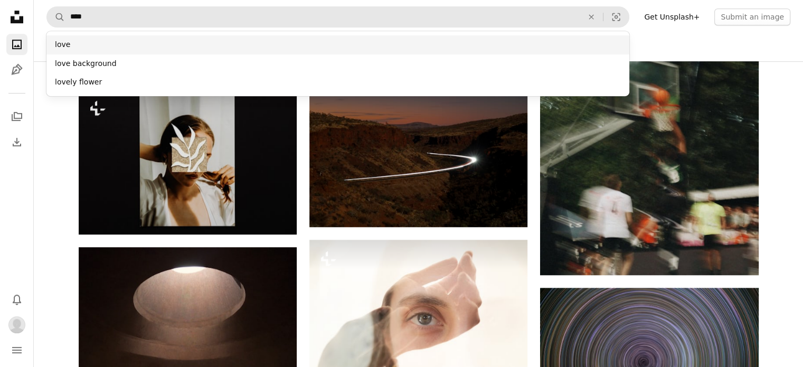
click at [125, 41] on div "love" at bounding box center [337, 44] width 583 height 19
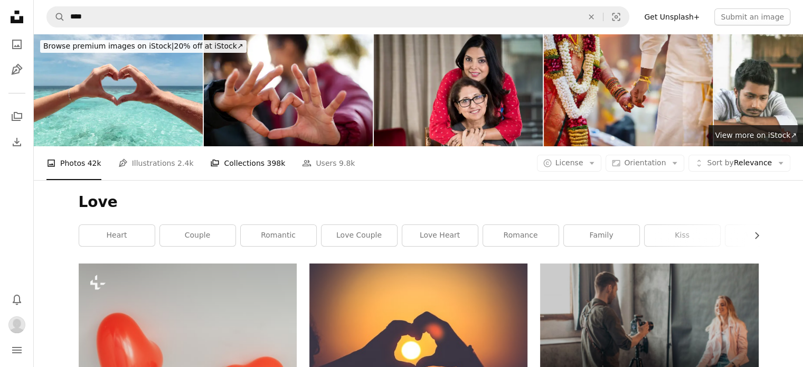
click at [226, 159] on link "A stack of folders Collections 398k" at bounding box center [247, 163] width 75 height 34
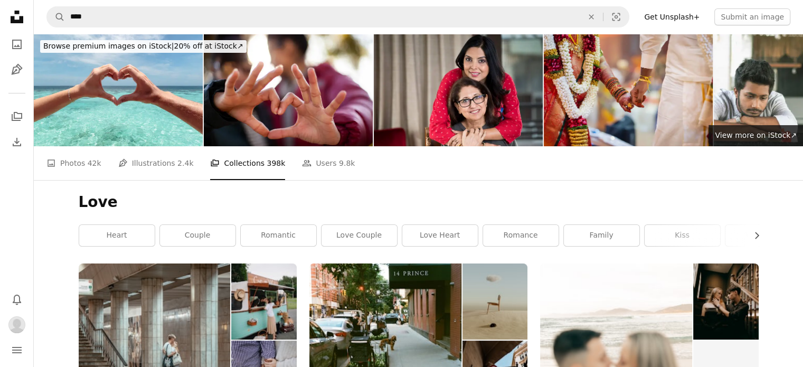
click at [337, 196] on h1 "Love" at bounding box center [419, 202] width 680 height 19
click at [321, 172] on link "People Users 9.8k" at bounding box center [328, 163] width 53 height 34
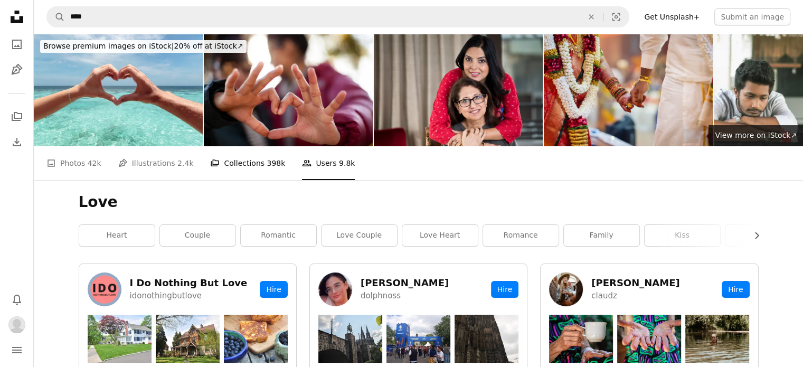
click at [241, 161] on link "A stack of folders Collections 398k" at bounding box center [247, 163] width 75 height 34
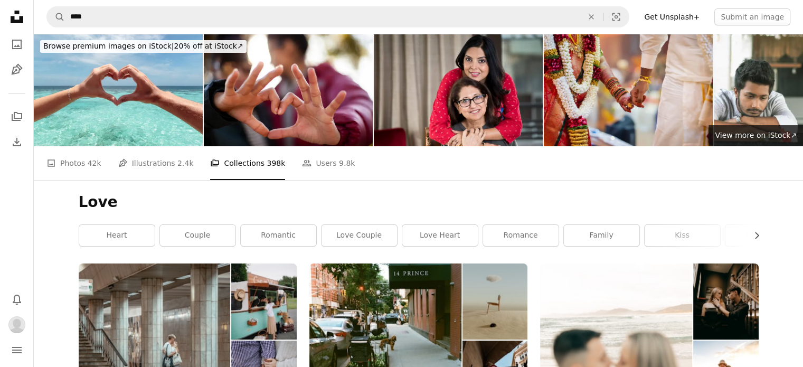
click at [302, 186] on div "Love Chevron right heart couple romantic love couple love heart romance family …" at bounding box center [418, 221] width 705 height 83
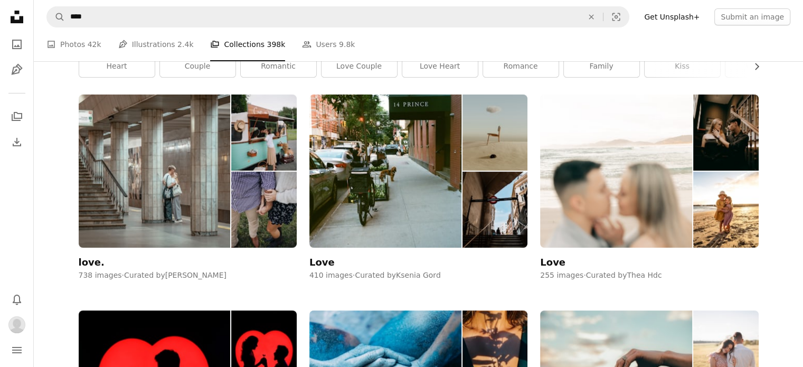
scroll to position [190, 0]
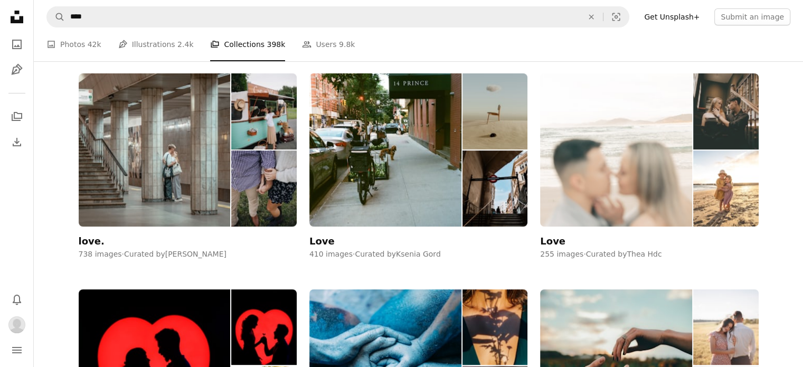
click at [638, 154] on img at bounding box center [616, 149] width 152 height 153
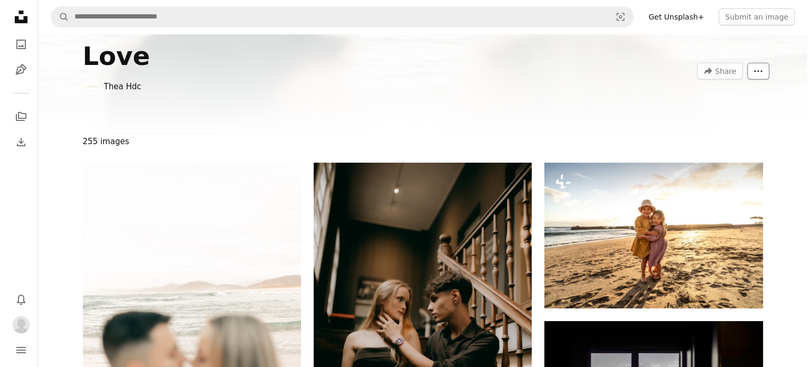
scroll to position [21, 0]
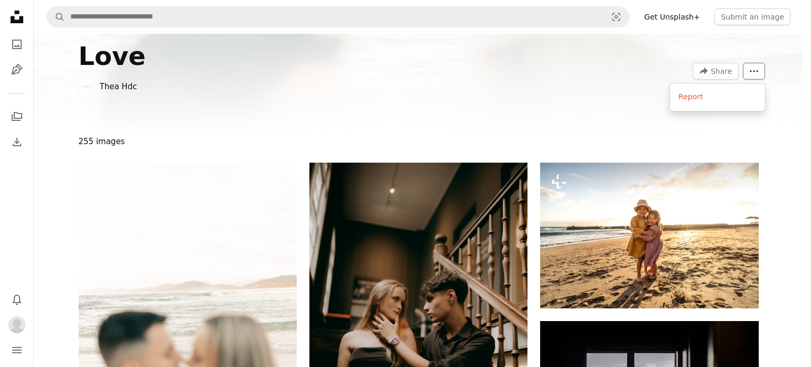
click at [764, 71] on button "More Actions" at bounding box center [754, 71] width 22 height 17
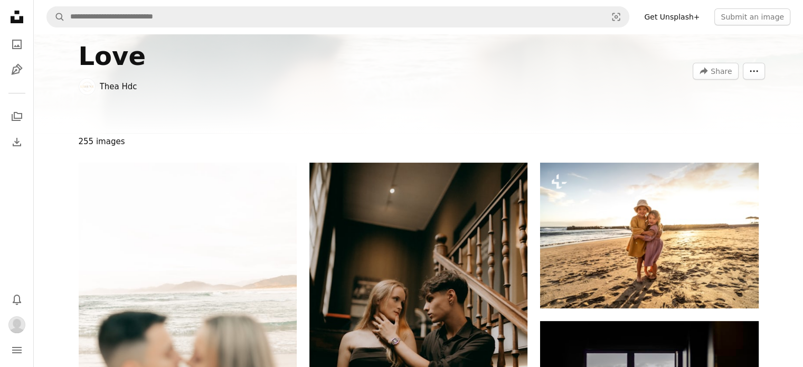
scroll to position [0, 0]
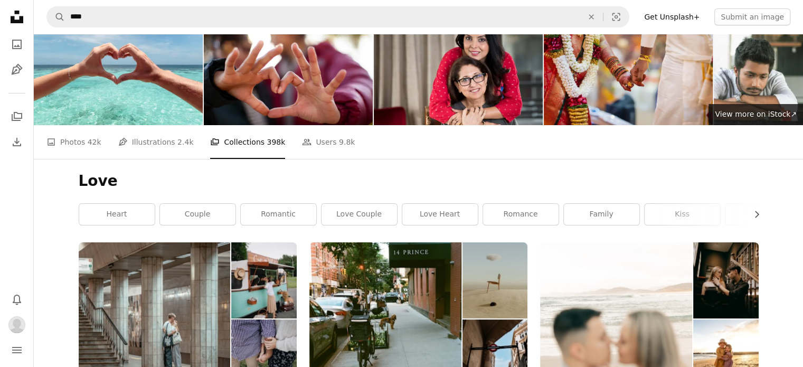
scroll to position [190, 0]
click at [80, 125] on link "A photo Photos 42k" at bounding box center [73, 142] width 55 height 34
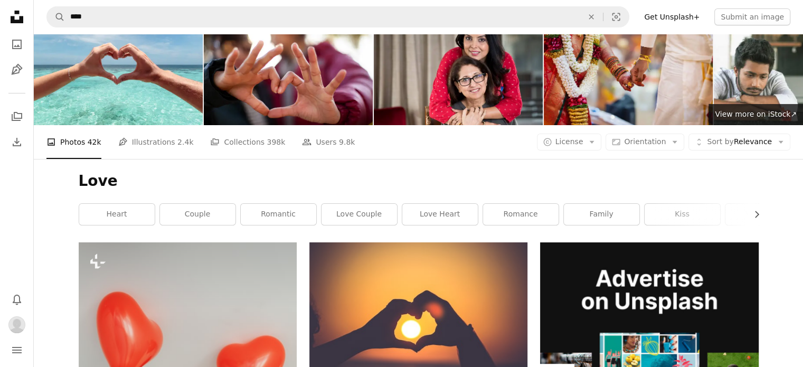
click at [146, 191] on h1 "Love" at bounding box center [419, 181] width 680 height 19
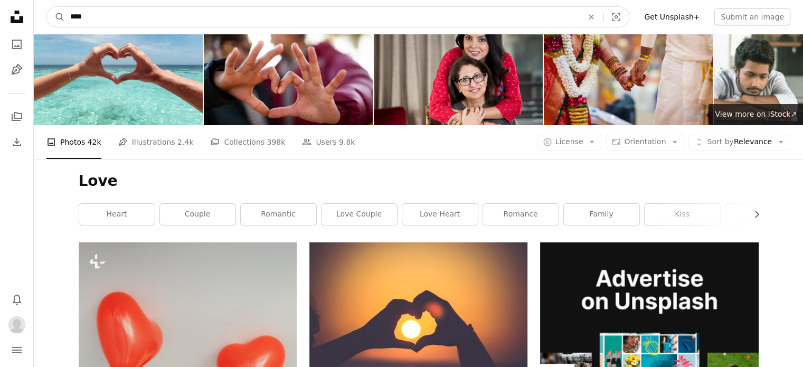
click at [118, 20] on input "****" at bounding box center [322, 17] width 515 height 20
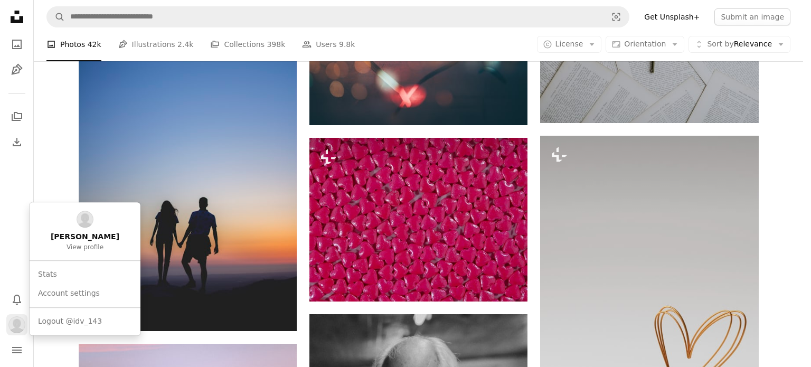
click at [17, 318] on img "Profile" at bounding box center [16, 324] width 17 height 17
click at [80, 231] on link "[PERSON_NAME] View profile" at bounding box center [85, 231] width 102 height 50
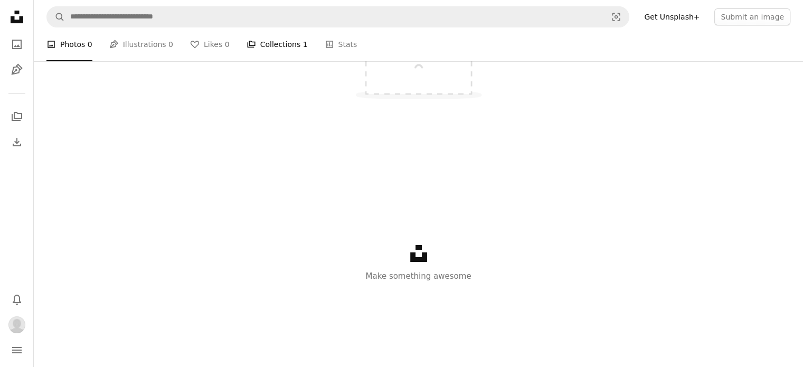
click at [277, 61] on link "A stack of folders Collections 1" at bounding box center [277, 44] width 61 height 34
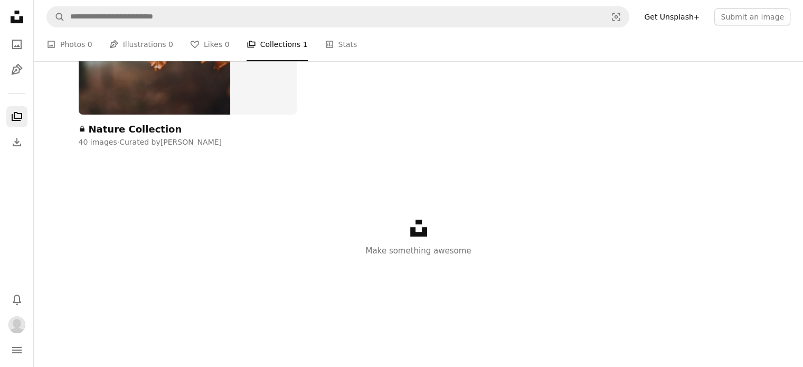
scroll to position [129, 0]
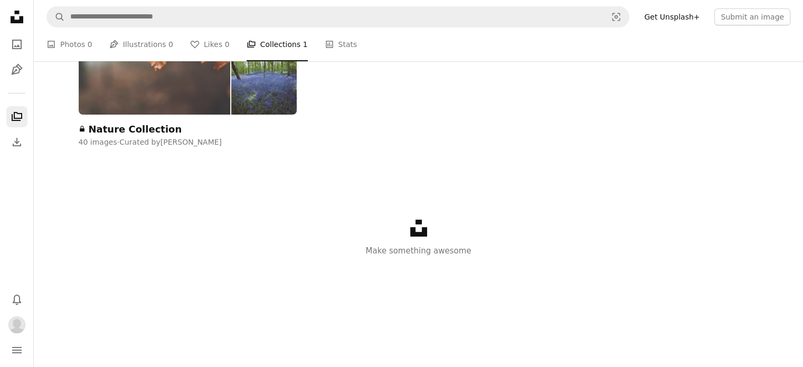
click at [169, 115] on img at bounding box center [155, 38] width 152 height 153
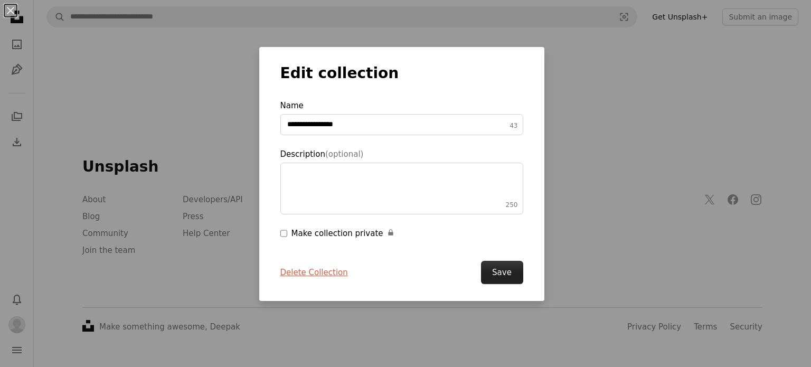
click at [494, 270] on button "Save" at bounding box center [502, 272] width 42 height 23
